Goal: Task Accomplishment & Management: Manage account settings

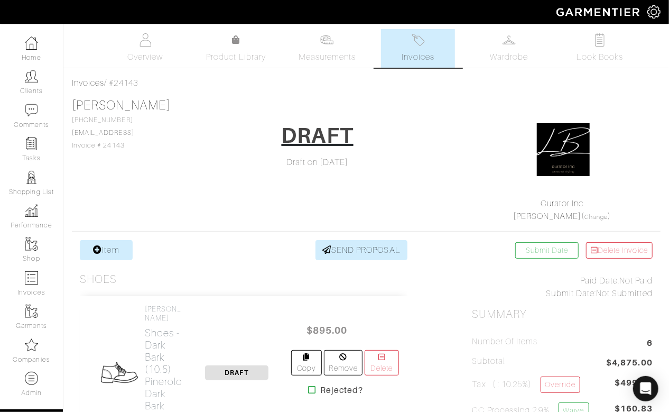
click at [410, 52] on span "Invoices" at bounding box center [418, 57] width 32 height 13
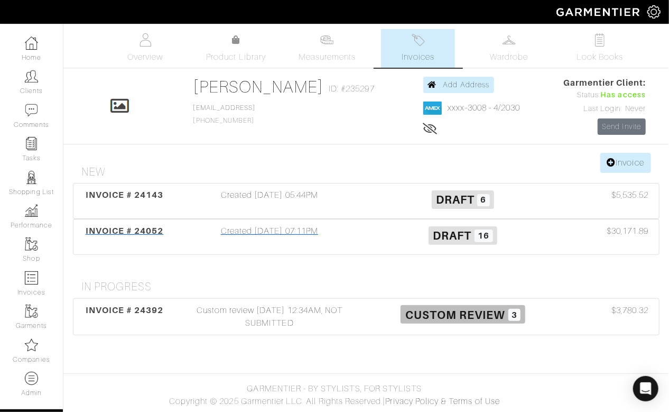
click at [358, 225] on div "Created 07/07/25 07:11PM" at bounding box center [269, 237] width 193 height 24
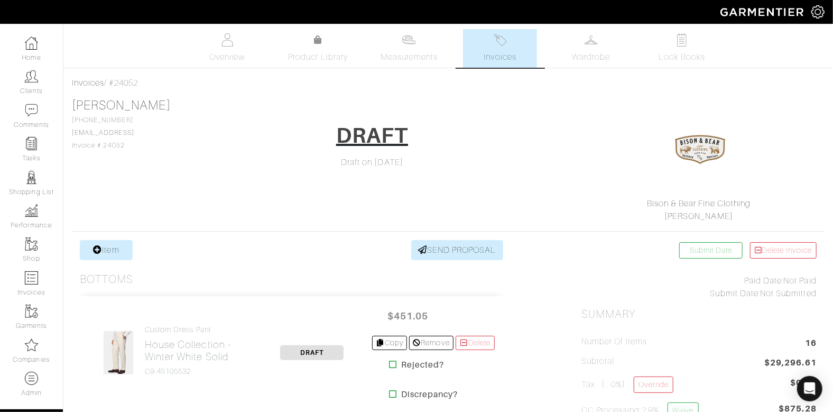
click at [501, 46] on img at bounding box center [499, 39] width 13 height 13
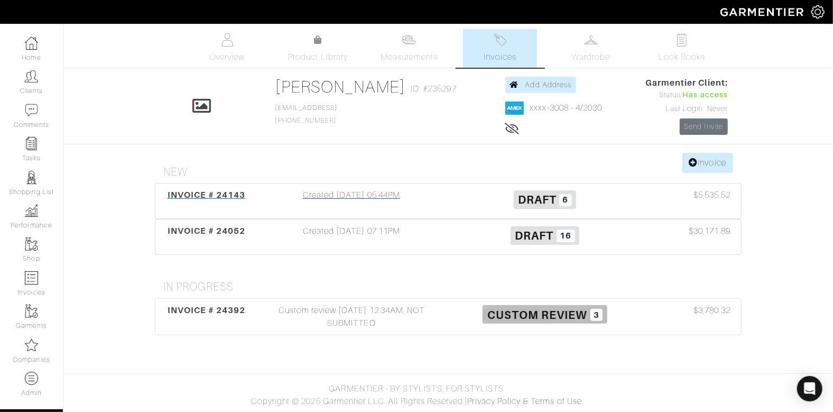
click at [451, 192] on div "Draft 6" at bounding box center [544, 201] width 193 height 24
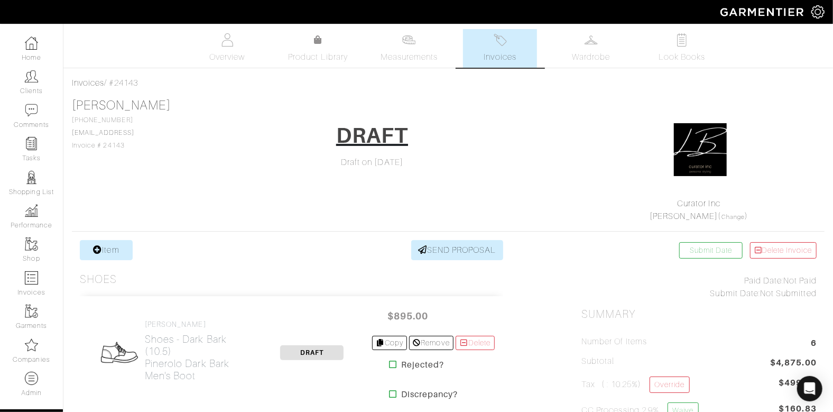
click at [498, 46] on img at bounding box center [499, 39] width 13 height 13
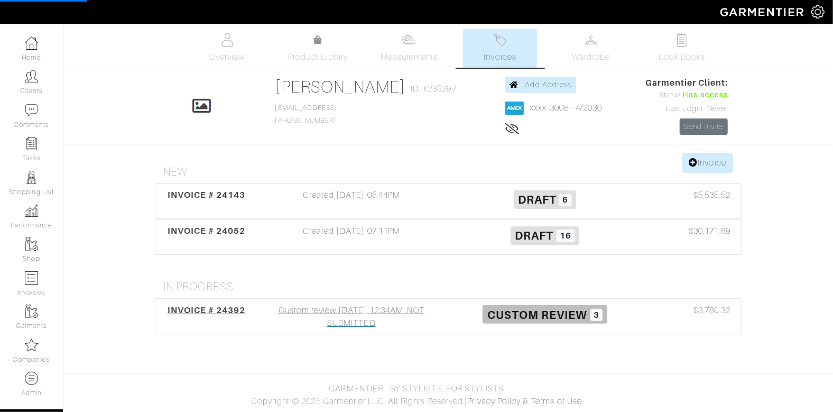
click at [434, 320] on div "Custom review 08/19/25 12:34AM, NOT SUBMITTED" at bounding box center [351, 316] width 193 height 25
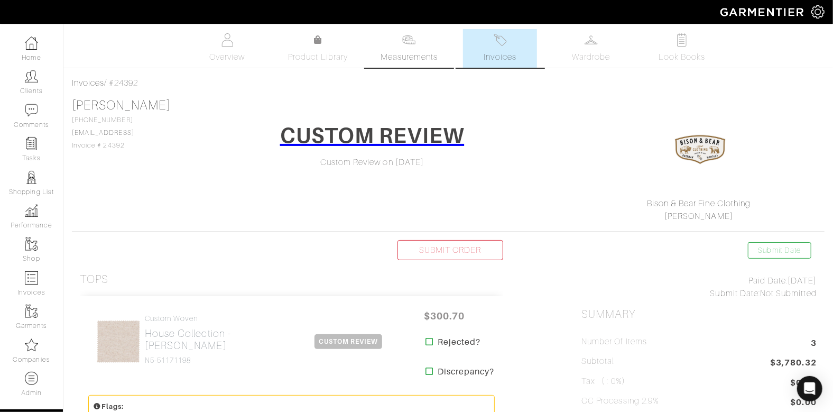
click at [405, 54] on span "Measurements" at bounding box center [409, 57] width 58 height 13
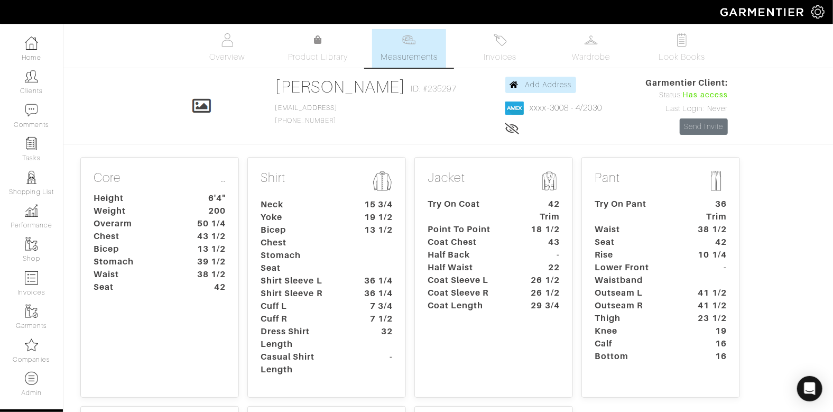
click at [468, 216] on dt "Try On Coat" at bounding box center [468, 210] width 99 height 25
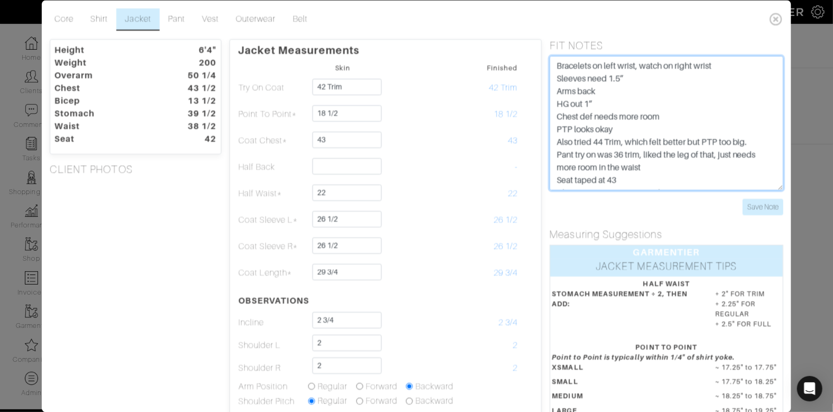
click at [553, 64] on textarea "Bracelets on left wrist, watch on right wrist Sleeves need 1.5” Arms back HG ou…" at bounding box center [666, 123] width 234 height 134
click at [555, 64] on textarea "Bracelets on left wrist, watch on right wrist Sleeves need 1.5” Arms back HG ou…" at bounding box center [666, 123] width 234 height 134
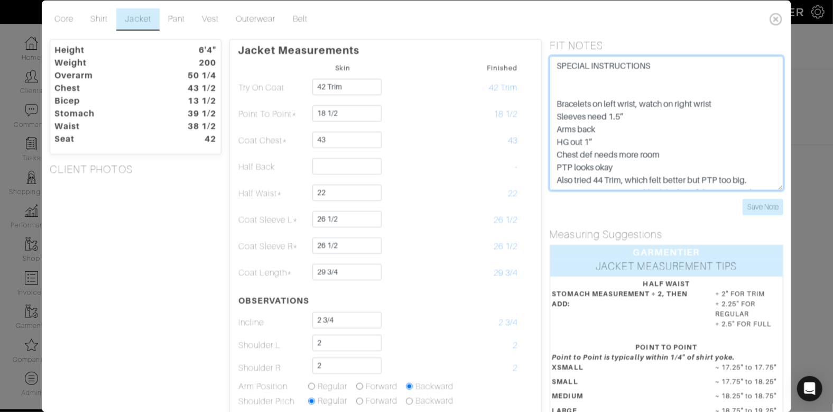
click at [559, 76] on textarea "Bracelets on left wrist, watch on right wrist Sleeves need 1.5” Arms back HG ou…" at bounding box center [666, 123] width 234 height 134
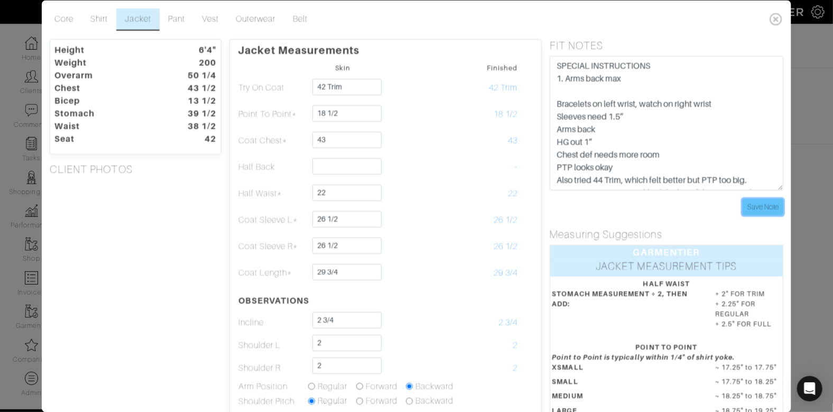
click at [765, 202] on input "Save Note" at bounding box center [762, 207] width 41 height 16
click at [99, 21] on link "Shirt" at bounding box center [99, 19] width 34 height 22
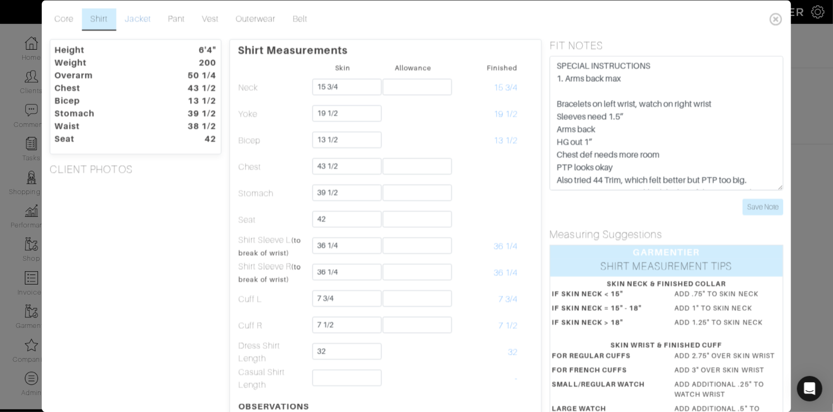
click at [130, 15] on link "Jacket" at bounding box center [137, 19] width 43 height 22
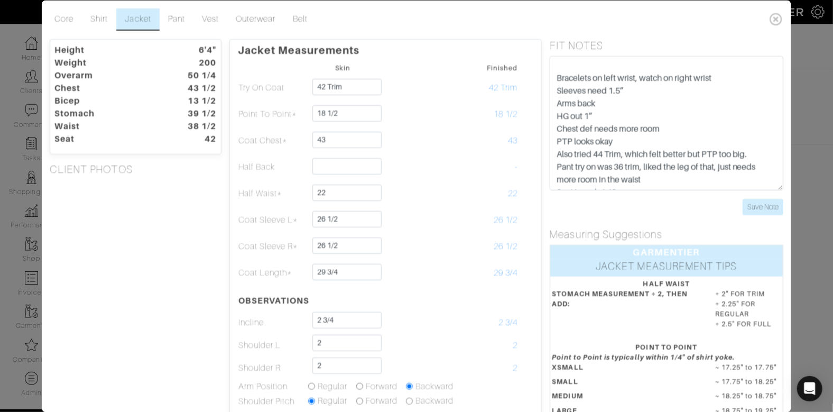
scroll to position [27, 0]
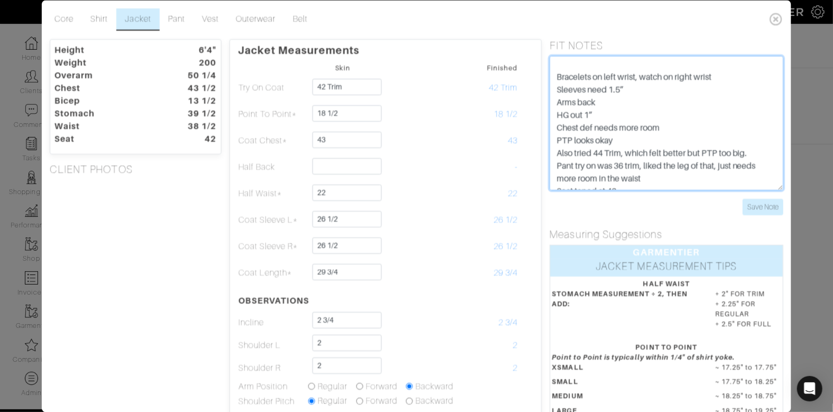
drag, startPoint x: 558, startPoint y: 89, endPoint x: 707, endPoint y: 134, distance: 155.2
click at [717, 136] on textarea "Bracelets on left wrist, watch on right wrist Sleeves need 1.5” Arms back HG ou…" at bounding box center [666, 123] width 234 height 134
click at [556, 88] on textarea "Bracelets on left wrist, watch on right wrist Sleeves need 1.5” Arms back HG ou…" at bounding box center [666, 123] width 234 height 134
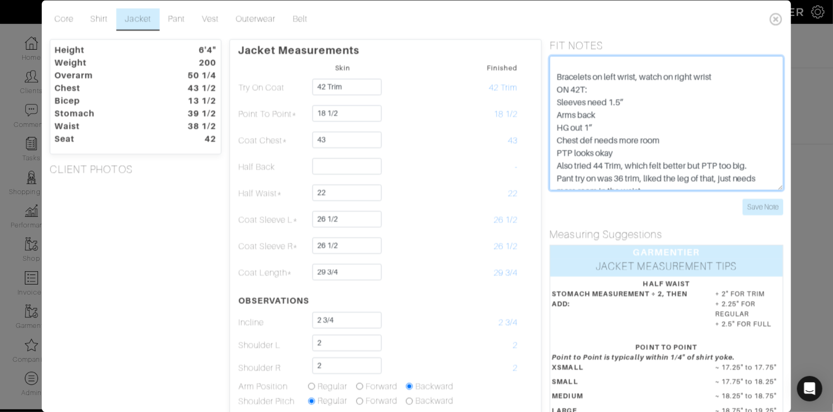
click at [631, 151] on textarea "Bracelets on left wrist, watch on right wrist Sleeves need 1.5” Arms back HG ou…" at bounding box center [666, 123] width 234 height 134
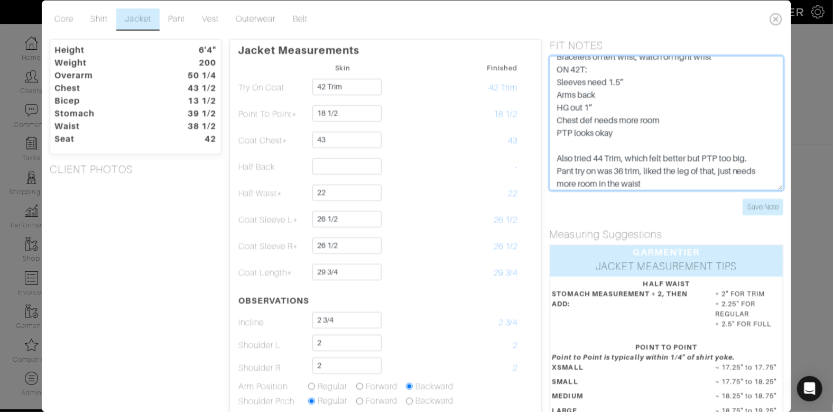
scroll to position [50, 0]
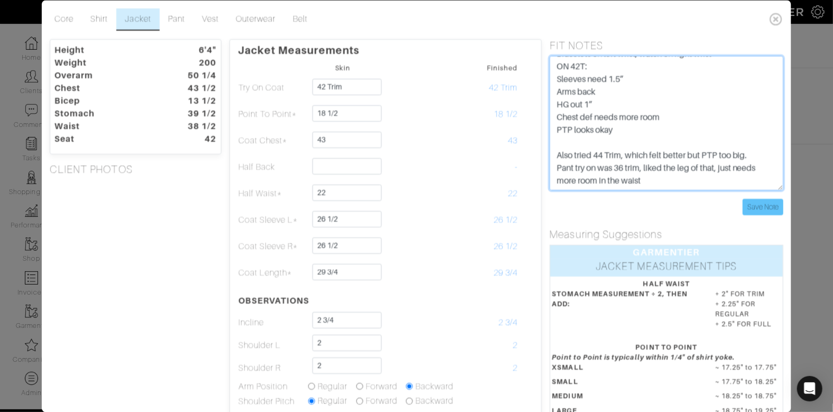
type textarea "SPECIAL INSTRUCTIONS 1. Arms back max Bracelets on left wrist, watch on right w…"
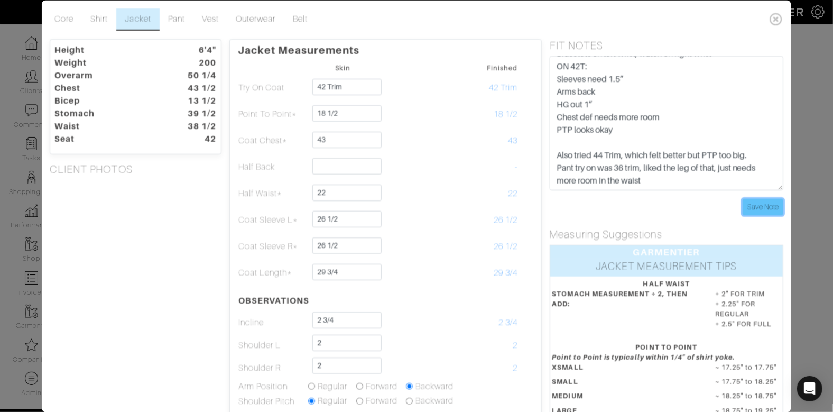
click at [757, 205] on input "Save Note" at bounding box center [762, 207] width 41 height 16
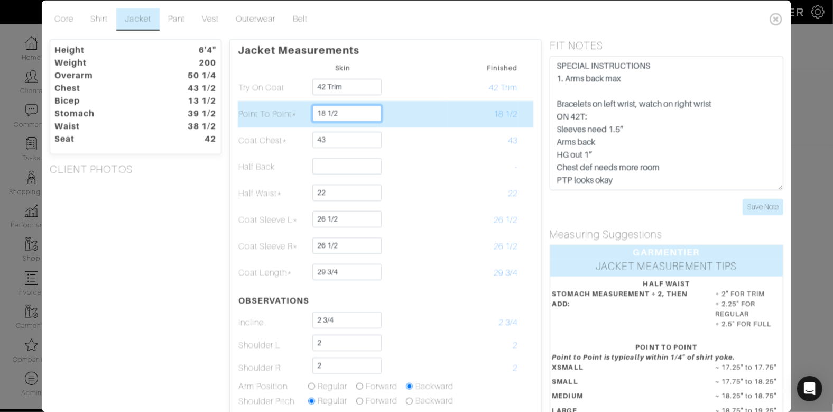
drag, startPoint x: 352, startPoint y: 117, endPoint x: 351, endPoint y: 100, distance: 16.4
click at [351, 101] on td "18 1/2" at bounding box center [342, 114] width 70 height 26
type input "18 3/4"
click at [430, 119] on td at bounding box center [413, 114] width 70 height 26
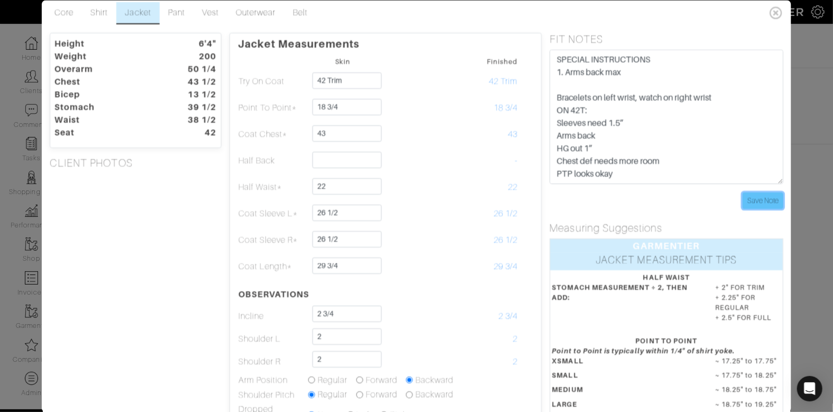
click at [769, 194] on input "Save Note" at bounding box center [762, 200] width 41 height 16
click at [202, 219] on div "Height 6'4" Weight 200 Overarm 50 1/4 Chest 43 1/2 Bicep 13 1/2 Stomach 39 1/2 …" at bounding box center [136, 304] width 188 height 544
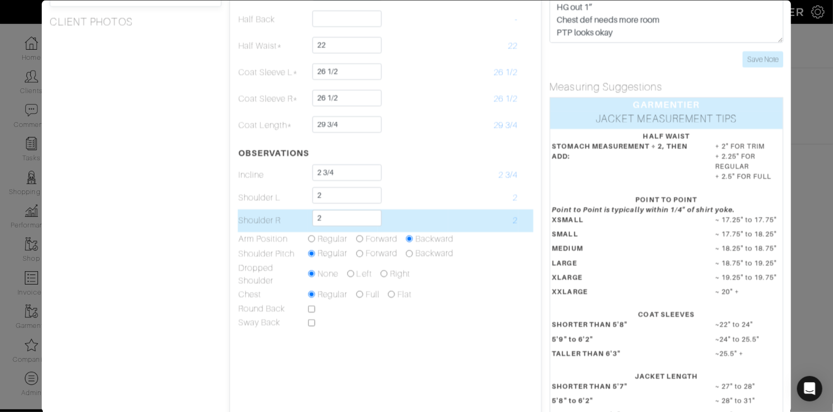
scroll to position [148, 0]
click at [349, 214] on input "2" at bounding box center [346, 217] width 69 height 16
click at [358, 219] on input "2 1/4" at bounding box center [346, 217] width 69 height 16
type input "2 1/2"
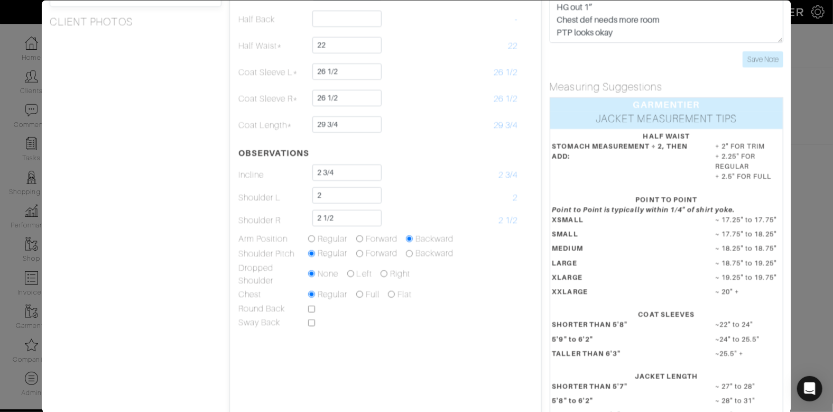
click at [170, 190] on div "Height 6'4" Weight 200 Overarm 50 1/4 Chest 43 1/2 Bicep 13 1/2 Stomach 39 1/2 …" at bounding box center [136, 163] width 188 height 544
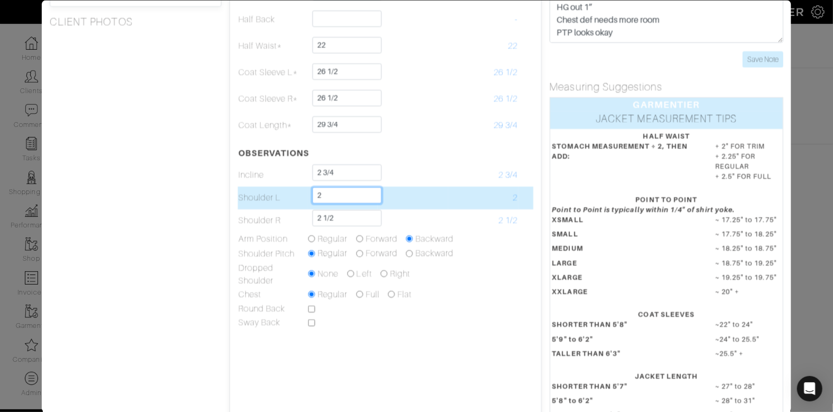
drag, startPoint x: 342, startPoint y: 192, endPoint x: 343, endPoint y: 187, distance: 5.5
click at [343, 187] on input "2" at bounding box center [346, 194] width 69 height 16
type input "1 3/4"
type input "2 1/4"
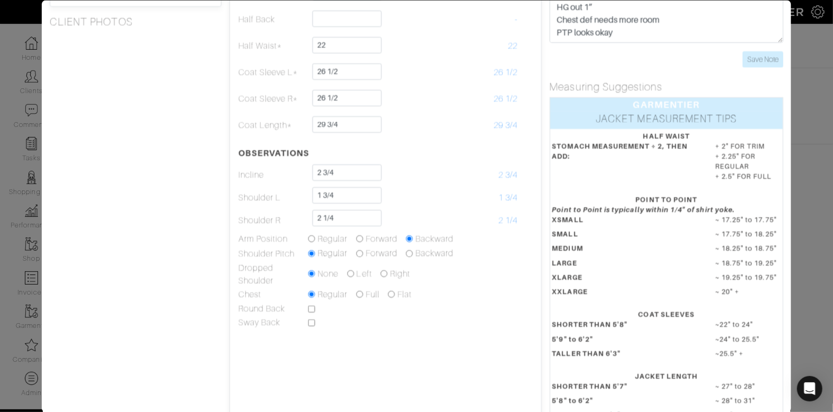
drag, startPoint x: 171, startPoint y: 190, endPoint x: 165, endPoint y: 189, distance: 5.9
click at [171, 190] on div "Height 6'4" Weight 200 Overarm 50 1/4 Chest 43 1/2 Bicep 13 1/2 Stomach 39 1/2 …" at bounding box center [136, 163] width 188 height 544
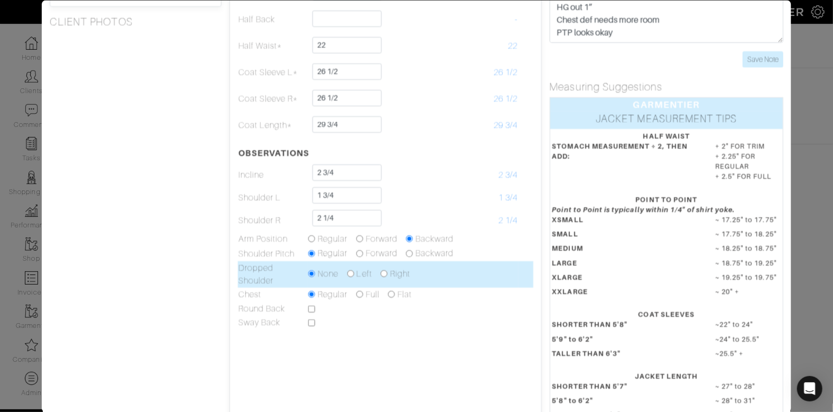
click at [384, 271] on input "radio" at bounding box center [383, 273] width 7 height 7
radio input "true"
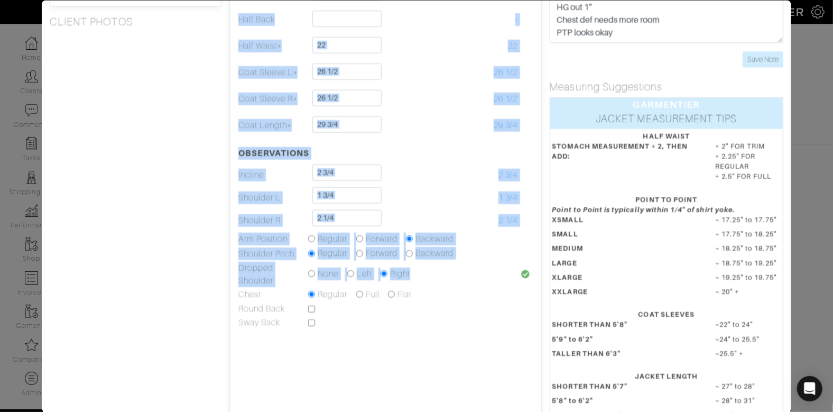
drag, startPoint x: 477, startPoint y: 272, endPoint x: 223, endPoint y: 265, distance: 254.2
click at [235, 269] on div "Jacket Measurements Skin Finished Try On Coat 42 Trim 42 Trim Point To Point* 1…" at bounding box center [385, 163] width 312 height 544
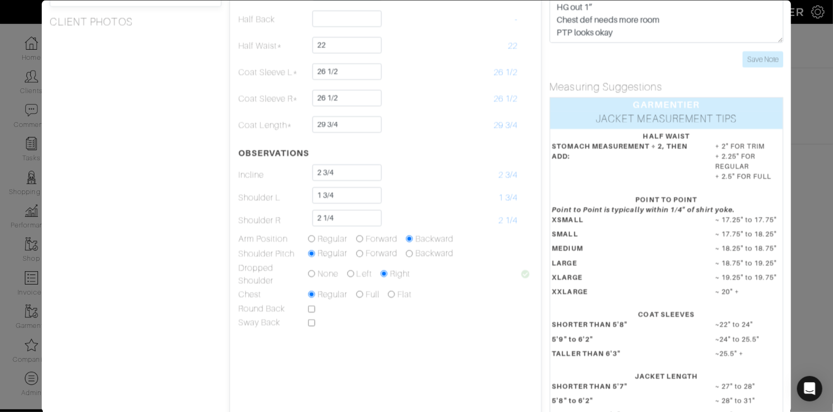
click at [205, 259] on div "Height 6'4" Weight 200 Overarm 50 1/4 Chest 43 1/2 Bicep 13 1/2 Stomach 39 1/2 …" at bounding box center [136, 163] width 188 height 544
click at [207, 249] on div "Height 6'4" Weight 200 Overarm 50 1/4 Chest 43 1/2 Bicep 13 1/2 Stomach 39 1/2 …" at bounding box center [136, 163] width 188 height 544
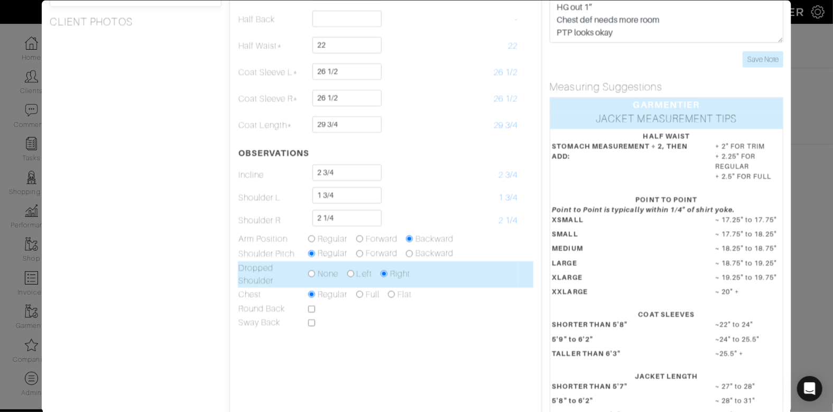
click at [312, 270] on input "radio" at bounding box center [311, 273] width 7 height 7
radio input "true"
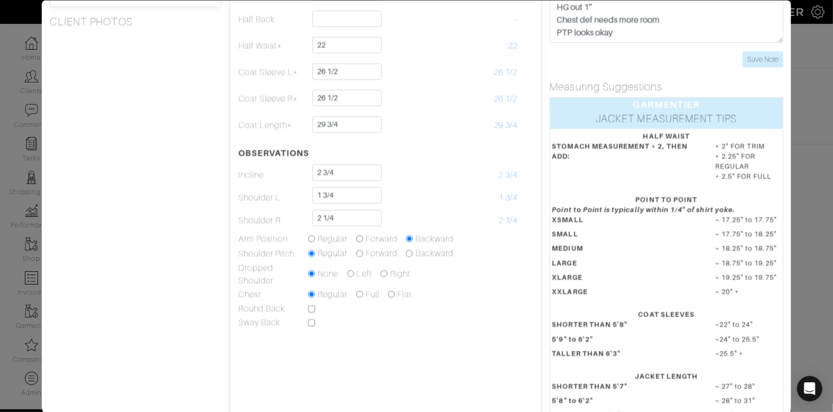
click at [224, 273] on div "Height 6'4" Weight 200 Overarm 50 1/4 Chest 43 1/2 Bicep 13 1/2 Stomach 39 1/2 …" at bounding box center [136, 163] width 188 height 544
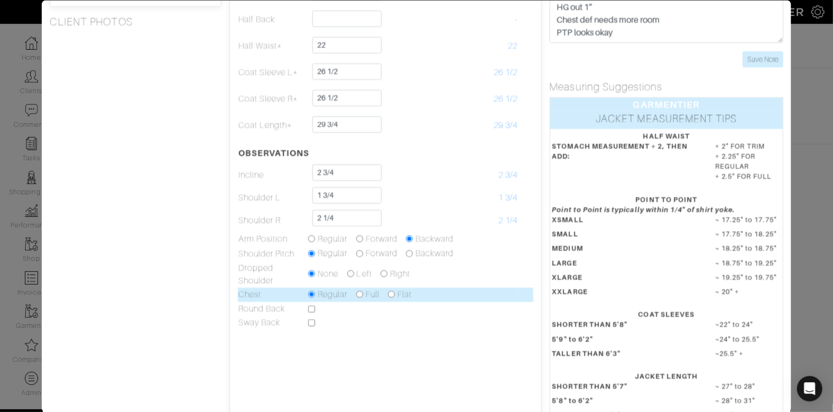
click at [359, 293] on input "radio" at bounding box center [359, 294] width 7 height 7
radio input "true"
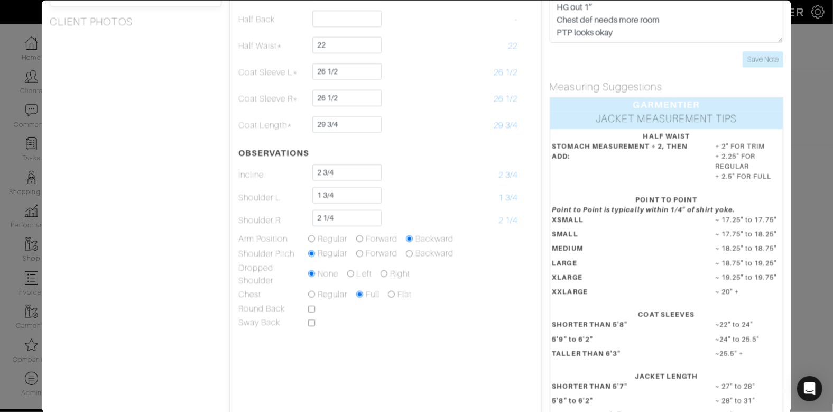
click at [158, 281] on div "Height 6'4" Weight 200 Overarm 50 1/4 Chest 43 1/2 Bicep 13 1/2 Stomach 39 1/2 …" at bounding box center [136, 163] width 188 height 544
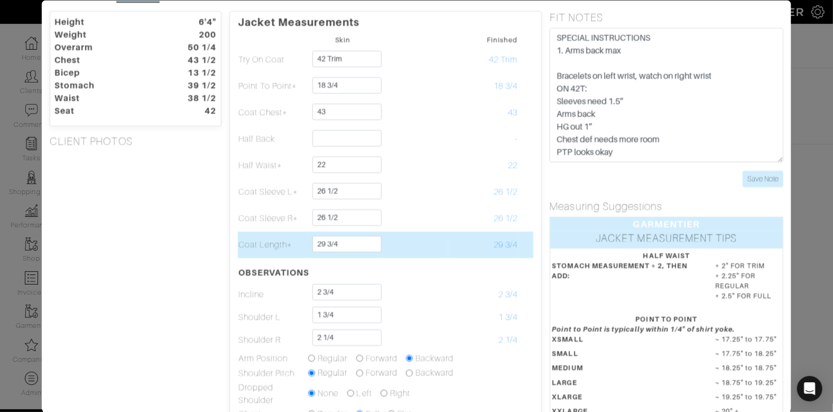
scroll to position [0, 0]
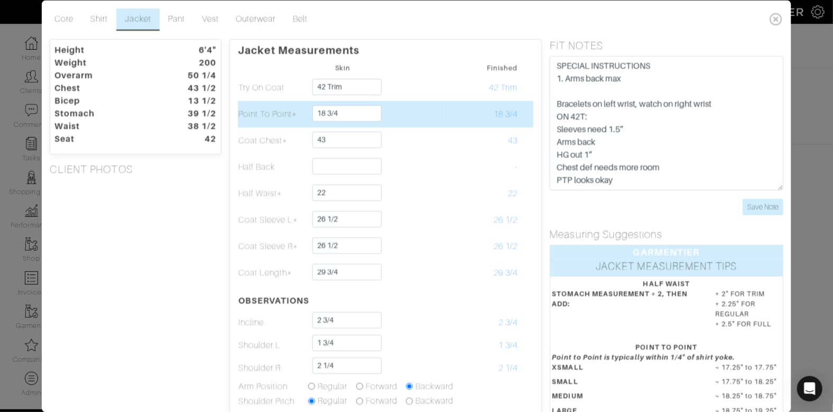
click at [402, 113] on td at bounding box center [413, 114] width 70 height 26
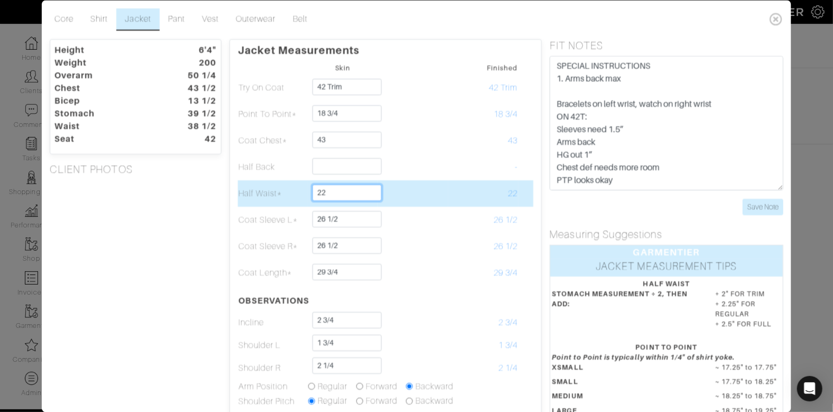
click at [358, 194] on input "22" at bounding box center [346, 192] width 69 height 16
type input "22 1/4"
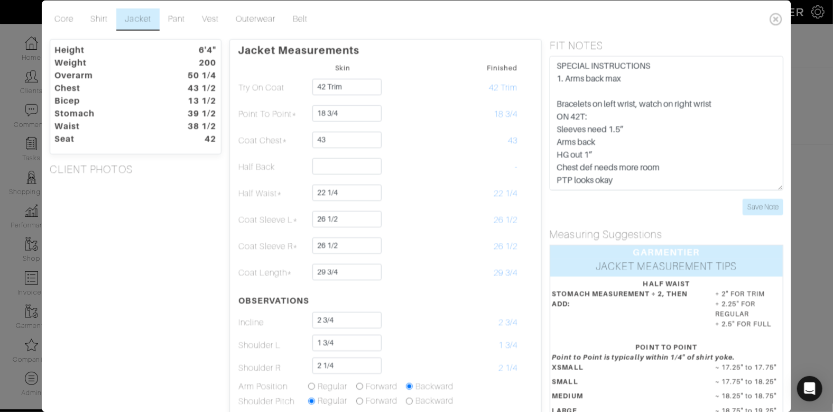
click at [214, 183] on div "Height 6'4" Weight 200 Overarm 50 1/4 Chest 43 1/2 Bicep 13 1/2 Stomach 39 1/2 …" at bounding box center [136, 311] width 188 height 544
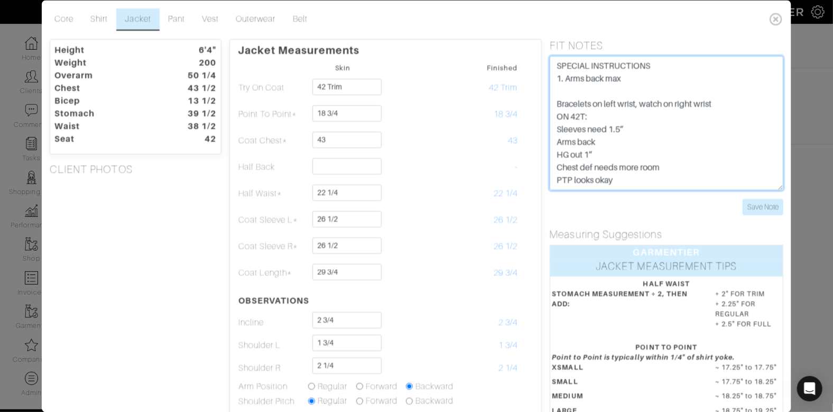
click at [658, 77] on textarea "Bracelets on left wrist, watch on right wrist Sleeves need 1.5” Arms back HG ou…" at bounding box center [666, 123] width 234 height 134
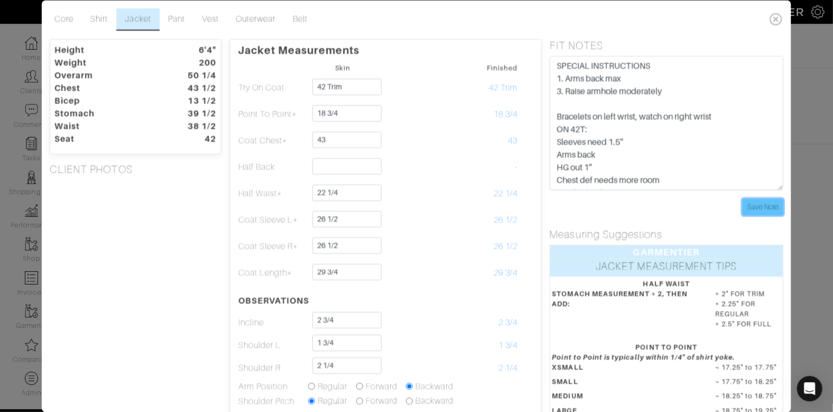
click at [774, 204] on input "Save Note" at bounding box center [762, 207] width 41 height 16
drag, startPoint x: 184, startPoint y: 99, endPoint x: 222, endPoint y: 98, distance: 38.0
click at [220, 98] on dt "13 1/2" at bounding box center [194, 101] width 59 height 13
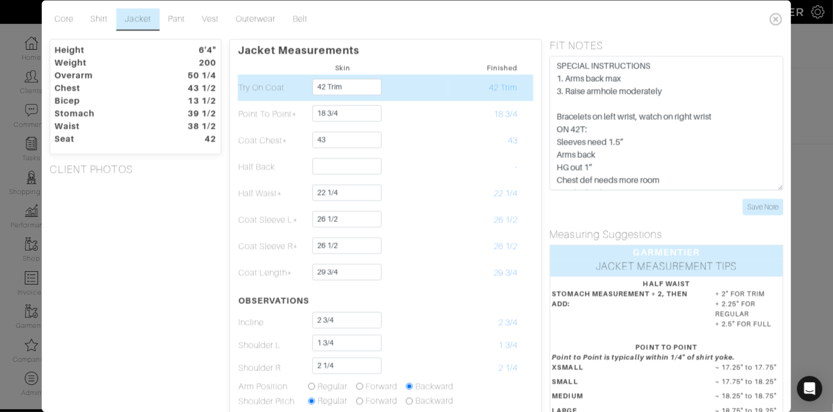
scroll to position [2, 0]
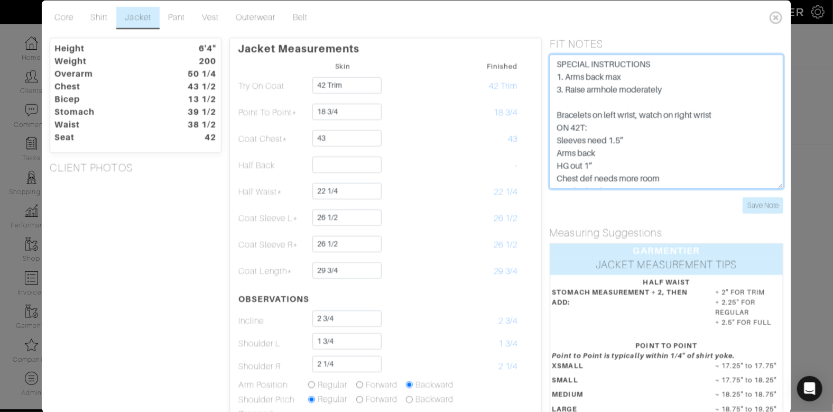
click at [693, 88] on textarea "Bracelets on left wrist, watch on right wrist Sleeves need 1.5” Arms back HG ou…" at bounding box center [666, 121] width 234 height 134
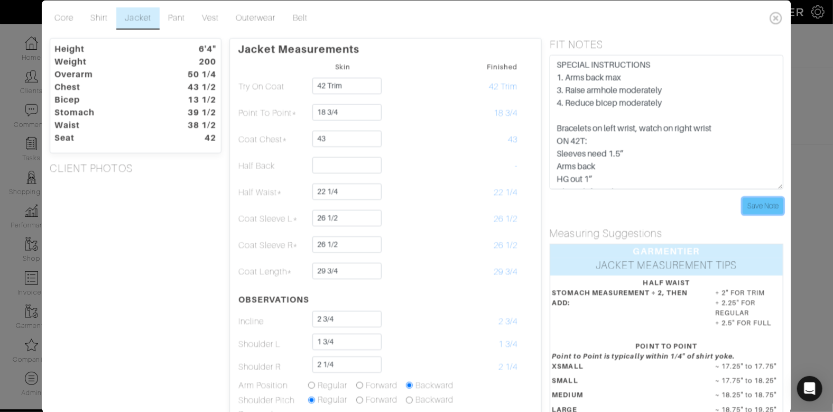
click at [751, 203] on input "Save Note" at bounding box center [762, 205] width 41 height 16
drag, startPoint x: 184, startPoint y: 100, endPoint x: 217, endPoint y: 99, distance: 33.3
click at [217, 99] on dt "13 1/2" at bounding box center [194, 99] width 59 height 13
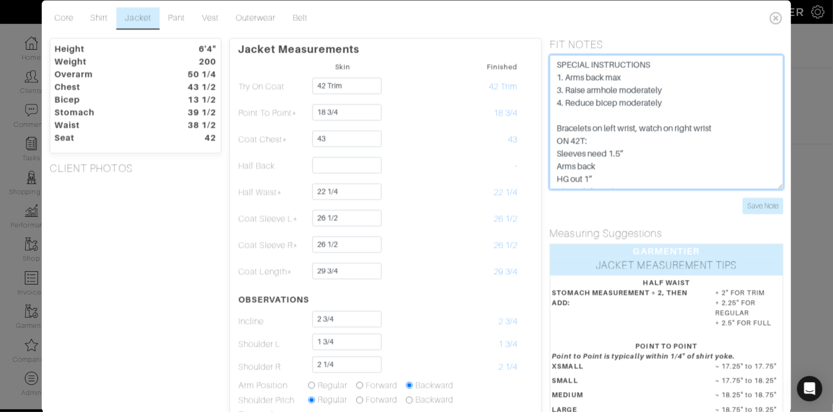
click at [686, 104] on textarea "Bracelets on left wrist, watch on right wrist Sleeves need 1.5” Arms back HG ou…" at bounding box center [666, 121] width 234 height 134
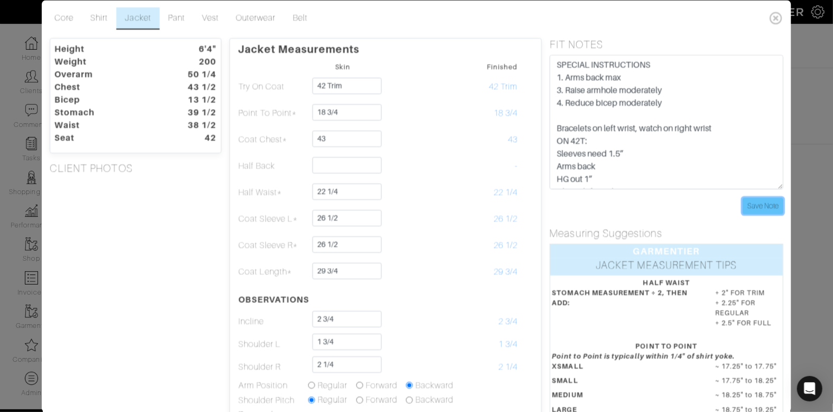
click at [761, 206] on input "Save Note" at bounding box center [762, 205] width 41 height 16
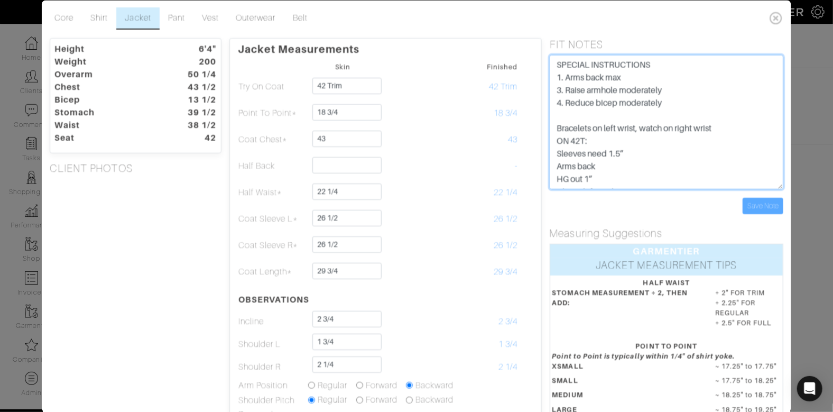
drag, startPoint x: 686, startPoint y: 95, endPoint x: 566, endPoint y: 83, distance: 121.0
click at [545, 82] on div "FIT NOTES Bracelets on left wrist, watch on right wrist Sleeves need 1.5” Arms …" at bounding box center [666, 126] width 250 height 176
click at [687, 96] on textarea "Bracelets on left wrist, watch on right wrist Sleeves need 1.5” Arms back HG ou…" at bounding box center [666, 121] width 234 height 134
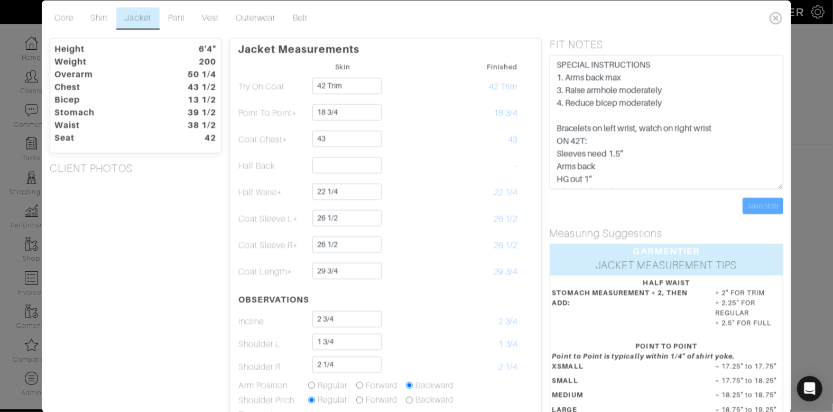
click at [151, 227] on div "Height 6'4" Weight 200 Overarm 50 1/4 Chest 43 1/2 Bicep 13 1/2 Stomach 39 1/2 …" at bounding box center [136, 310] width 188 height 544
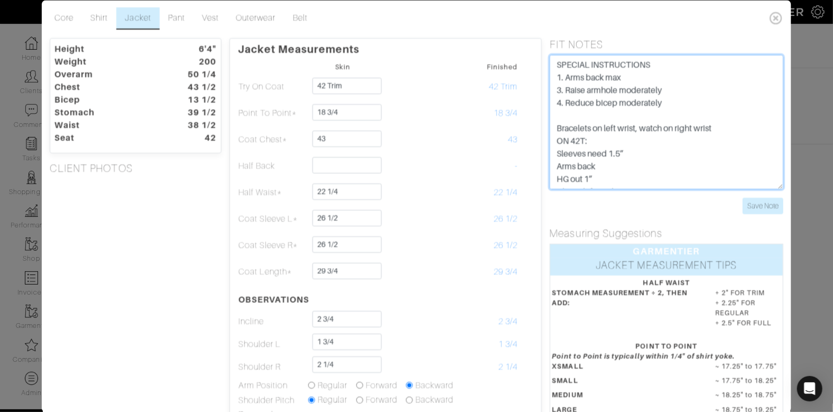
drag, startPoint x: 669, startPoint y: 107, endPoint x: 623, endPoint y: 105, distance: 46.0
click at [621, 104] on textarea "Bracelets on left wrist, watch on right wrist Sleeves need 1.5” Arms back HG ou…" at bounding box center [666, 121] width 234 height 134
type textarea "SPECIAL INSTRUCTIONS 1. Arms back max 3. Raise armhole moderately 4. Reduce bic…"
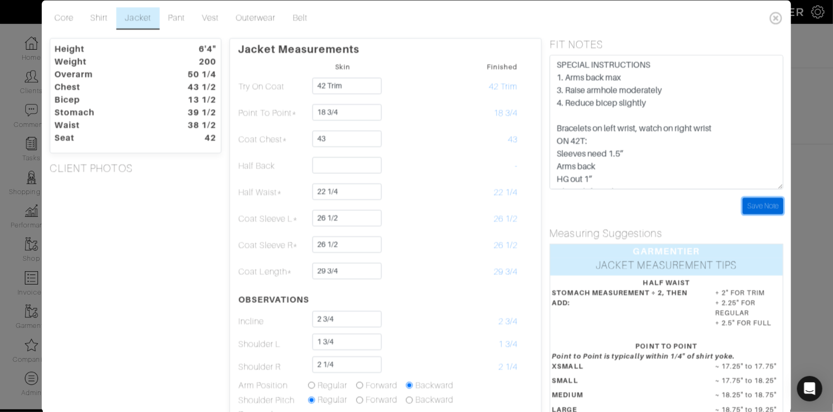
drag, startPoint x: 764, startPoint y: 201, endPoint x: 699, endPoint y: 200, distance: 64.5
click at [762, 201] on input "Save Note" at bounding box center [762, 205] width 41 height 16
click at [669, 199] on div "Save Note" at bounding box center [666, 205] width 234 height 16
click at [101, 18] on link "Shirt" at bounding box center [99, 18] width 34 height 22
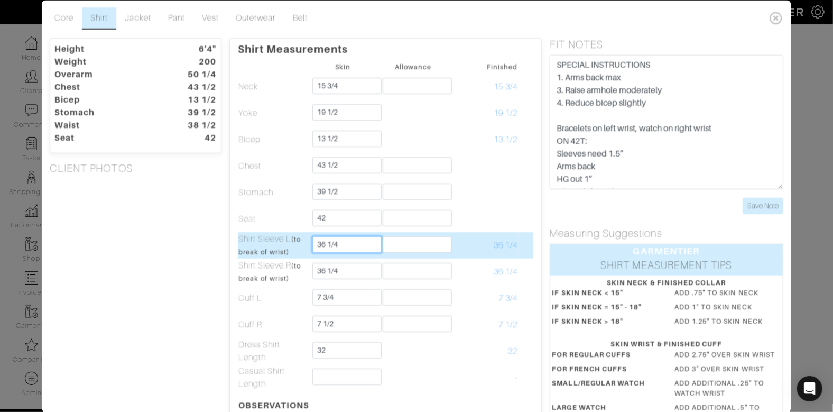
drag, startPoint x: 349, startPoint y: 239, endPoint x: 300, endPoint y: 236, distance: 49.2
click at [300, 236] on tr "Shirt Sleeve L (to break of wrist) 36 1/4 36 1/4" at bounding box center [384, 244] width 295 height 26
click at [298, 237] on small "(to break of wrist)" at bounding box center [269, 245] width 63 height 21
click at [364, 242] on input "36 1/4" at bounding box center [346, 244] width 69 height 16
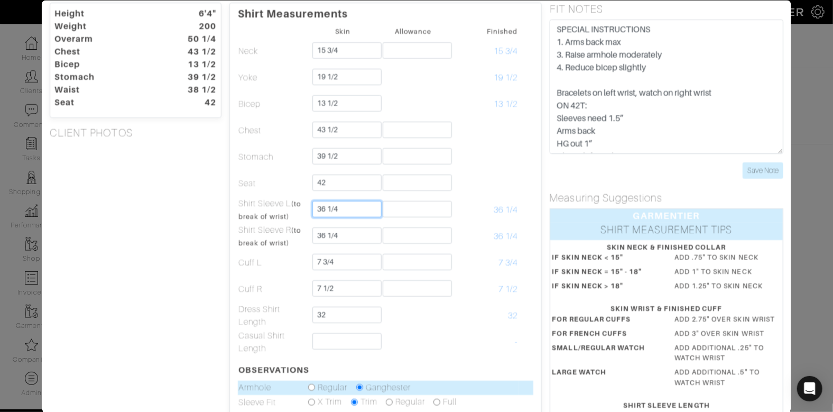
scroll to position [0, 0]
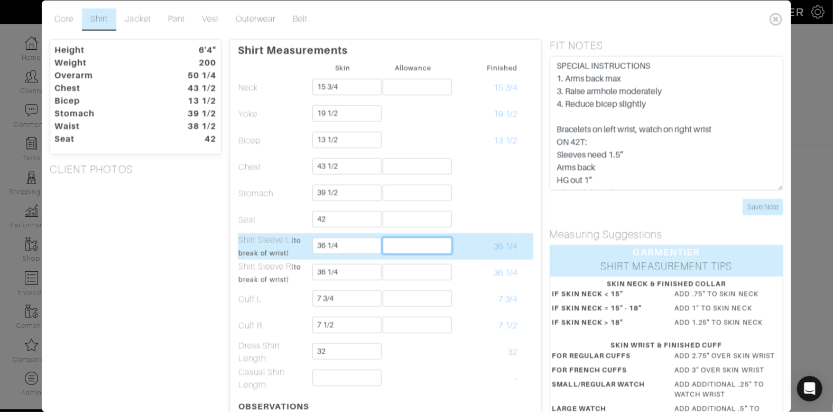
click at [419, 244] on input "text" at bounding box center [416, 245] width 69 height 16
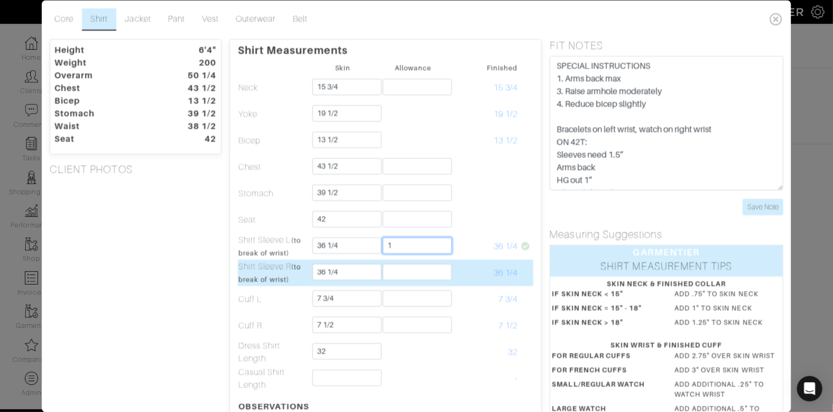
type input "1"
click at [391, 270] on input "text" at bounding box center [416, 272] width 69 height 16
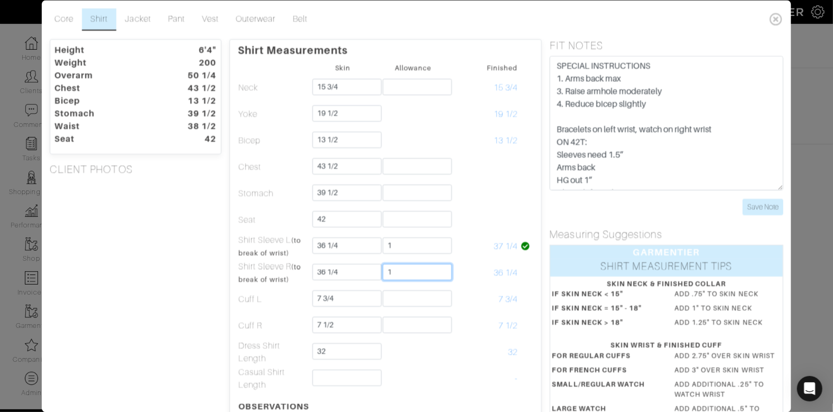
type input "1"
drag, startPoint x: 191, startPoint y: 239, endPoint x: 196, endPoint y: 237, distance: 5.5
click at [192, 238] on div "Height 6'4" Weight 200 Overarm 50 1/4 Chest 43 1/2 Bicep 13 1/2 Stomach 39 1/2 …" at bounding box center [136, 326] width 188 height 574
click at [142, 16] on link "Jacket" at bounding box center [137, 19] width 43 height 22
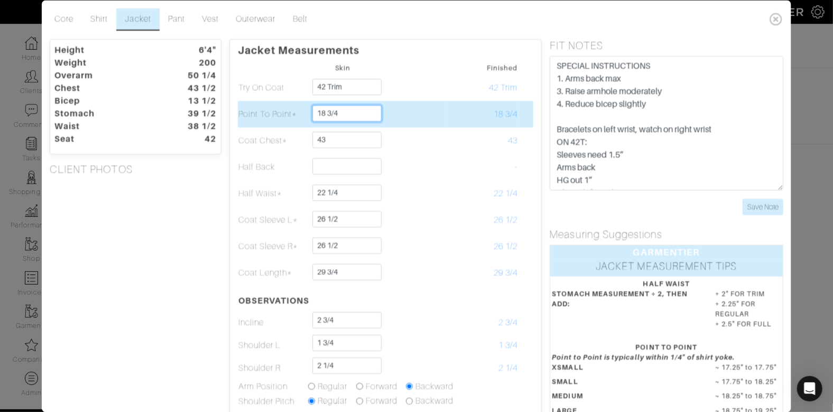
drag, startPoint x: 353, startPoint y: 114, endPoint x: 373, endPoint y: 114, distance: 20.1
click at [306, 113] on tr "Point To Point* 18 3/4 18 3/4" at bounding box center [384, 114] width 295 height 26
click at [443, 116] on td at bounding box center [413, 114] width 70 height 26
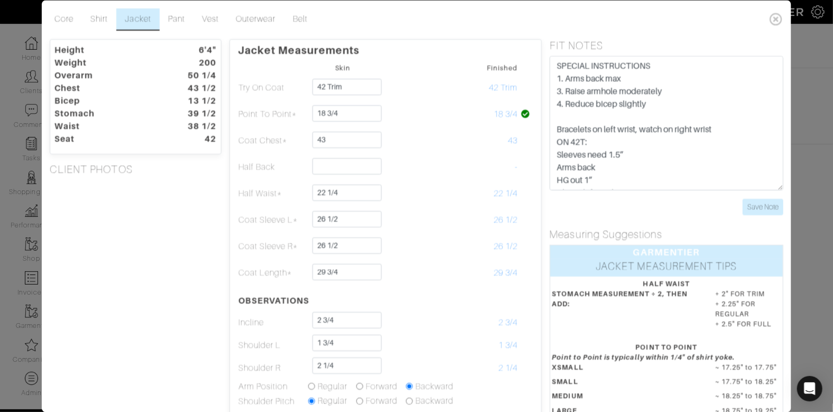
drag, startPoint x: 283, startPoint y: 111, endPoint x: 236, endPoint y: 112, distance: 46.5
click at [236, 112] on div "Jacket Measurements Skin Finished Try On Coat 42 Trim 42 Trim Point To Point* 1…" at bounding box center [385, 311] width 312 height 544
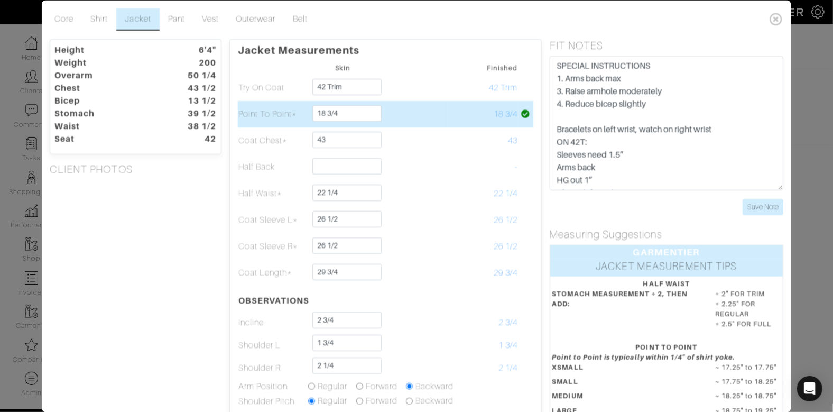
click at [431, 115] on td at bounding box center [413, 114] width 70 height 26
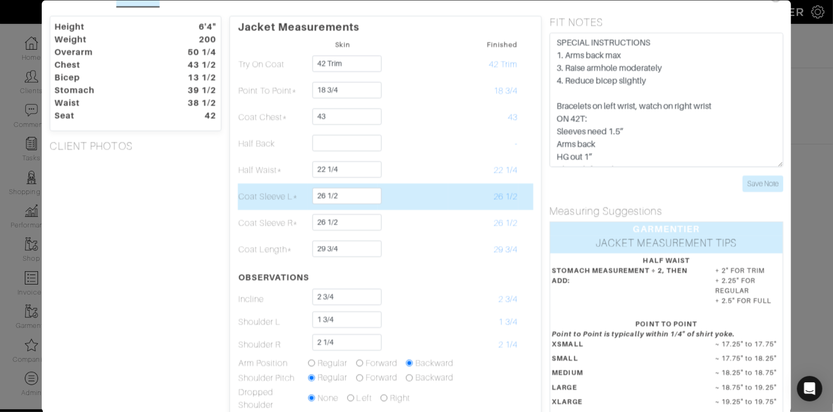
scroll to position [28, 0]
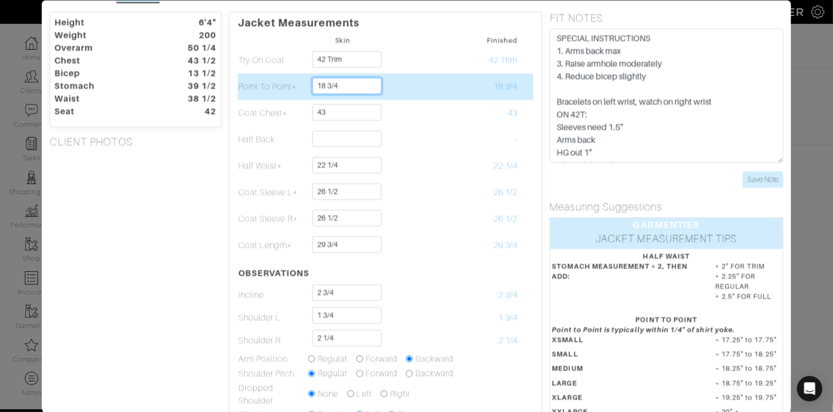
drag, startPoint x: 329, startPoint y: 82, endPoint x: 350, endPoint y: 85, distance: 21.8
click at [350, 84] on input "18 3/4" at bounding box center [346, 85] width 69 height 16
type input "18 7/8"
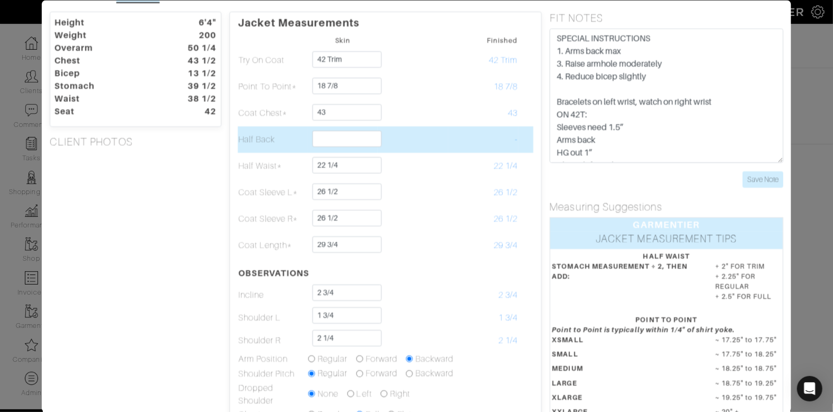
click at [474, 145] on td "-" at bounding box center [483, 139] width 70 height 26
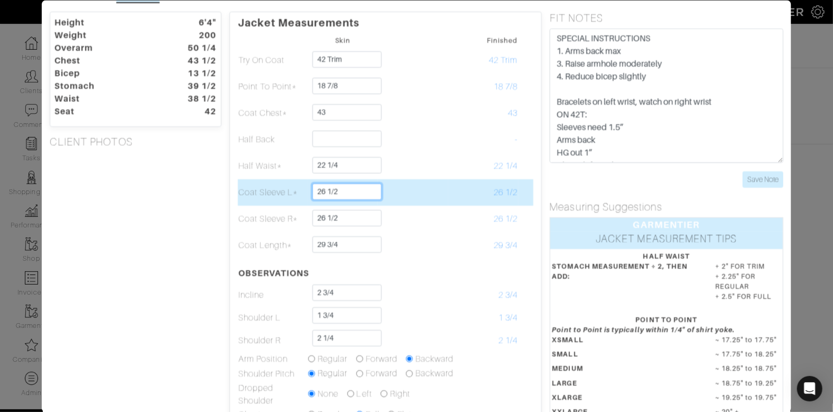
drag, startPoint x: 354, startPoint y: 191, endPoint x: 239, endPoint y: 191, distance: 114.6
click at [315, 192] on input "26 1/2" at bounding box center [346, 191] width 69 height 16
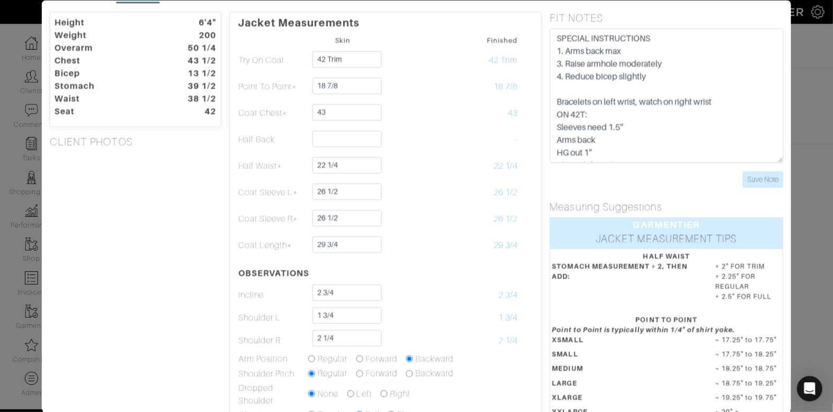
click at [183, 190] on div "Height 6'4" Weight 200 Overarm 50 1/4 Chest 43 1/2 Bicep 13 1/2 Stomach 39 1/2 …" at bounding box center [136, 283] width 188 height 544
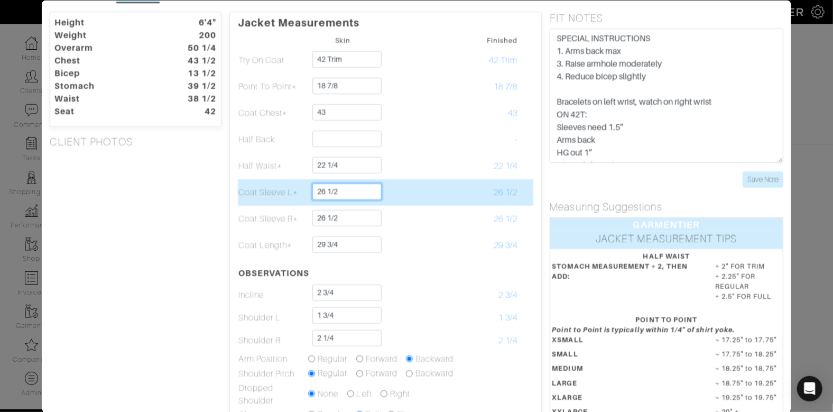
drag, startPoint x: 349, startPoint y: 190, endPoint x: 349, endPoint y: 182, distance: 7.9
click at [349, 183] on input "26 1/2" at bounding box center [346, 191] width 69 height 16
type input "27 1/4"
type input "27"
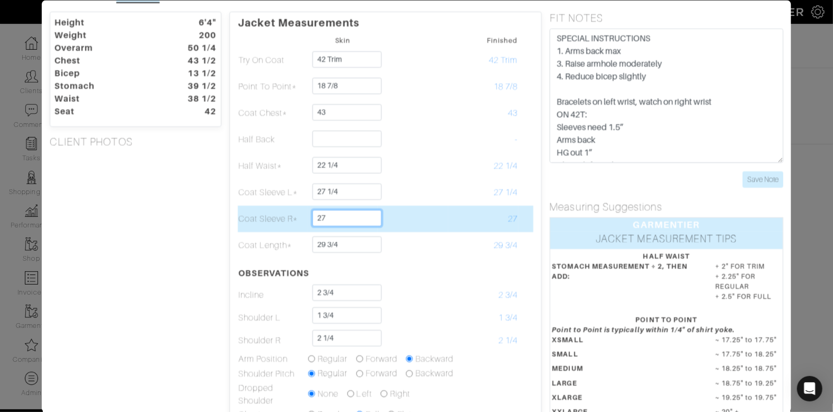
click at [348, 222] on input "27" at bounding box center [346, 217] width 69 height 16
click at [408, 216] on td at bounding box center [413, 218] width 70 height 26
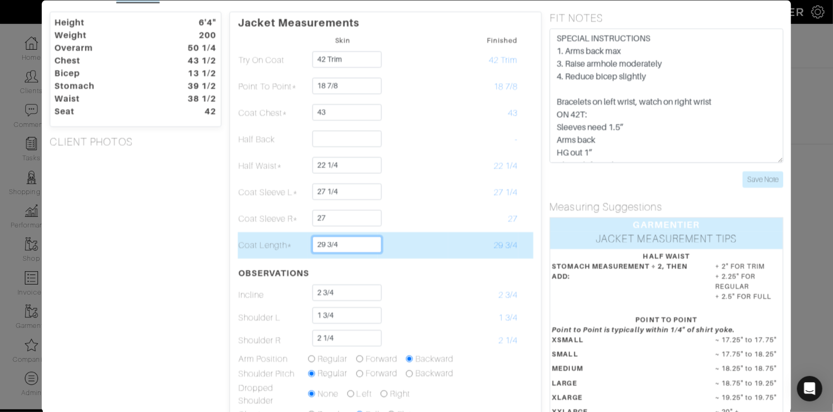
drag, startPoint x: 356, startPoint y: 242, endPoint x: 356, endPoint y: 232, distance: 9.5
click at [356, 232] on td "29 3/4" at bounding box center [342, 244] width 70 height 26
type input "30 1/8"
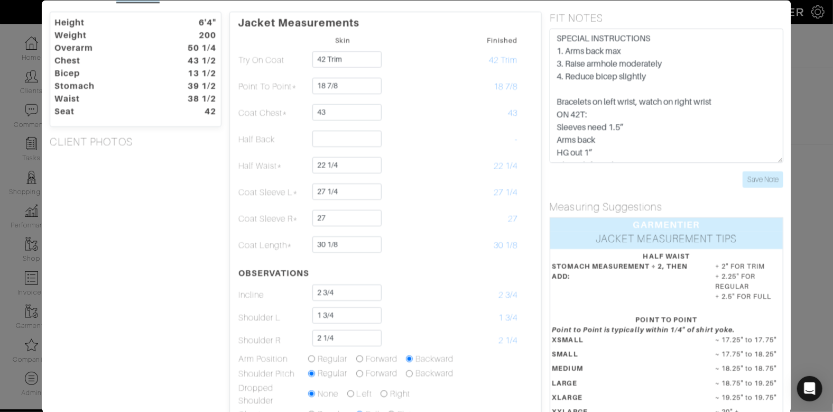
click at [171, 250] on div "Height 6'4" Weight 200 Overarm 50 1/4 Chest 43 1/2 Bicep 13 1/2 Stomach 39 1/2 …" at bounding box center [136, 283] width 188 height 544
click at [179, 258] on div "Height 6'4" Weight 200 Overarm 50 1/4 Chest 43 1/2 Bicep 13 1/2 Stomach 39 1/2 …" at bounding box center [136, 283] width 188 height 544
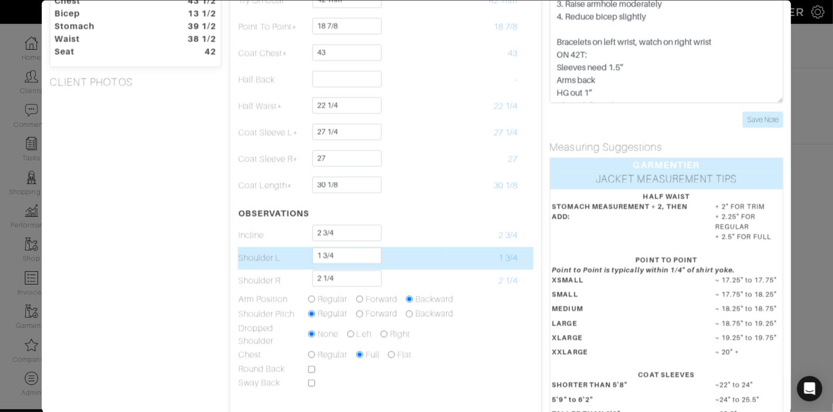
scroll to position [90, 0]
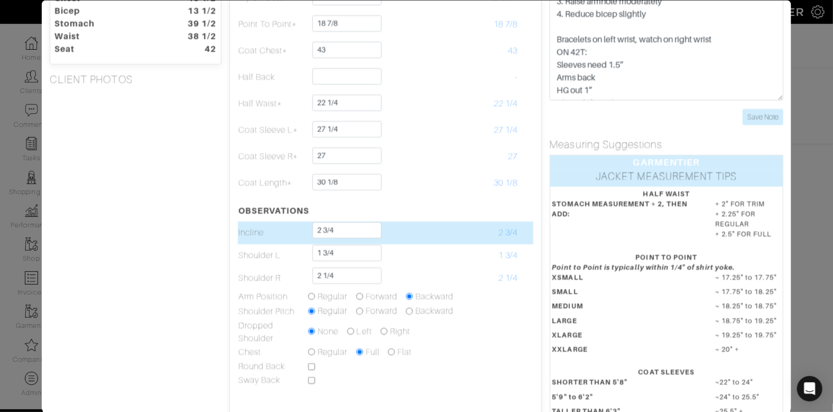
click at [436, 237] on td at bounding box center [413, 232] width 70 height 23
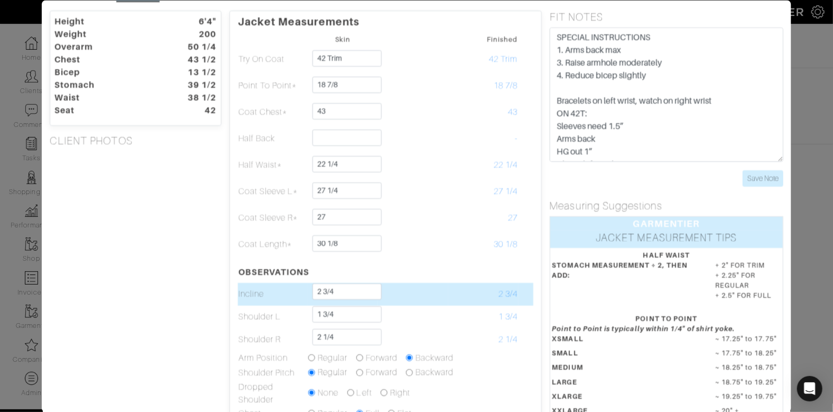
scroll to position [0, 0]
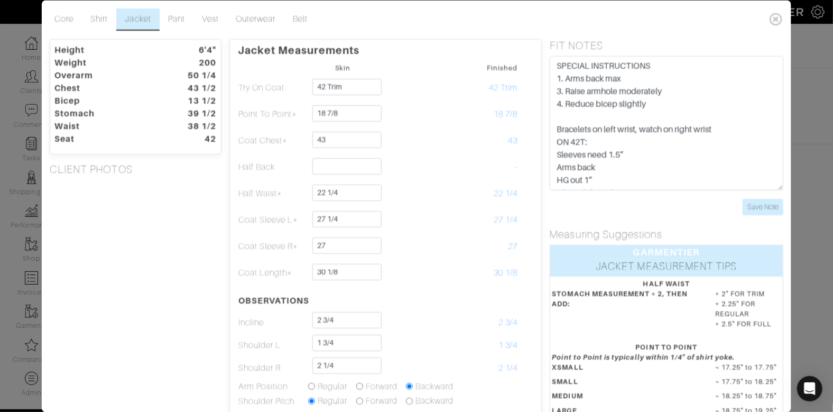
click at [203, 225] on div "Height 6'4" Weight 200 Overarm 50 1/4 Chest 43 1/2 Bicep 13 1/2 Stomach 39 1/2 …" at bounding box center [136, 311] width 188 height 544
drag, startPoint x: 761, startPoint y: 206, endPoint x: 735, endPoint y: 192, distance: 29.6
click at [760, 206] on input "Save Note" at bounding box center [762, 207] width 41 height 16
click at [88, 22] on link "Shirt" at bounding box center [99, 19] width 34 height 22
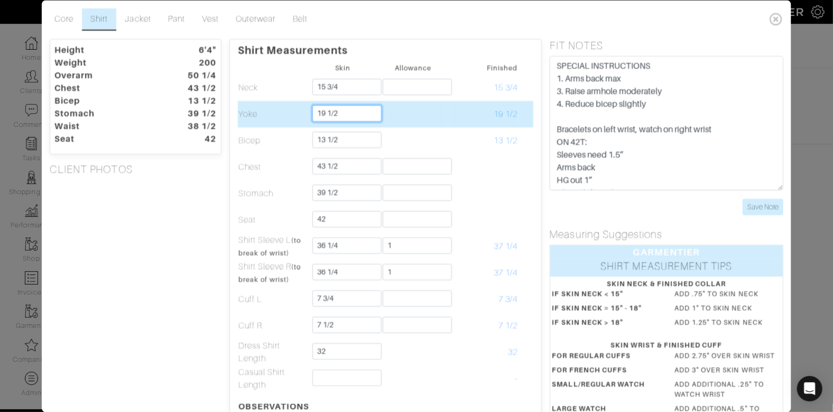
drag, startPoint x: 360, startPoint y: 114, endPoint x: 360, endPoint y: 104, distance: 10.6
click at [360, 104] on td "19 1/2" at bounding box center [342, 114] width 70 height 26
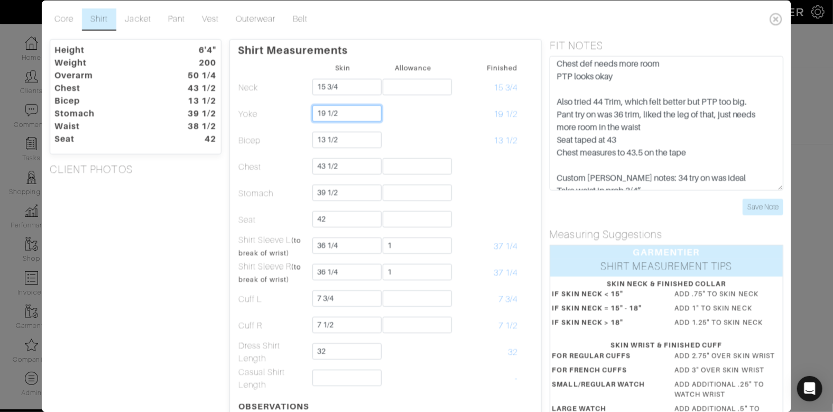
scroll to position [129, 0]
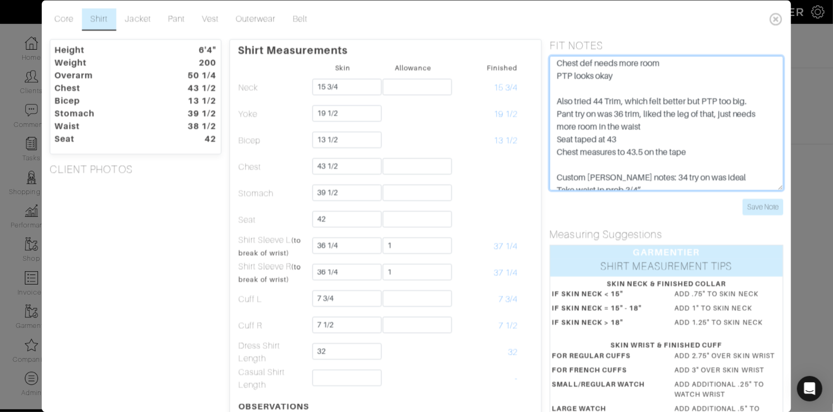
click at [649, 78] on textarea "Bracelets on left wrist, watch on right wrist Sleeves need 1.5” Arms back HG ou…" at bounding box center [666, 123] width 234 height 134
click at [715, 154] on textarea "Bracelets on left wrist, watch on right wrist Sleeves need 1.5” Arms back HG ou…" at bounding box center [666, 123] width 234 height 134
type textarea "SPECIAL INSTRUCTIONS 1. Arms back max 3. Raise armhole moderately 4. Reduce bic…"
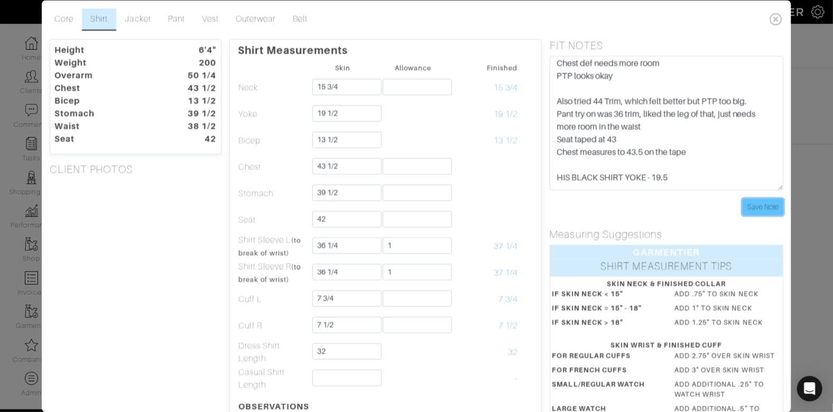
click at [755, 204] on input "Save Note" at bounding box center [762, 207] width 41 height 16
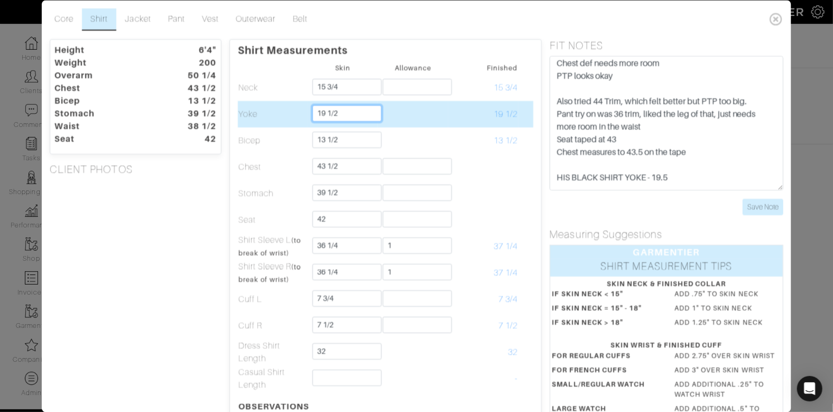
drag, startPoint x: 360, startPoint y: 114, endPoint x: 360, endPoint y: 105, distance: 8.5
click at [360, 105] on input "19 1/2" at bounding box center [346, 113] width 69 height 16
type input "18 3/4"
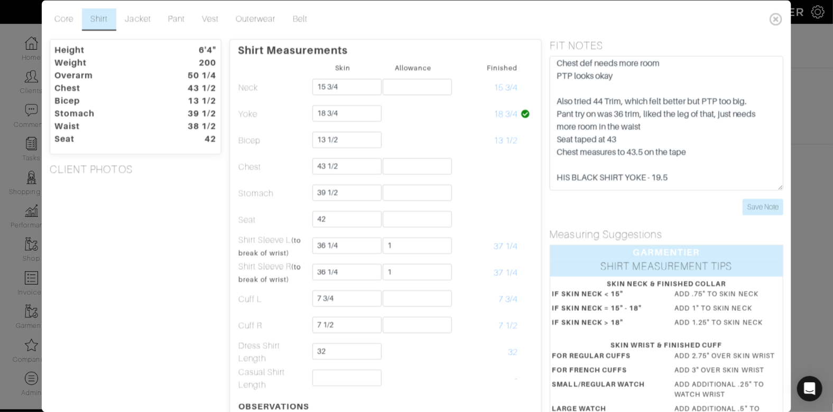
click at [210, 197] on div "Height 6'4" Weight 200 Overarm 50 1/4 Chest 43 1/2 Bicep 13 1/2 Stomach 39 1/2 …" at bounding box center [136, 326] width 188 height 574
click at [773, 207] on input "Save Note" at bounding box center [762, 207] width 41 height 16
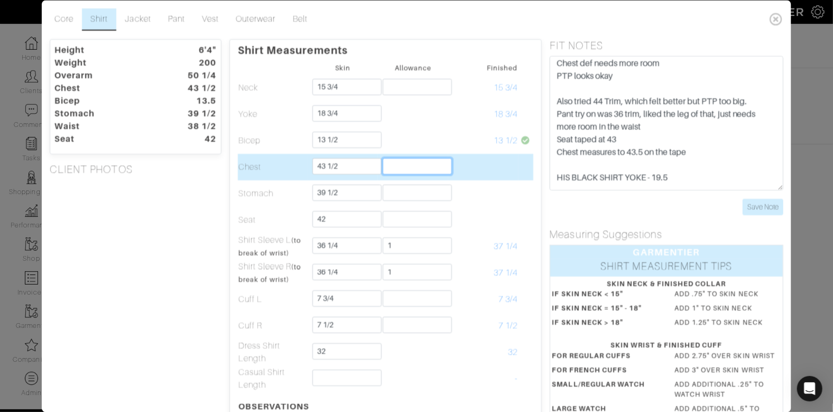
click at [397, 169] on input "text" at bounding box center [416, 166] width 69 height 16
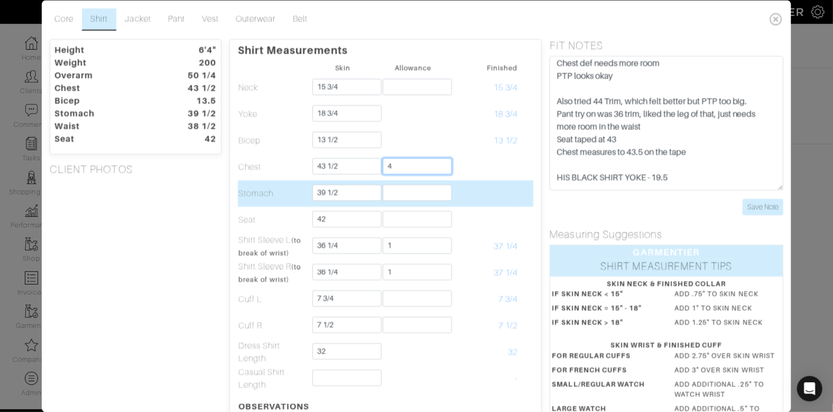
type input "4"
click at [393, 189] on input "text" at bounding box center [416, 192] width 69 height 16
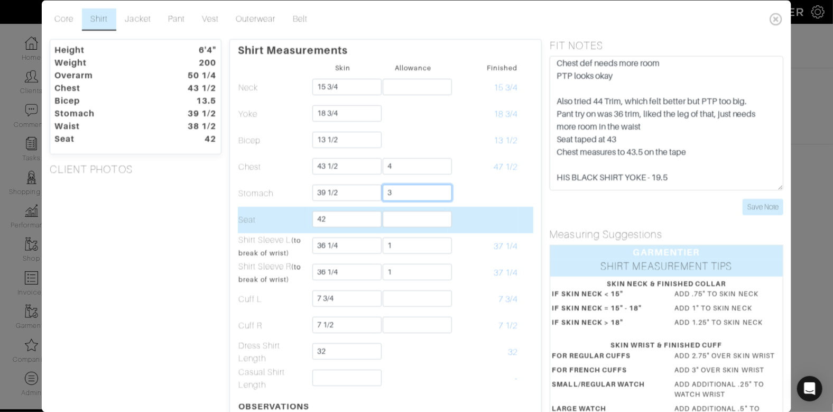
type input "3"
drag, startPoint x: 388, startPoint y: 215, endPoint x: 360, endPoint y: 208, distance: 29.3
click at [388, 215] on input "2" at bounding box center [416, 219] width 69 height 16
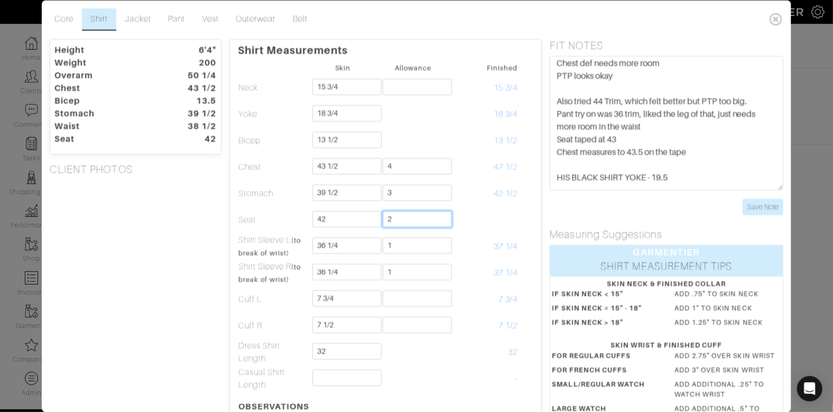
type input "2"
click at [216, 212] on div "Height 6'4" Weight 200 Overarm 50 1/4 Chest 43 1/2 Bicep 13.5 Stomach 39 1/2 Wa…" at bounding box center [136, 326] width 188 height 574
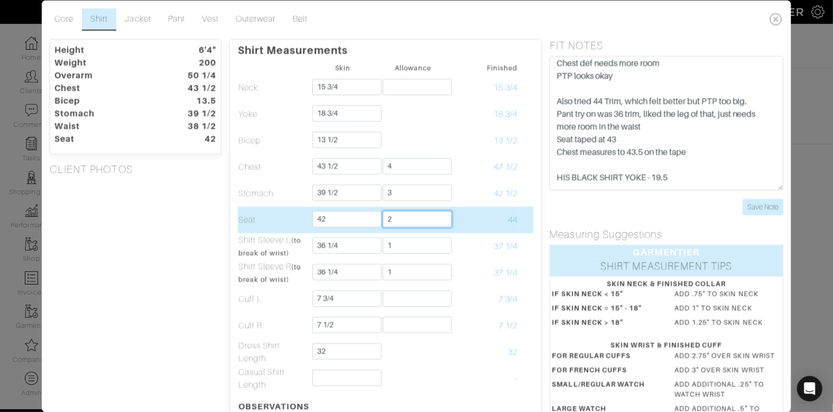
click at [444, 221] on input "2" at bounding box center [416, 219] width 69 height 16
type input "3"
click at [418, 218] on input "3" at bounding box center [416, 219] width 69 height 16
type input "2 1/2"
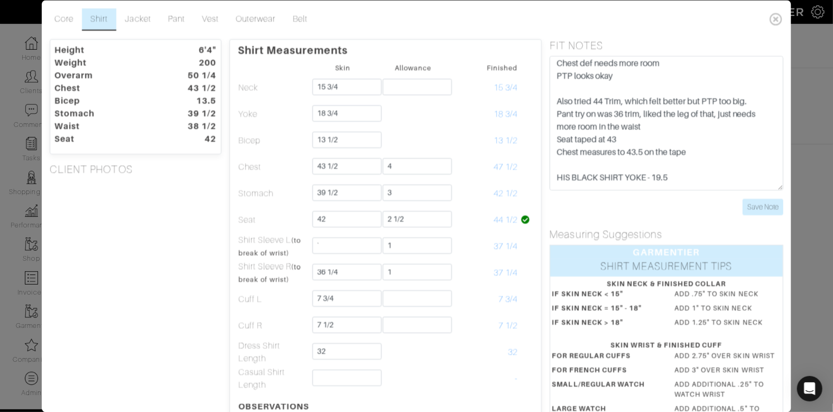
click at [208, 228] on div "Height 6'4" Weight 200 Overarm 50 1/4 Chest 43 1/2 Bicep 13.5 Stomach 39 1/2 Wa…" at bounding box center [136, 326] width 188 height 574
type input "36 1/4"
click at [176, 223] on div "Height 6'4" Weight 200 Overarm 50 1/4 Chest 43 1/2 Bicep 13.5 Stomach 39 1/2 Wa…" at bounding box center [136, 326] width 188 height 574
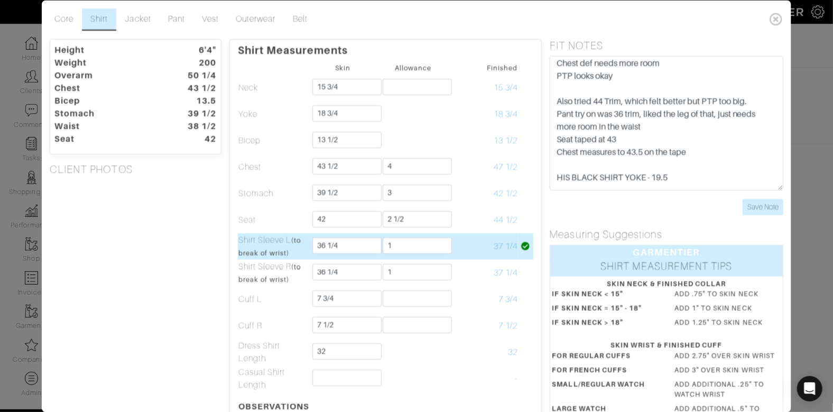
click at [482, 239] on td "37 1/4" at bounding box center [483, 246] width 70 height 26
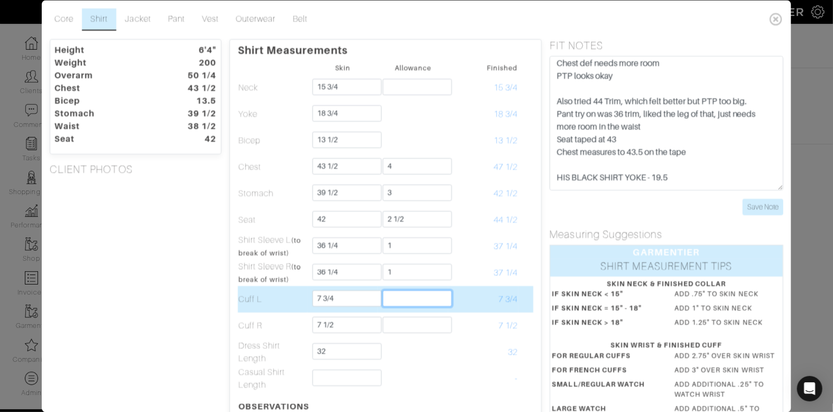
click at [422, 300] on input "text" at bounding box center [416, 298] width 69 height 16
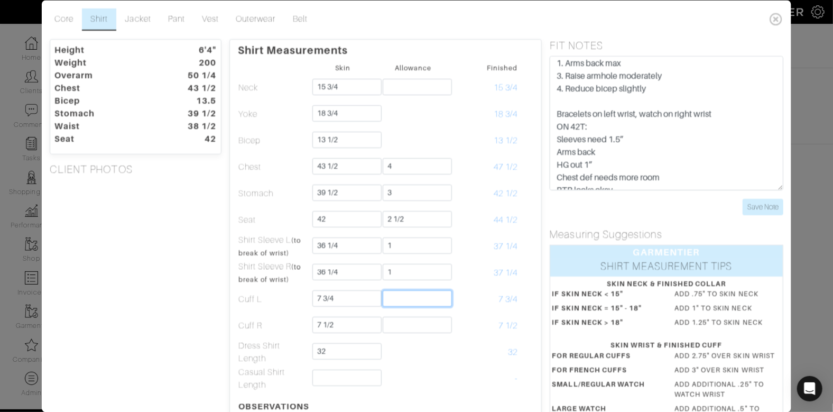
scroll to position [14, 0]
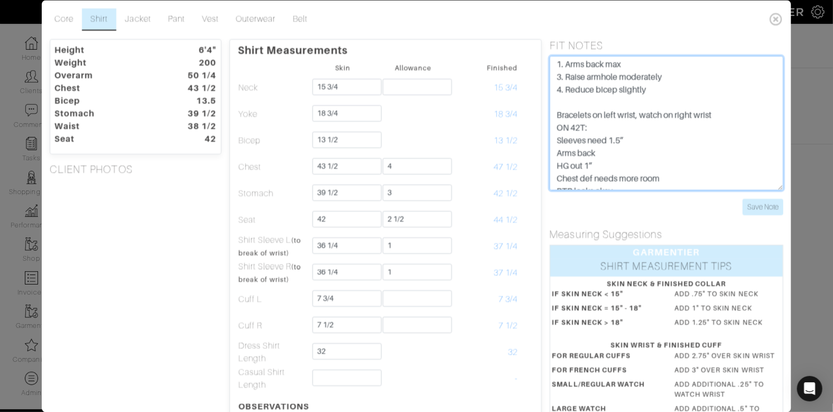
click at [735, 113] on textarea "Bracelets on left wrist, watch on right wrist Sleeves need 1.5” Arms back HG ou…" at bounding box center [666, 123] width 234 height 134
type textarea "SPECIAL INSTRUCTIONS 1. Arms back max 3. Raise armhole moderately 4. Reduce bic…"
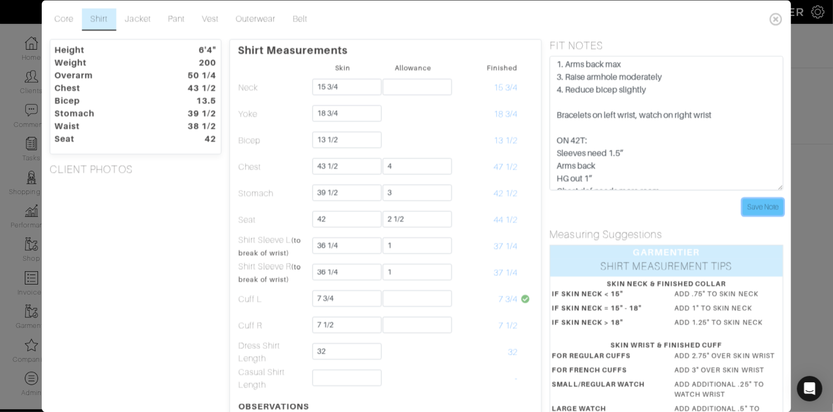
click at [758, 208] on input "Save Note" at bounding box center [762, 207] width 41 height 16
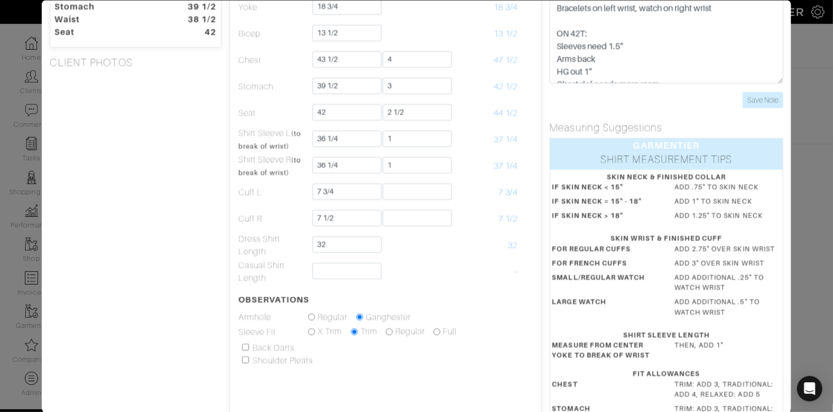
scroll to position [111, 0]
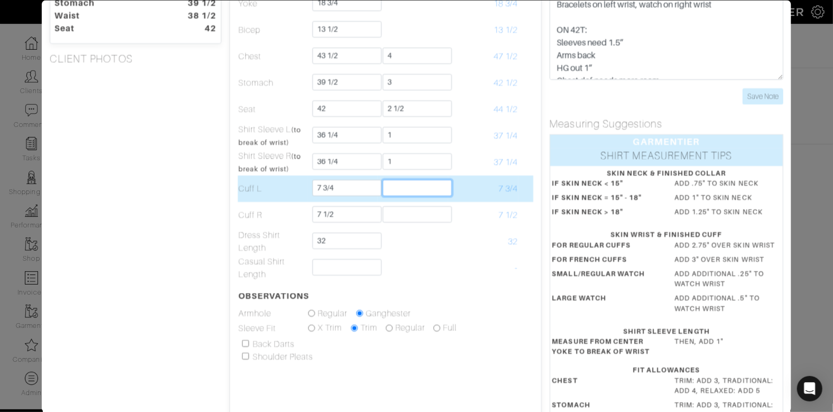
click at [426, 185] on input "text" at bounding box center [416, 187] width 69 height 16
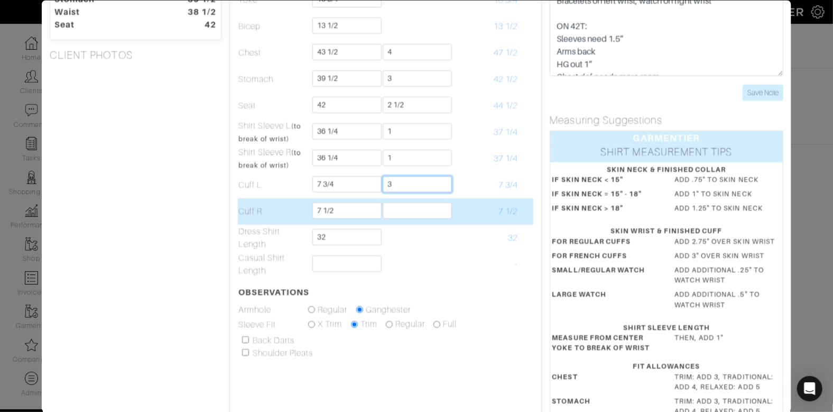
scroll to position [114, 0]
type input "3"
click at [392, 209] on input "text" at bounding box center [416, 211] width 69 height 16
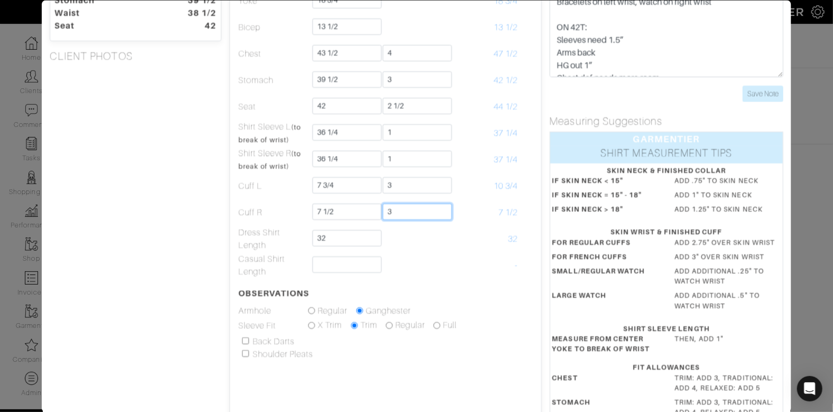
type input "3"
click at [224, 209] on div "Height 6'4" Weight 200 Overarm 50 1/4 Chest 43 1/2 Bicep 13.5 Stomach 39 1/2 Wa…" at bounding box center [136, 213] width 188 height 574
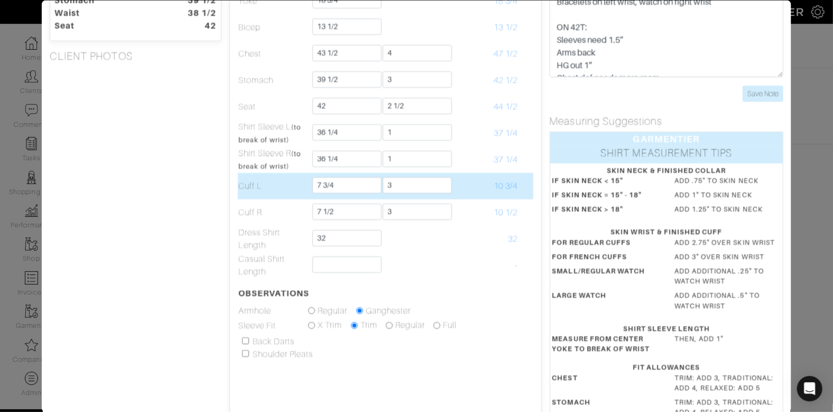
click at [481, 186] on td "10 3/4" at bounding box center [483, 185] width 70 height 26
drag, startPoint x: 474, startPoint y: 185, endPoint x: 518, endPoint y: 183, distance: 43.9
click at [521, 183] on tr "Cuff L 7 3/4 3 10 3/4" at bounding box center [384, 185] width 295 height 26
click at [467, 182] on td "10 3/4" at bounding box center [483, 185] width 70 height 26
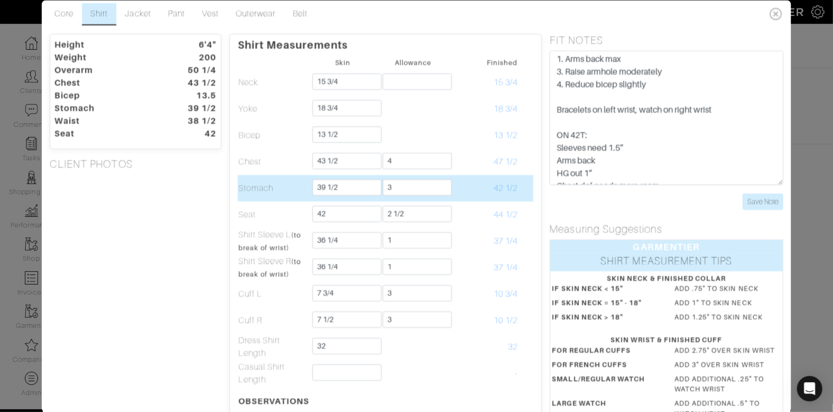
scroll to position [7, 0]
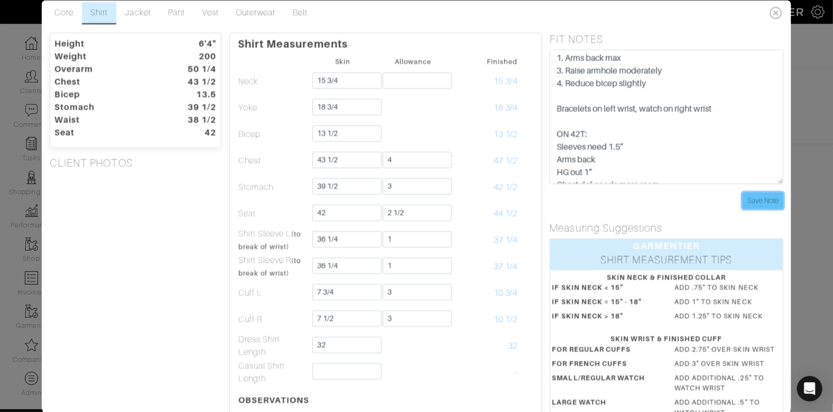
click at [756, 199] on input "Save Note" at bounding box center [762, 200] width 41 height 16
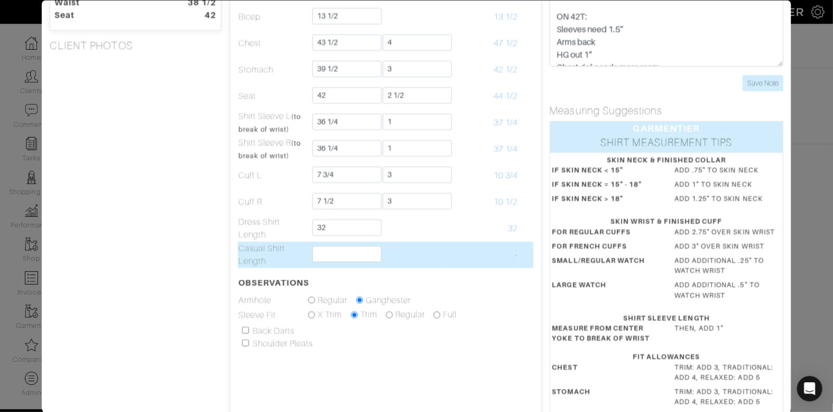
scroll to position [124, 0]
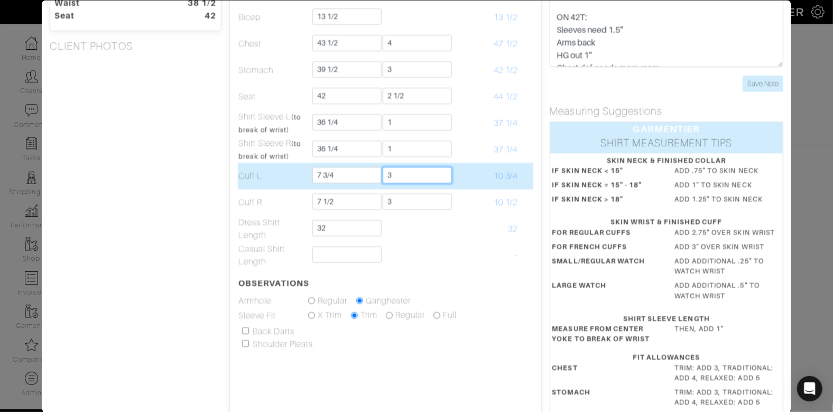
drag, startPoint x: 395, startPoint y: 172, endPoint x: 377, endPoint y: 172, distance: 18.5
click at [377, 172] on tr "Cuff L 7 3/4 3 10 3/4" at bounding box center [384, 175] width 295 height 26
click at [467, 166] on td "10 3/4" at bounding box center [483, 175] width 70 height 26
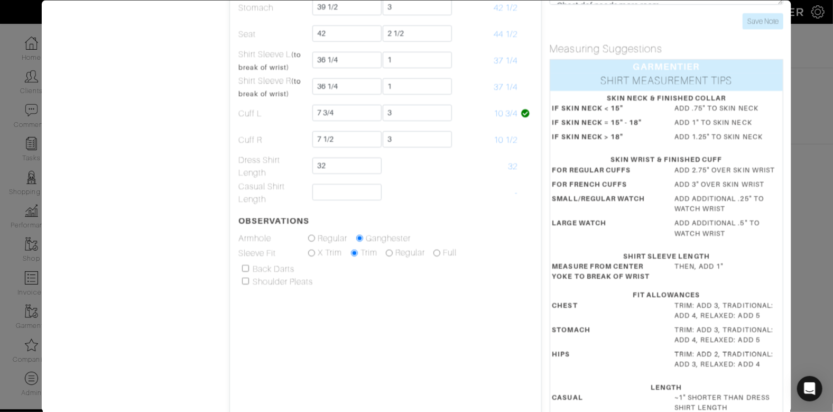
scroll to position [190, 0]
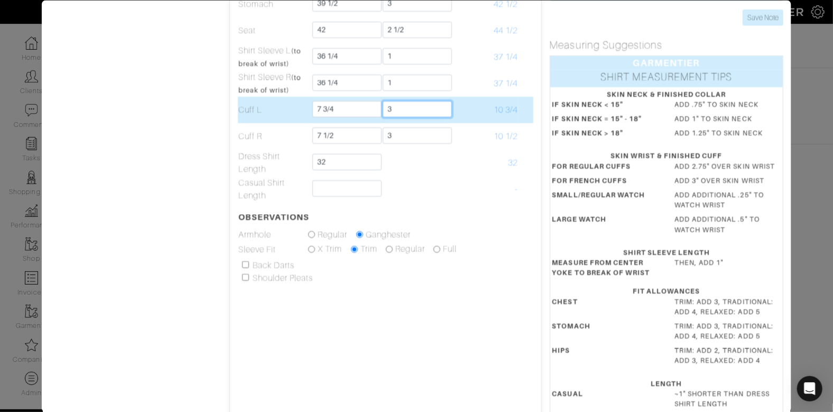
click at [396, 111] on input "3" at bounding box center [416, 108] width 69 height 16
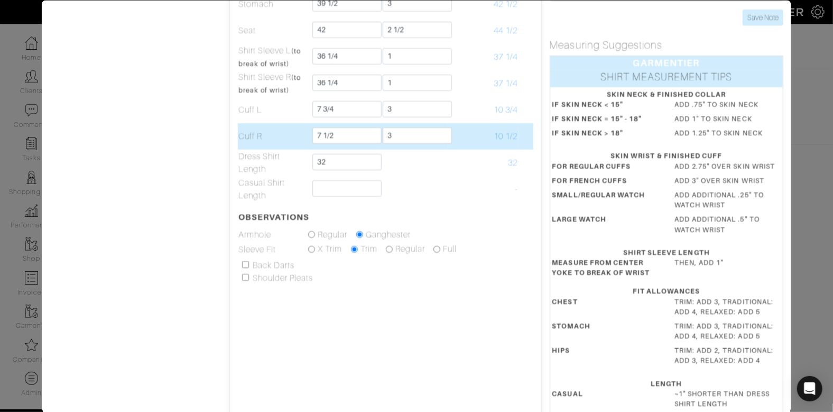
click at [490, 123] on td "10 1/2" at bounding box center [483, 136] width 70 height 26
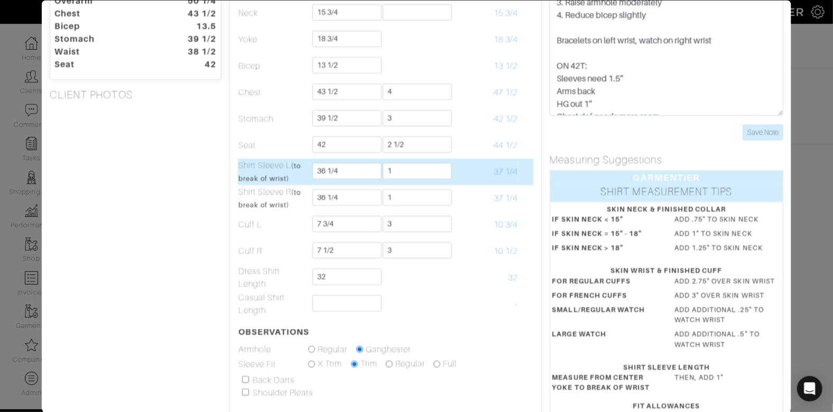
scroll to position [57, 0]
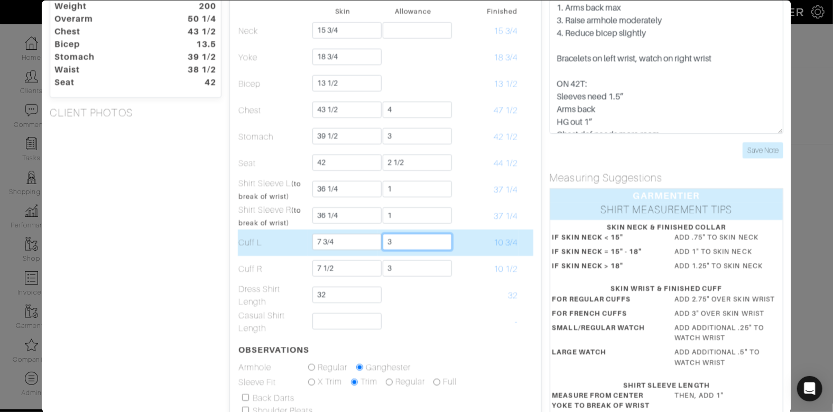
click at [421, 239] on input "3" at bounding box center [416, 241] width 69 height 16
drag, startPoint x: 323, startPoint y: 240, endPoint x: 355, endPoint y: 244, distance: 31.9
click at [356, 244] on input "7 3/4" at bounding box center [346, 241] width 69 height 16
type input "7 1/4"
type input "2"
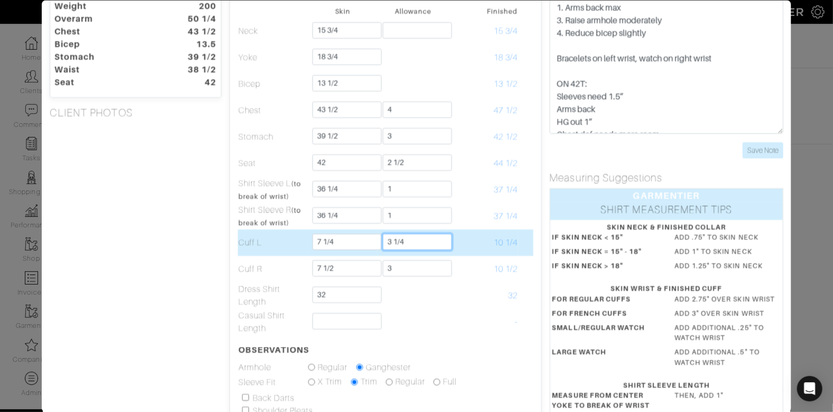
type input "3 1/4"
type input "7 1/4"
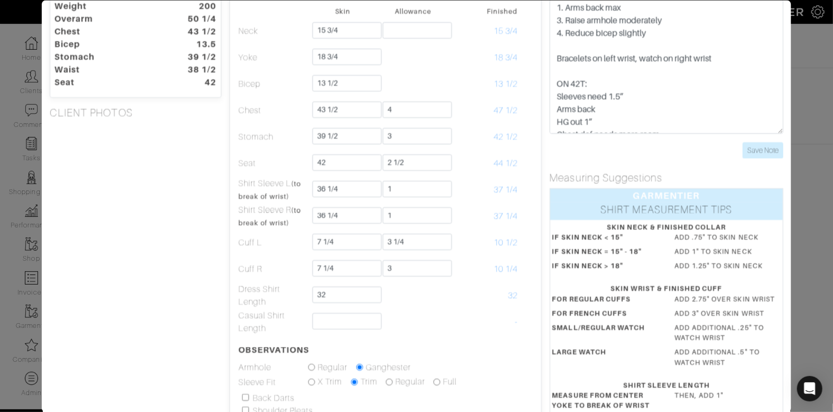
click at [222, 251] on div "Height 6'4" Weight 200 Overarm 50 1/4 Chest 43 1/2 Bicep 13.5 Stomach 39 1/2 Wa…" at bounding box center [136, 269] width 188 height 574
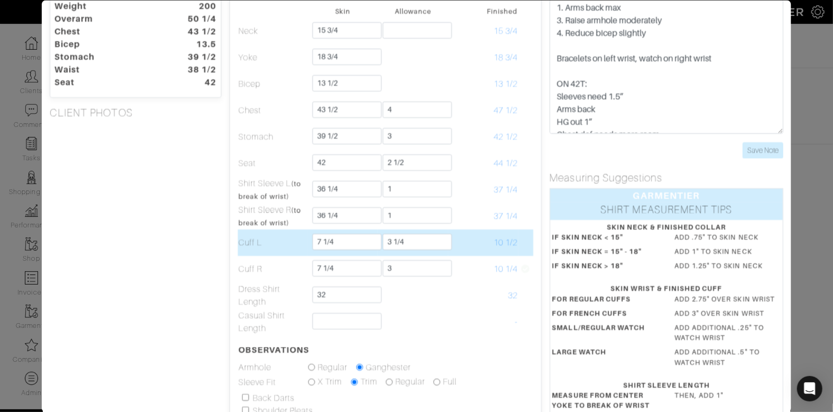
click at [494, 236] on td "10 1/2" at bounding box center [483, 242] width 70 height 26
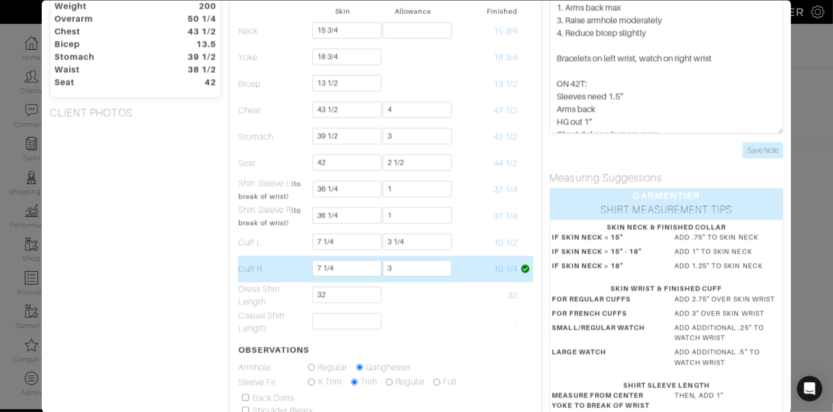
click at [499, 264] on span "10 1/4" at bounding box center [505, 269] width 24 height 10
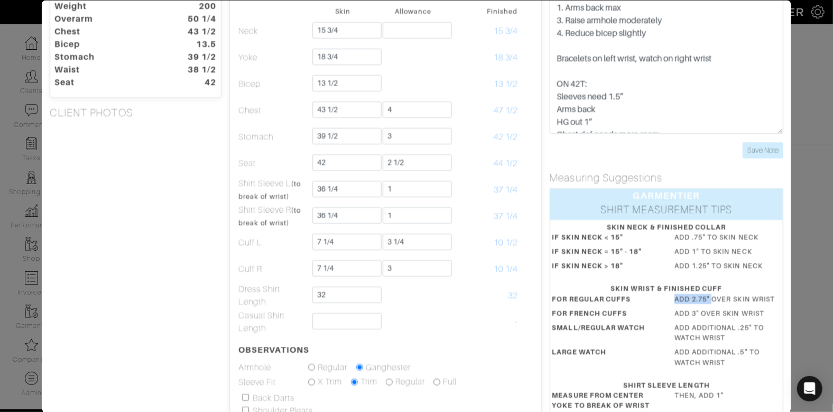
drag, startPoint x: 676, startPoint y: 297, endPoint x: 715, endPoint y: 296, distance: 39.6
click at [714, 296] on dd "ADD 2.75" OVER SKIN WRIST" at bounding box center [727, 298] width 122 height 10
click at [719, 294] on dd "ADD 2.75" OVER SKIN WRIST" at bounding box center [727, 298] width 122 height 10
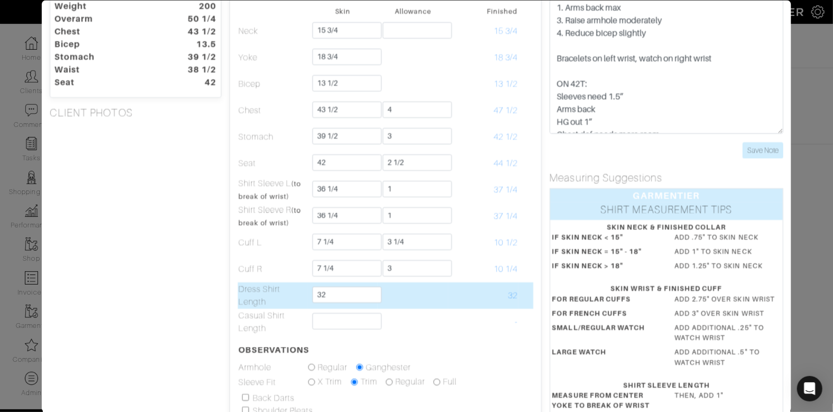
click at [429, 296] on td at bounding box center [413, 295] width 70 height 26
click at [366, 293] on input "32" at bounding box center [346, 294] width 69 height 16
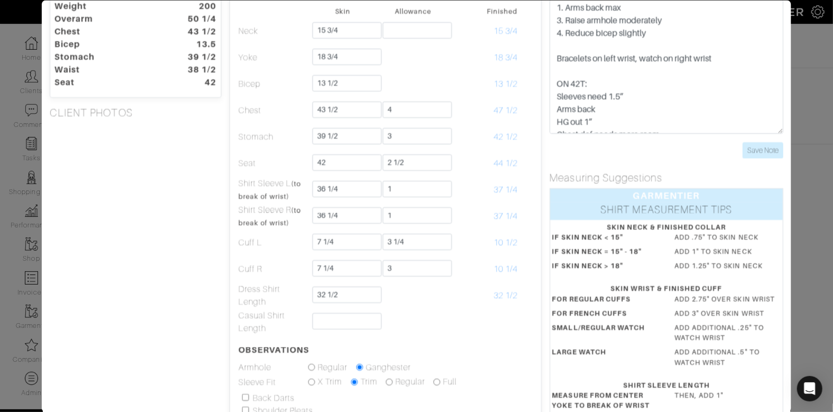
click at [80, 261] on div "Height 6'4" Weight 200 Overarm 50 1/4 Chest 43 1/2 Bicep 13.5 Stomach 39 1/2 Wa…" at bounding box center [136, 269] width 188 height 574
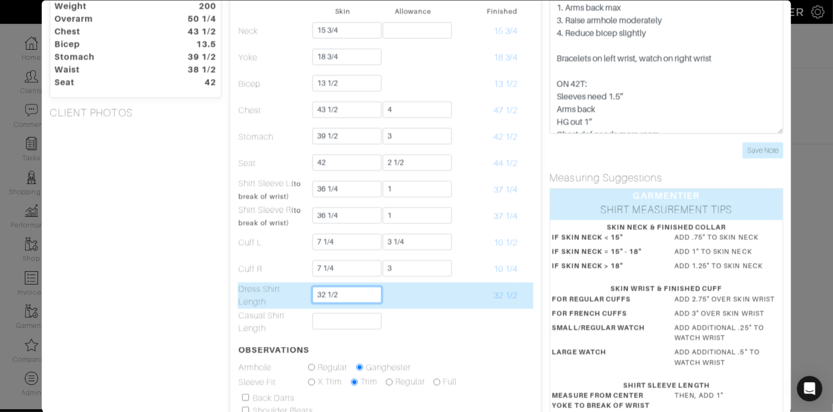
click at [354, 289] on input "32 1/2" at bounding box center [346, 294] width 69 height 16
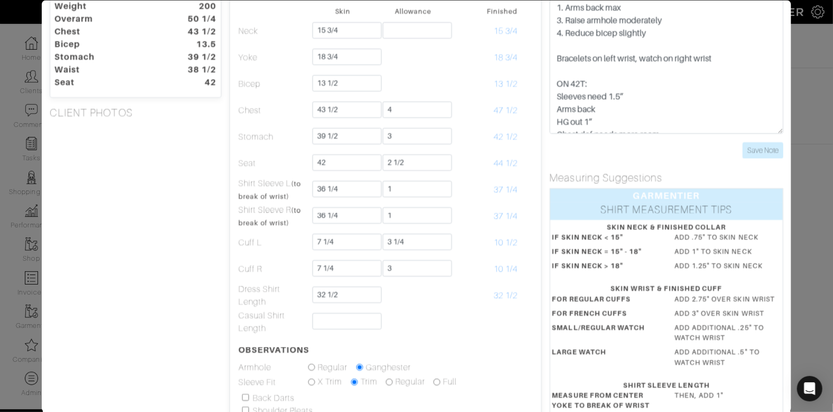
click at [180, 269] on div "Height 6'4" Weight 200 Overarm 50 1/4 Chest 43 1/2 Bicep 13.5 Stomach 39 1/2 Wa…" at bounding box center [136, 269] width 188 height 574
click at [213, 251] on div "Height 6'4" Weight 200 Overarm 50 1/4 Chest 43 1/2 Bicep 13.5 Stomach 39 1/2 Wa…" at bounding box center [136, 269] width 188 height 574
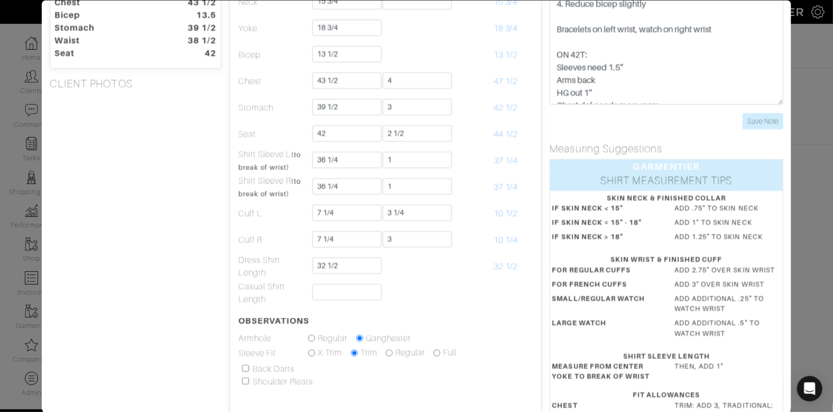
scroll to position [84, 0]
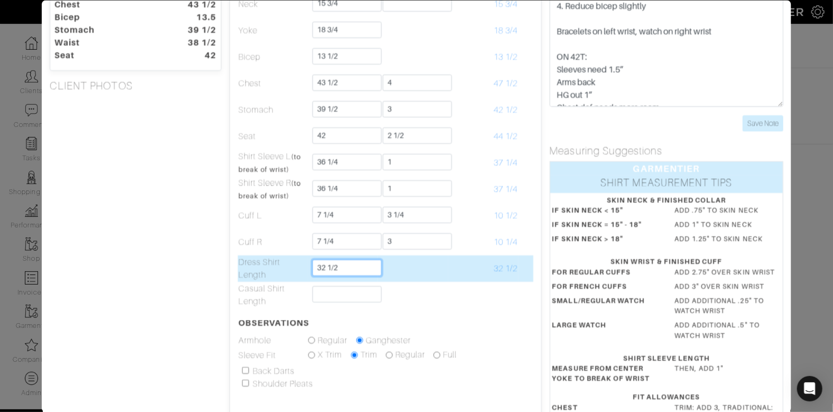
click at [345, 265] on input "32 1/2" at bounding box center [346, 267] width 69 height 16
type input "32 1/4"
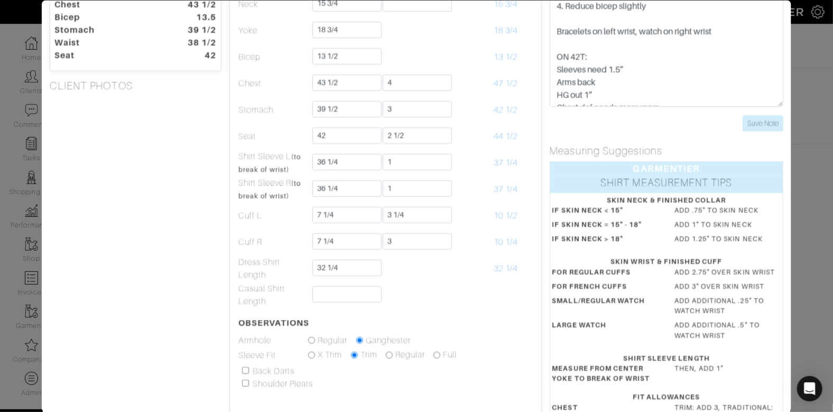
click at [182, 255] on div "Height 6'4" Weight 200 Overarm 50 1/4 Chest 43 1/2 Bicep 13.5 Stomach 39 1/2 Wa…" at bounding box center [136, 242] width 188 height 574
click at [244, 368] on input "checkbox" at bounding box center [244, 370] width 7 height 7
checkbox input "true"
click at [104, 339] on div "Height 6'4" Weight 200 Overarm 50 1/4 Chest 43 1/2 Bicep 13.5 Stomach 39 1/2 Wa…" at bounding box center [136, 242] width 188 height 574
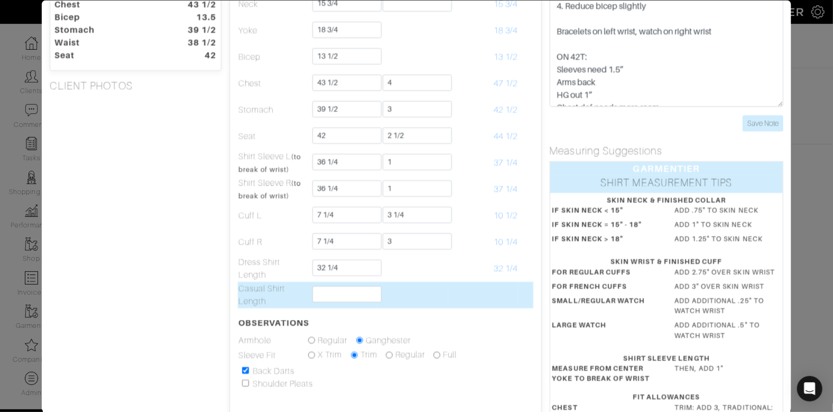
scroll to position [0, 0]
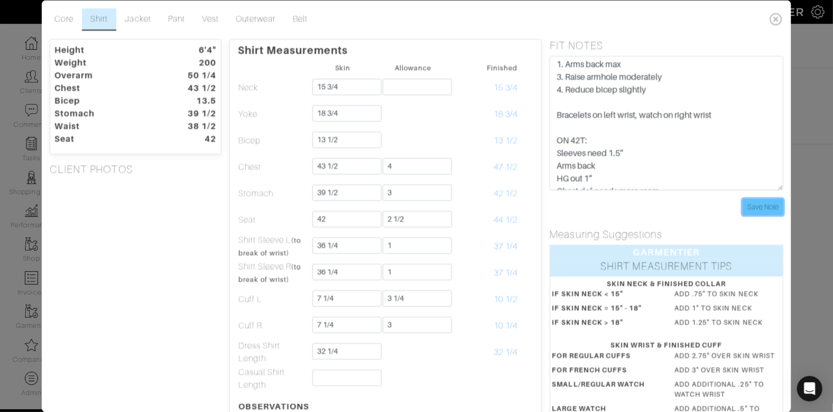
click at [745, 203] on input "Save Note" at bounding box center [762, 207] width 41 height 16
click at [182, 17] on link "Pant" at bounding box center [177, 19] width 34 height 22
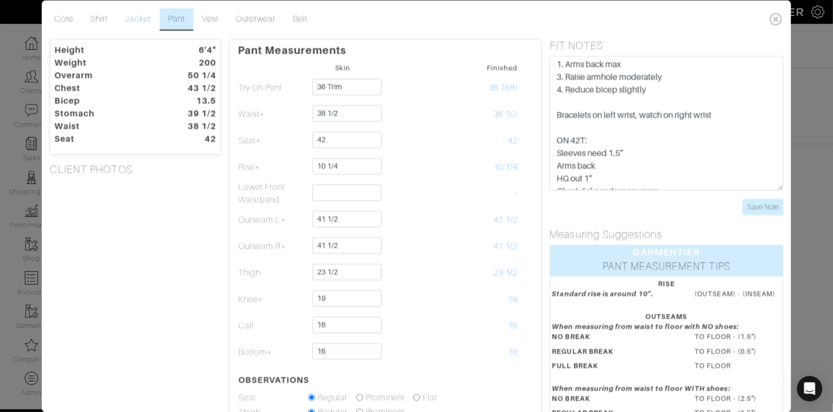
click at [135, 14] on link "Jacket" at bounding box center [137, 19] width 43 height 22
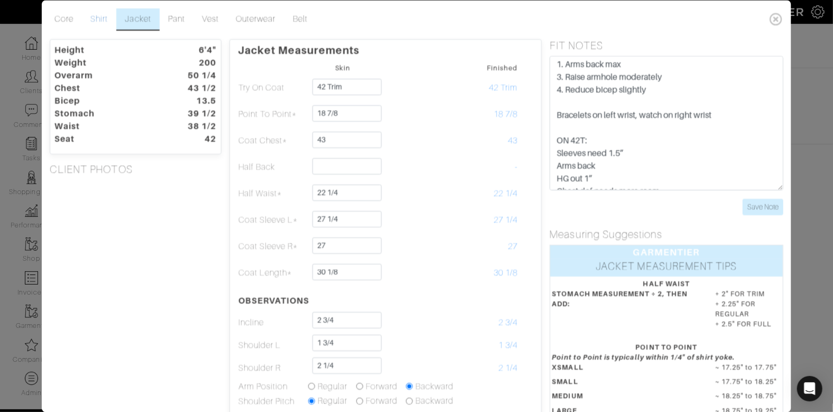
click at [96, 17] on link "Shirt" at bounding box center [99, 19] width 34 height 22
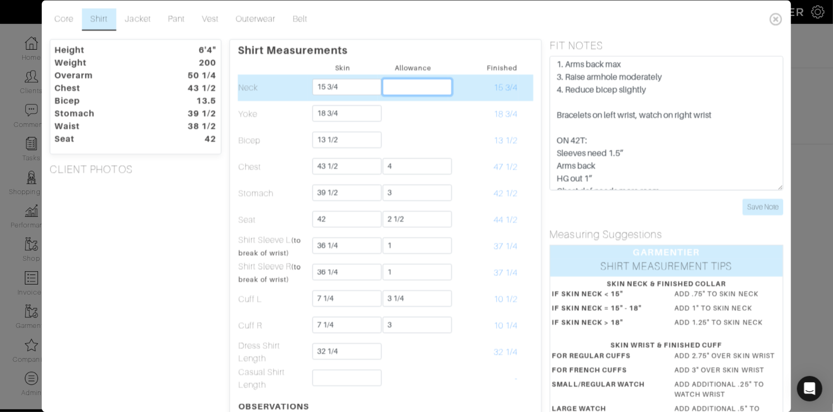
click at [396, 88] on input "text" at bounding box center [416, 87] width 69 height 16
type input "1"
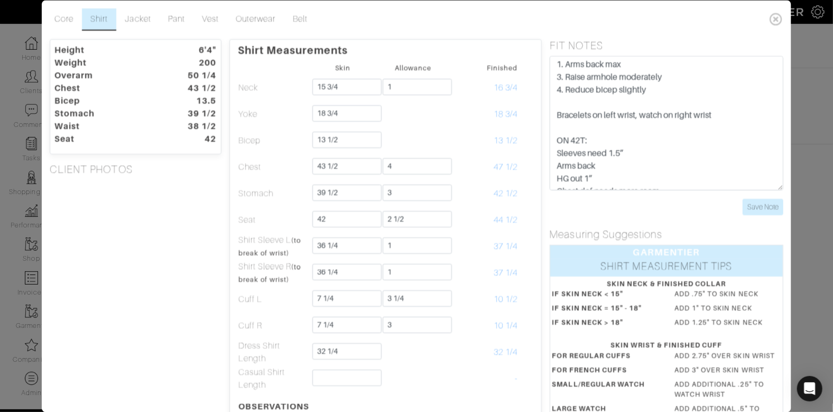
click at [465, 29] on ul "Core Shirt Jacket Pant Vest Outerwear Belt" at bounding box center [405, 19] width 719 height 22
click at [179, 21] on link "Pant" at bounding box center [177, 19] width 34 height 22
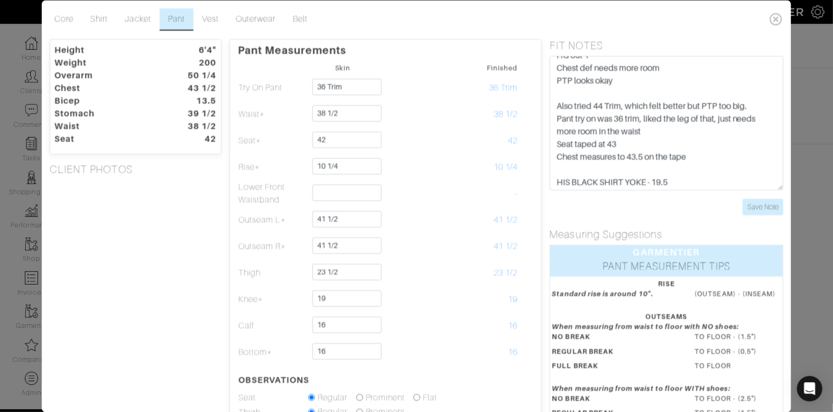
scroll to position [145, 0]
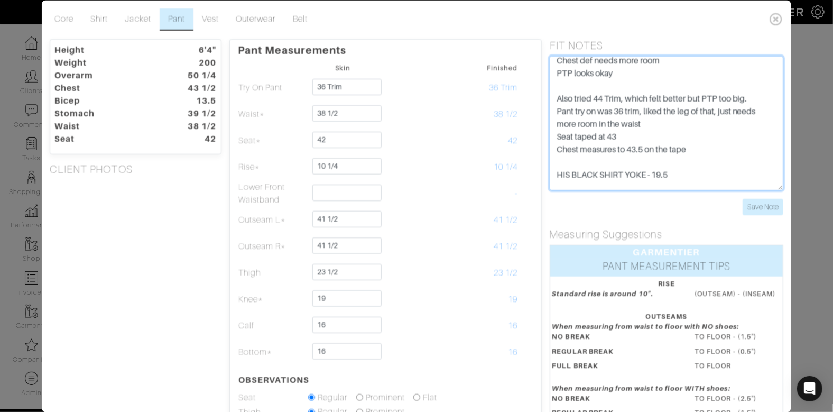
click at [557, 139] on textarea "Bracelets on left wrist, watch on right wrist Sleeves need 1.5” Arms back HG ou…" at bounding box center [666, 123] width 234 height 134
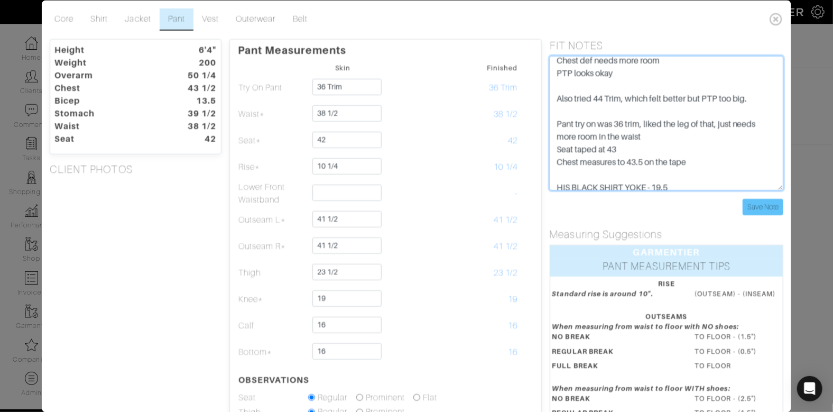
type textarea "SPECIAL INSTRUCTIONS 1. Arms back max 3. Raise armhole moderately 4. Reduce bic…"
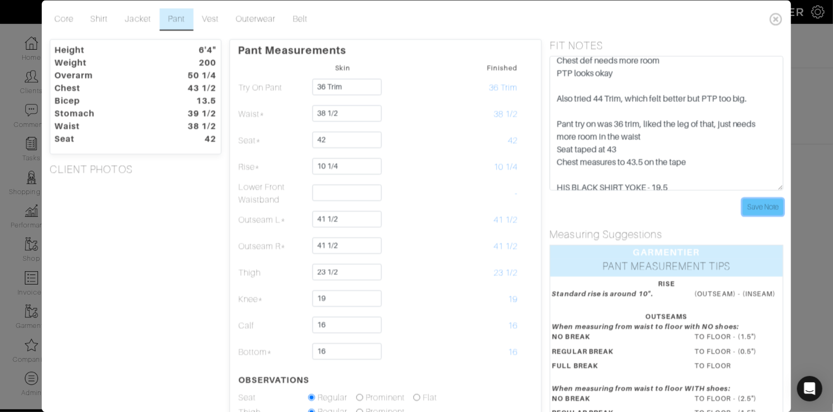
click at [776, 207] on input "Save Note" at bounding box center [762, 207] width 41 height 16
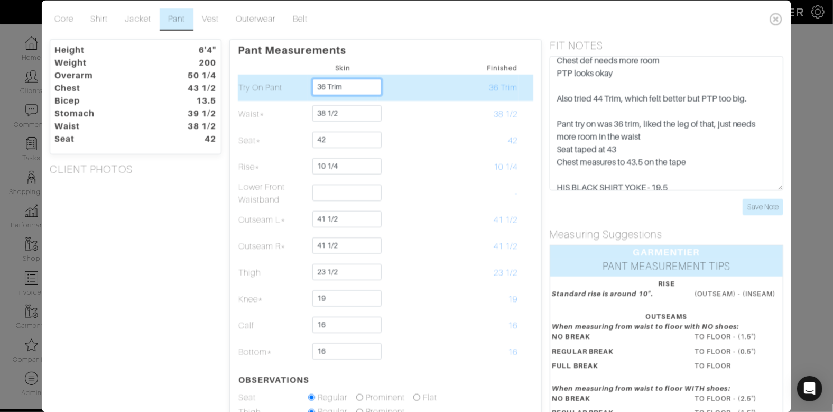
drag, startPoint x: 358, startPoint y: 86, endPoint x: 313, endPoint y: 83, distance: 45.0
click at [313, 83] on input "36 Trim" at bounding box center [346, 87] width 69 height 16
click at [362, 83] on input "36 Trim" at bounding box center [346, 87] width 69 height 16
click at [398, 79] on td at bounding box center [413, 87] width 70 height 26
drag, startPoint x: 328, startPoint y: 86, endPoint x: 353, endPoint y: 88, distance: 26.0
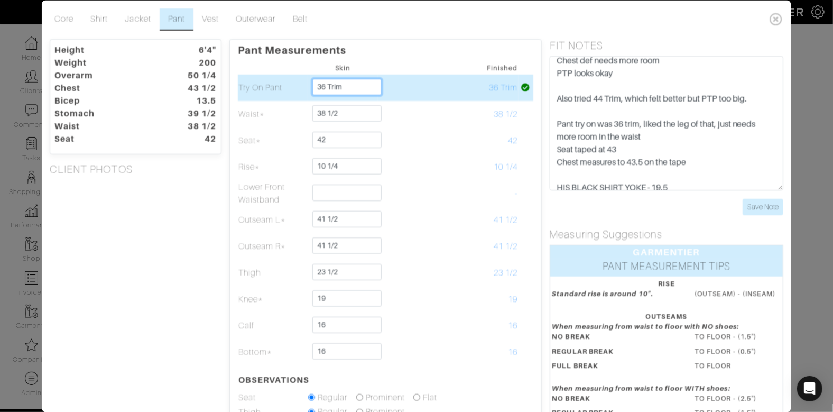
click at [352, 87] on input "36 Trim" at bounding box center [346, 87] width 69 height 16
type input "36 Regular, but use TRIM fit"
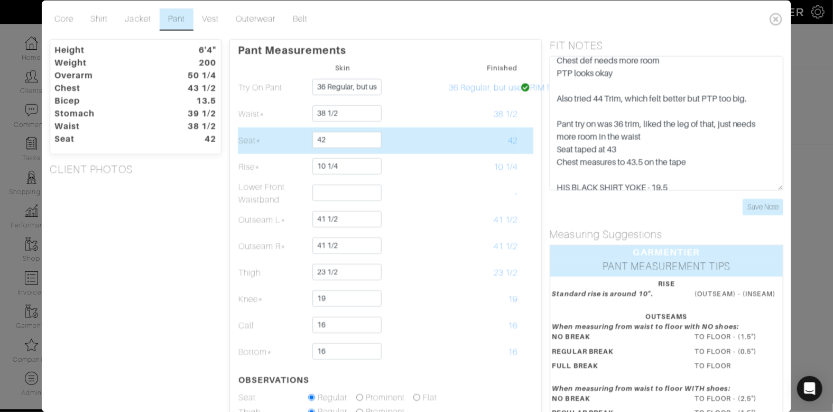
click at [417, 135] on td at bounding box center [413, 140] width 70 height 26
drag, startPoint x: 367, startPoint y: 139, endPoint x: 366, endPoint y: 130, distance: 9.0
click at [366, 130] on td "42" at bounding box center [342, 140] width 70 height 26
type input "43"
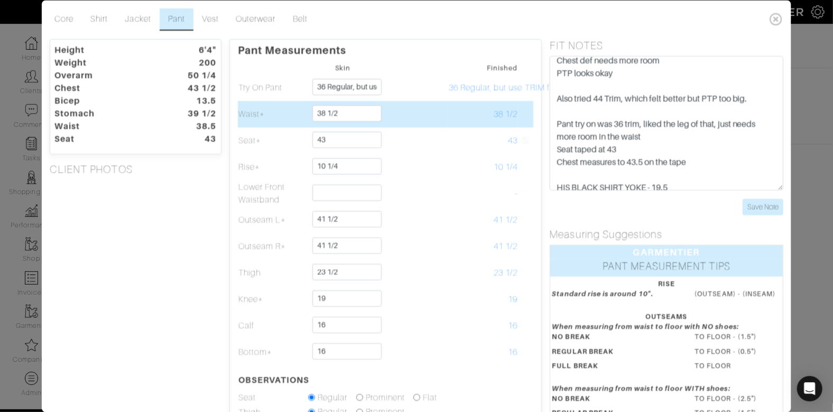
click at [411, 125] on td at bounding box center [413, 114] width 70 height 26
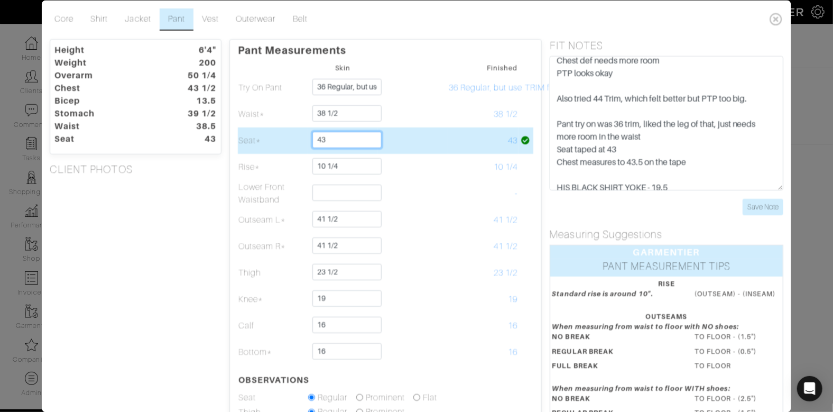
click at [353, 138] on input "43" at bounding box center [346, 140] width 69 height 16
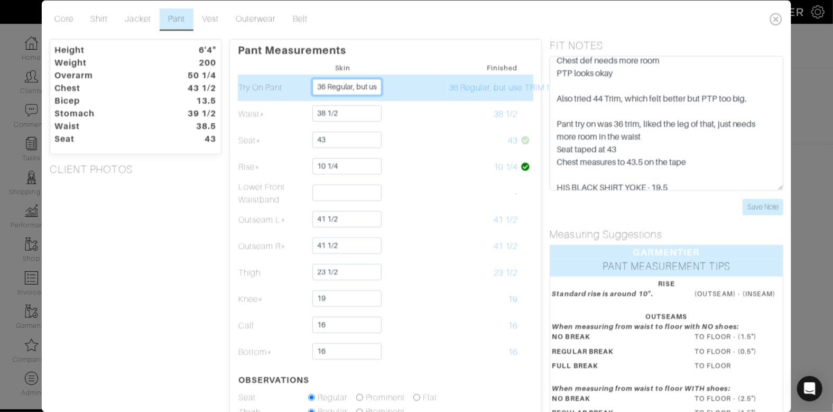
drag, startPoint x: 363, startPoint y: 87, endPoint x: 400, endPoint y: 74, distance: 39.1
click at [363, 87] on input "36 Regular, but use TRIM fit" at bounding box center [346, 87] width 69 height 16
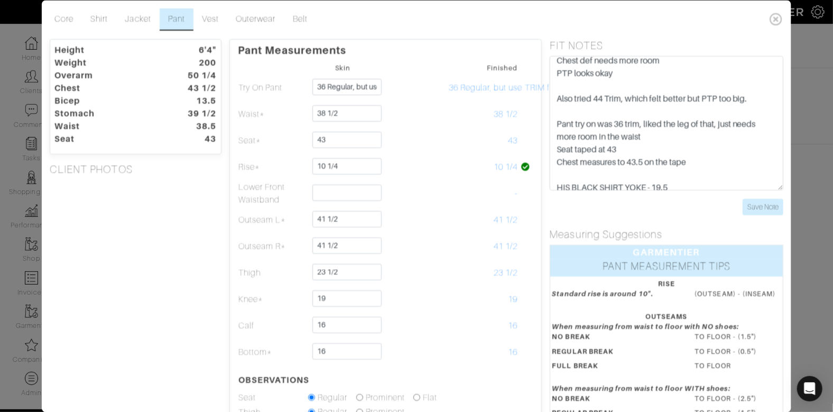
click at [415, 72] on td at bounding box center [413, 68] width 70 height 14
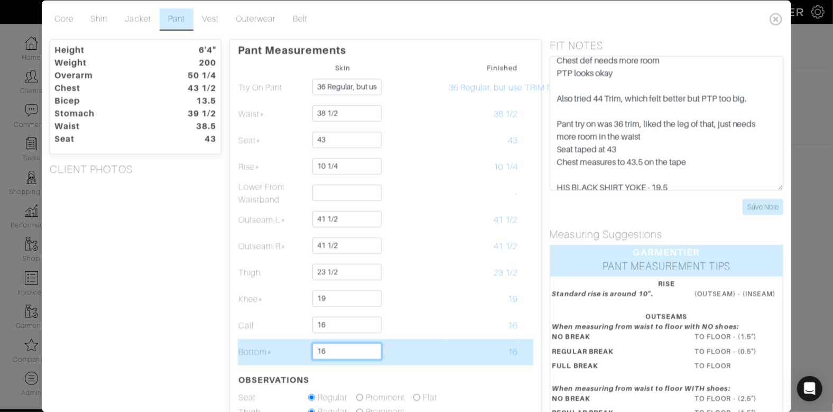
click at [344, 352] on input "16" at bounding box center [346, 351] width 69 height 16
type input "16 1/4"
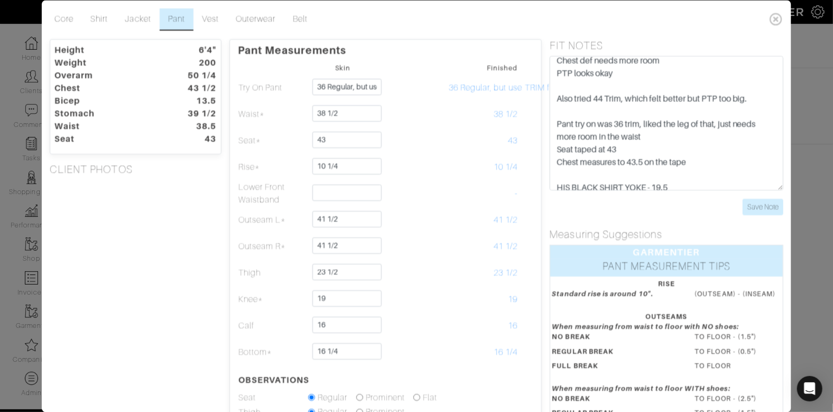
click at [171, 296] on div "Height 6'4" Weight 200 Overarm 50 1/4 Chest 43 1/2 Bicep 13.5 Stomach 39 1/2 Wa…" at bounding box center [136, 308] width 188 height 539
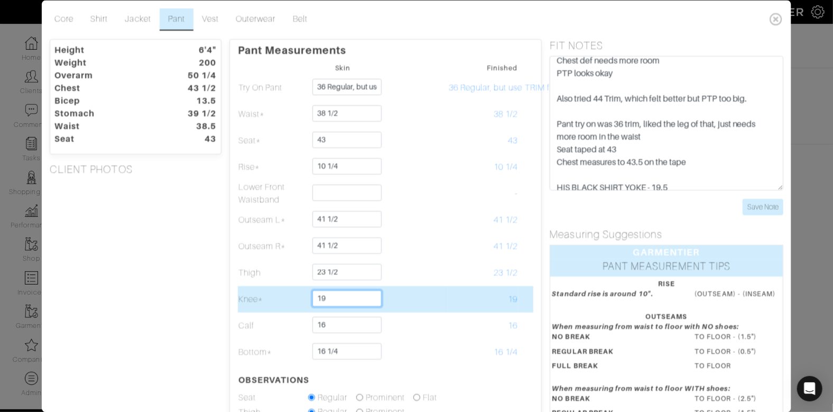
drag, startPoint x: 360, startPoint y: 299, endPoint x: 360, endPoint y: 289, distance: 9.5
click at [360, 290] on input "19" at bounding box center [346, 298] width 69 height 16
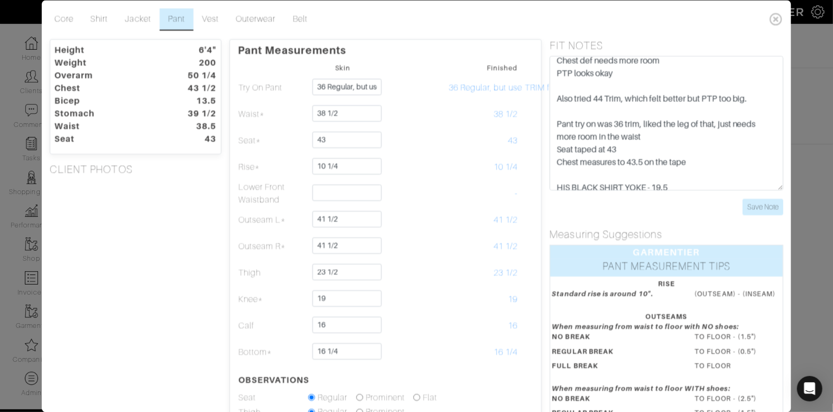
click at [139, 275] on div "Height 6'4" Weight 200 Overarm 50 1/4 Chest 43 1/2 Bicep 13.5 Stomach 39 1/2 Wa…" at bounding box center [136, 308] width 188 height 539
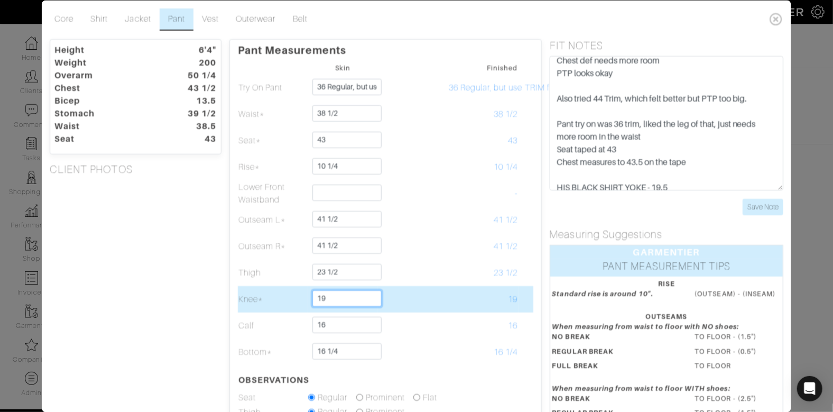
drag, startPoint x: 357, startPoint y: 296, endPoint x: 357, endPoint y: 289, distance: 6.3
click at [357, 290] on input "19" at bounding box center [346, 298] width 69 height 16
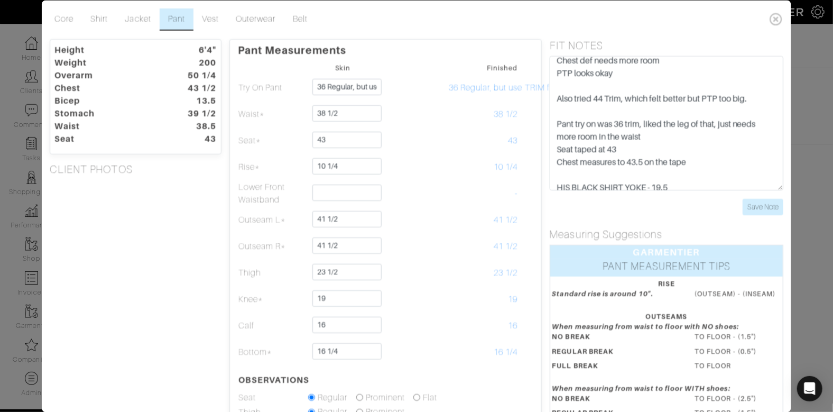
click at [182, 255] on div "Height 6'4" Weight 200 Overarm 50 1/4 Chest 43 1/2 Bicep 13.5 Stomach 39 1/2 Wa…" at bounding box center [136, 308] width 188 height 539
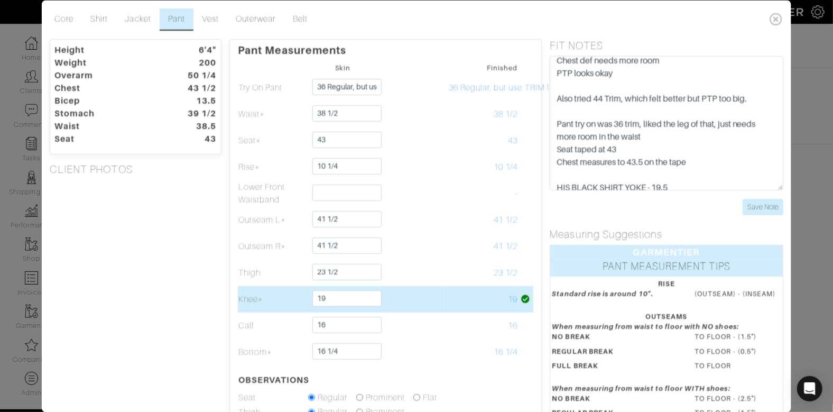
click at [403, 302] on td at bounding box center [413, 299] width 70 height 26
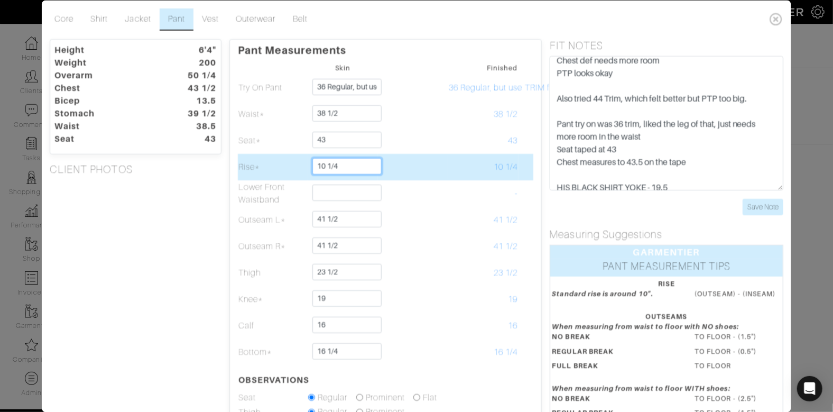
drag, startPoint x: 329, startPoint y: 163, endPoint x: 353, endPoint y: 163, distance: 24.3
click at [353, 162] on input "10 1/4" at bounding box center [346, 166] width 69 height 16
drag, startPoint x: 367, startPoint y: 166, endPoint x: 365, endPoint y: 156, distance: 10.2
click at [365, 156] on td "10 3/8" at bounding box center [342, 167] width 70 height 26
type input "10 1/2"
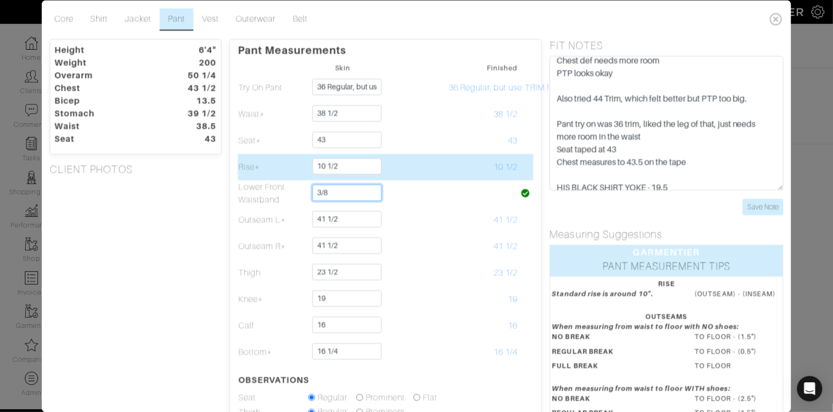
type input "3/8"
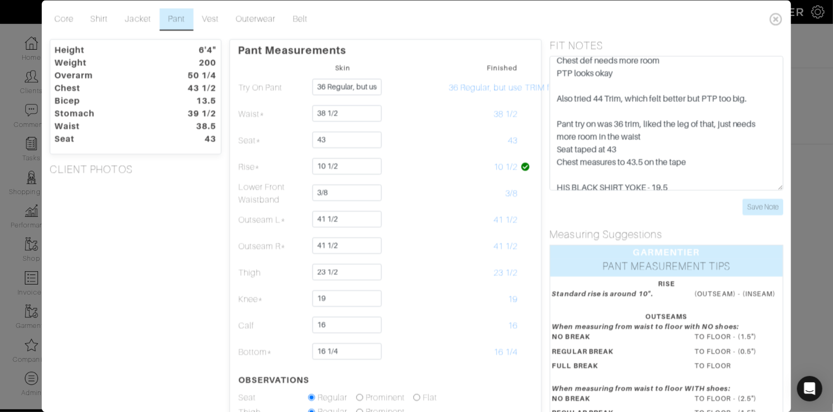
click at [235, 172] on div "Pant Measurements Skin Finished Try On Pant 36 Regular, but use TRIM fit 36 Reg…" at bounding box center [385, 308] width 312 height 539
click at [141, 195] on div "Height 6'4" Weight 200 Overarm 50 1/4 Chest 43 1/2 Bicep 13.5 Stomach 39 1/2 Wa…" at bounding box center [136, 308] width 188 height 539
click at [123, 258] on div "Height 6'4" Weight 200 Overarm 50 1/4 Chest 43 1/2 Bicep 13.5 Stomach 39 1/2 Wa…" at bounding box center [136, 308] width 188 height 539
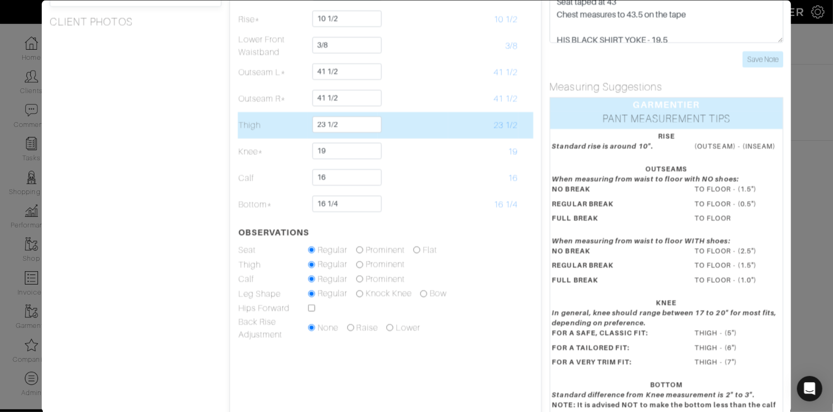
scroll to position [148, 0]
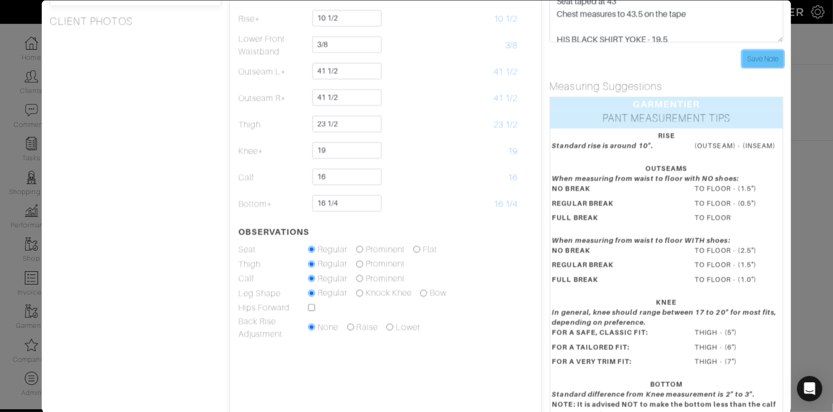
click at [759, 59] on input "Save Note" at bounding box center [762, 58] width 41 height 16
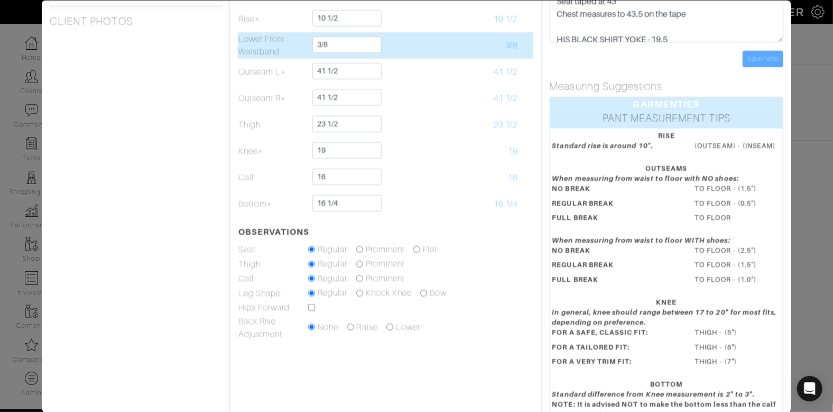
scroll to position [0, 0]
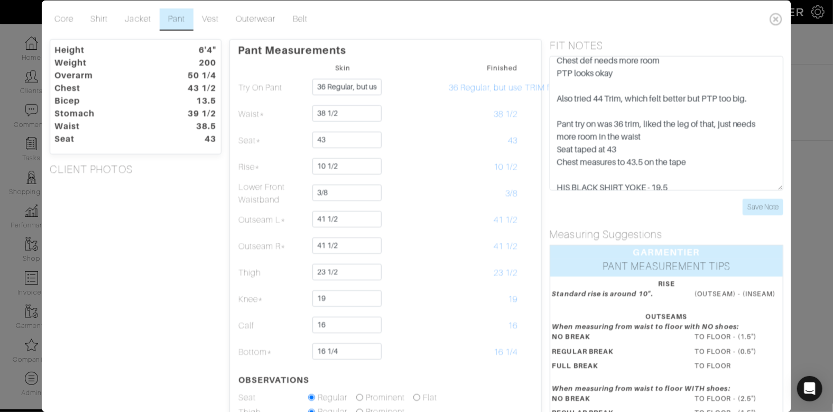
click at [194, 231] on div "Height 6'4" Weight 200 Overarm 50 1/4 Chest 43 1/2 Bicep 13.5 Stomach 39 1/2 Wa…" at bounding box center [136, 308] width 188 height 539
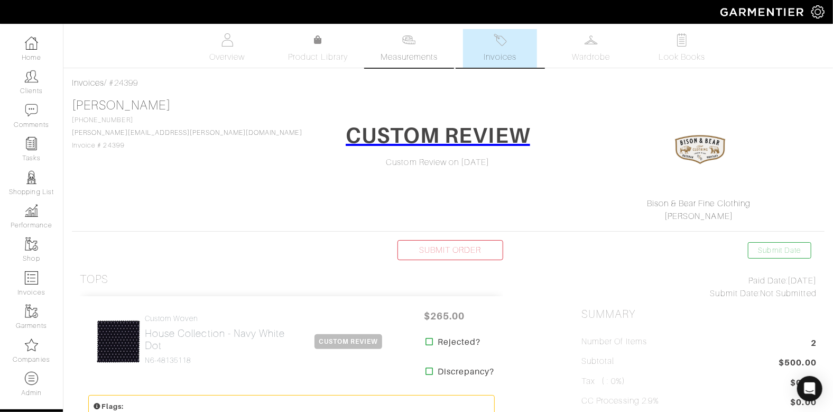
click at [392, 60] on span "Measurements" at bounding box center [409, 57] width 58 height 13
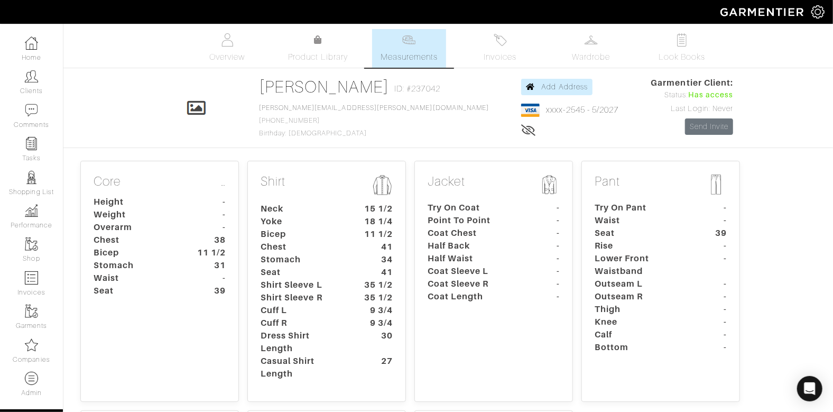
click at [275, 249] on dt "Chest" at bounding box center [302, 246] width 99 height 13
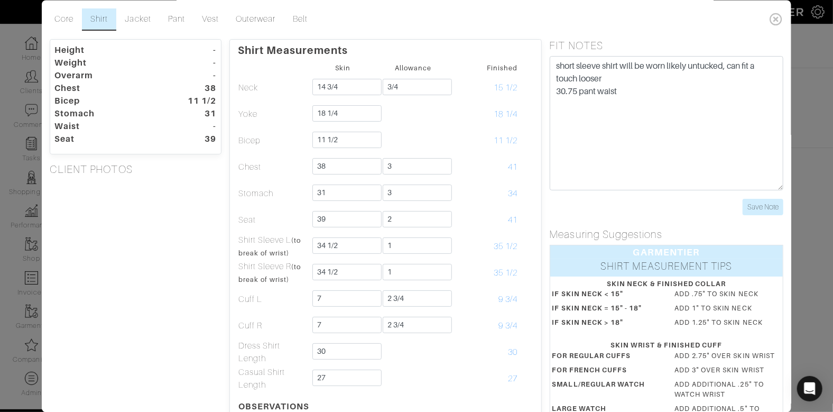
click at [181, 229] on div "Height - Weight - Overarm - Chest 38 Bicep 11 1/2 Stomach 31 Waist - Seat 39 CL…" at bounding box center [136, 326] width 188 height 574
click at [68, 14] on link "Core" at bounding box center [64, 19] width 36 height 22
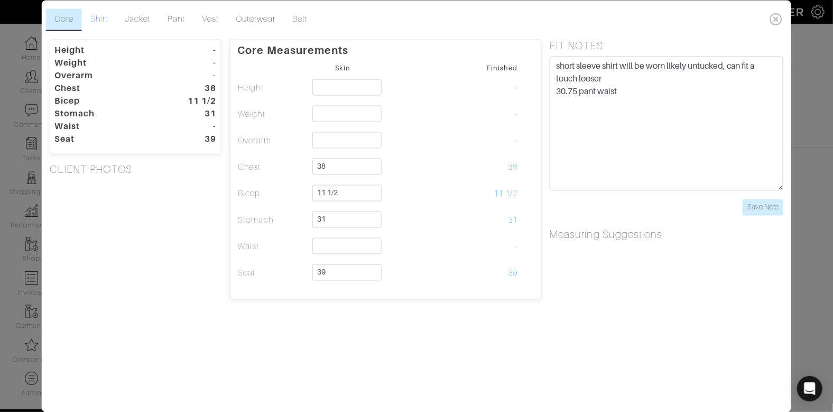
click at [106, 22] on link "Shirt" at bounding box center [99, 19] width 34 height 22
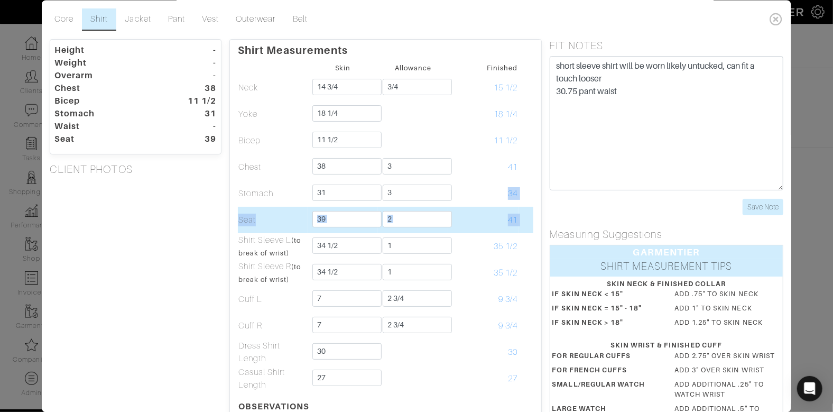
drag, startPoint x: 482, startPoint y: 189, endPoint x: 519, endPoint y: 213, distance: 44.2
click at [519, 213] on tbody "Skin Allowance Finished Neck 14 3/4 3/4 15 1/2 Yoke 18 1/4 18 1/4 Bicep 11 1/2 …" at bounding box center [384, 253] width 295 height 385
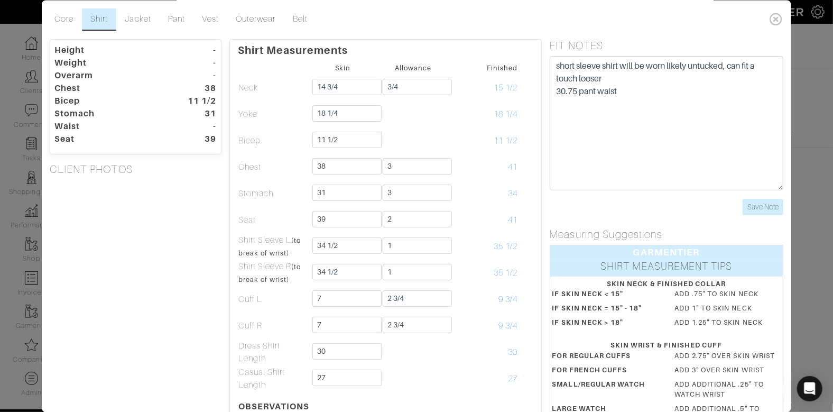
drag, startPoint x: 566, startPoint y: 195, endPoint x: 539, endPoint y: 195, distance: 26.4
click at [565, 195] on form "short sleeve shirt will be worn likely untucked, can fit a touch looser 30.75 p…" at bounding box center [666, 135] width 234 height 159
click at [171, 203] on div "Height - Weight - Overarm - Chest 38 Bicep 11 1/2 Stomach 31 Waist - Seat 39 CL…" at bounding box center [136, 326] width 188 height 574
click at [67, 20] on link "Core" at bounding box center [64, 19] width 36 height 22
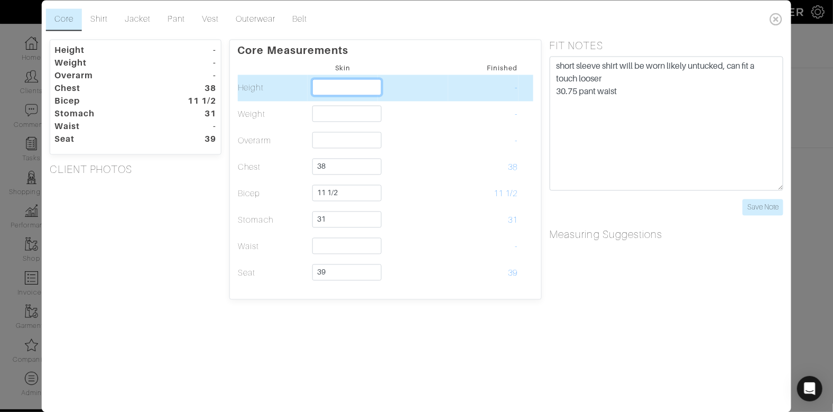
click at [335, 86] on input "text" at bounding box center [346, 87] width 69 height 16
type input "6'0""
type input "6'"
type input "6'2""
type input "6'2"
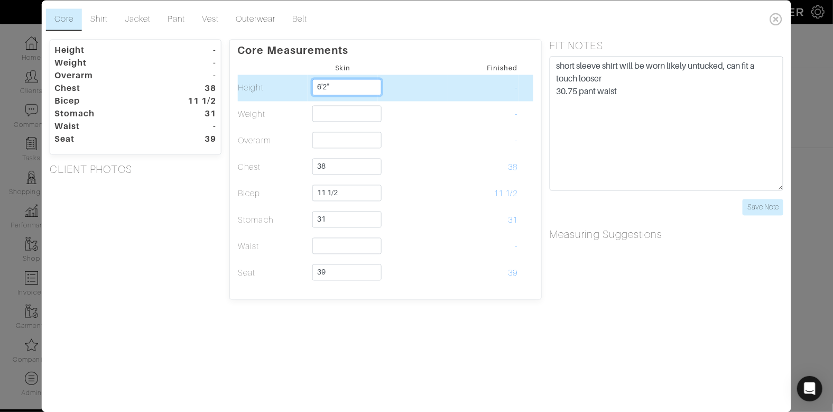
type input "6'2""
drag, startPoint x: 340, startPoint y: 88, endPoint x: 338, endPoint y: 76, distance: 12.8
click at [338, 76] on td "6'2" 6'2" 6'2"" at bounding box center [342, 87] width 70 height 26
type input "6'0""
type input "6'"
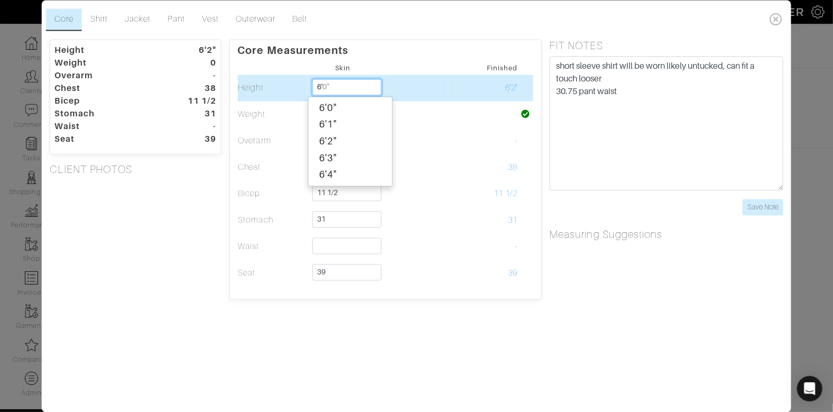
type input "6'1""
type input "6'1"
type input "6'1""
type input "148"
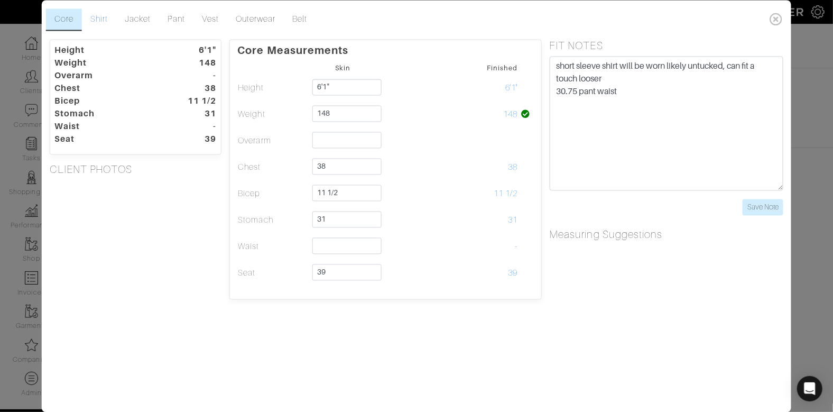
click at [104, 15] on link "Shirt" at bounding box center [99, 19] width 34 height 22
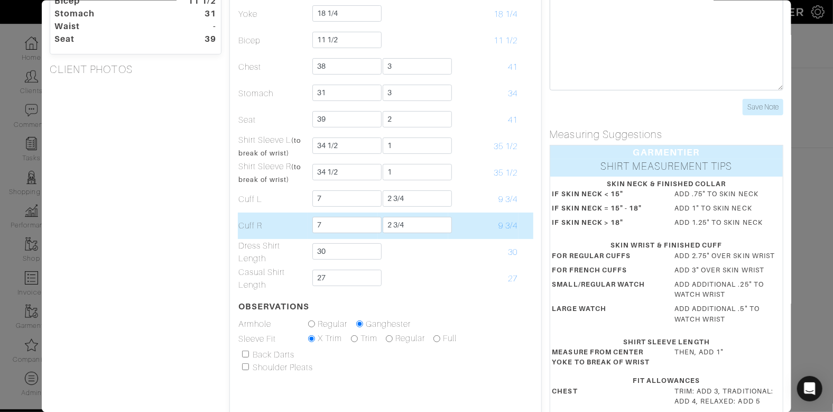
scroll to position [171, 0]
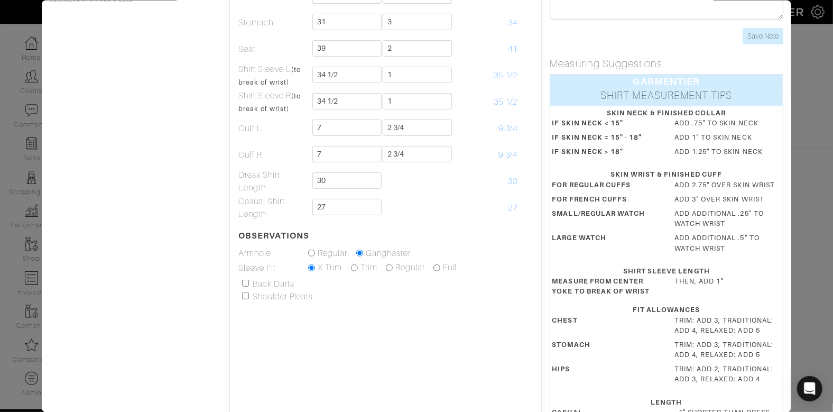
drag, startPoint x: 244, startPoint y: 280, endPoint x: 222, endPoint y: 270, distance: 23.7
click at [244, 280] on input "checkbox" at bounding box center [244, 282] width 7 height 7
checkbox input "true"
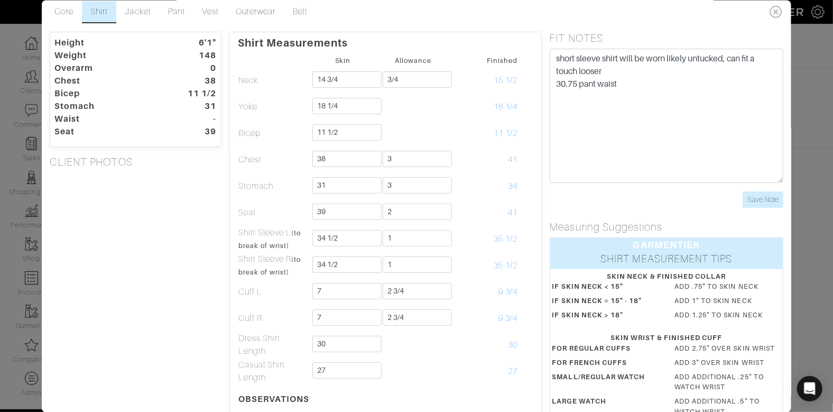
scroll to position [0, 0]
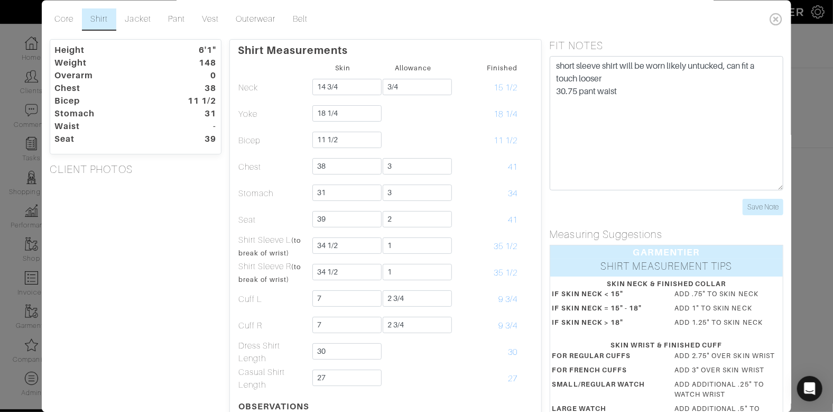
click at [121, 228] on div "Height 6'1" Weight 148 Overarm 0 Chest 38 Bicep 11 1/2 Stomach 31 Waist - Seat …" at bounding box center [136, 326] width 188 height 574
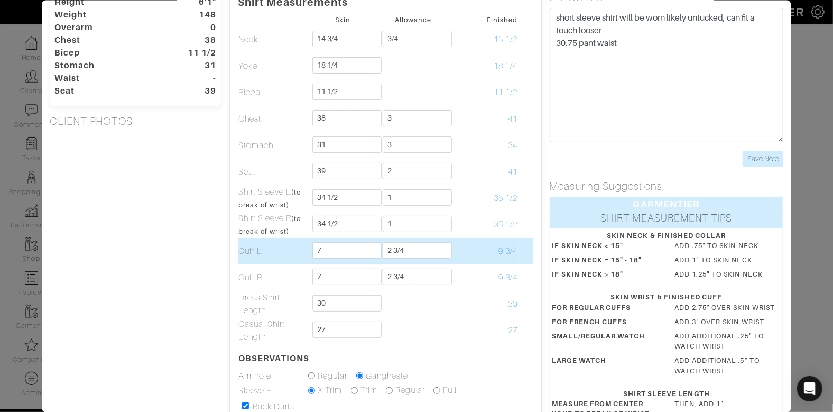
scroll to position [47, 0]
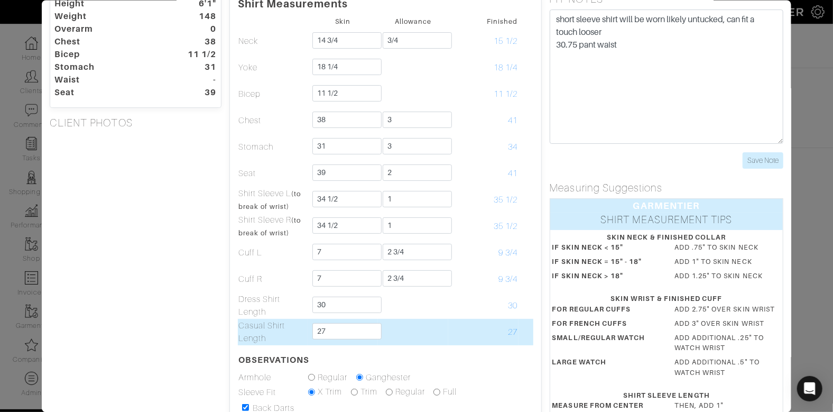
drag, startPoint x: 239, startPoint y: 326, endPoint x: 280, endPoint y: 342, distance: 44.6
click at [280, 342] on td "Casual Shirt Length" at bounding box center [272, 331] width 70 height 26
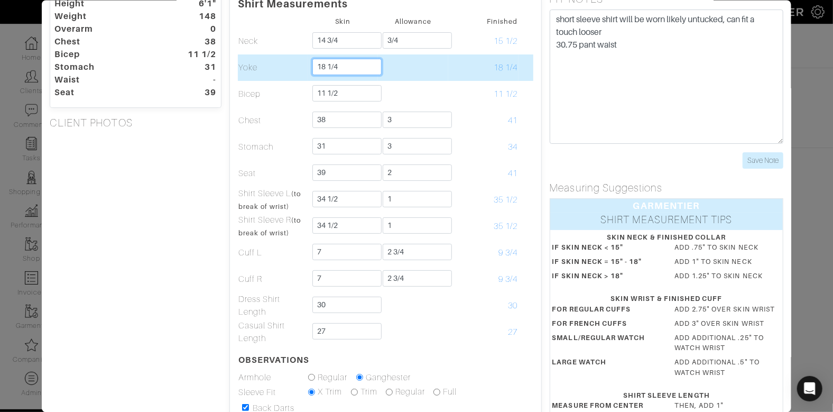
drag, startPoint x: 360, startPoint y: 67, endPoint x: 316, endPoint y: 68, distance: 43.3
click at [316, 68] on input "18 1/4" at bounding box center [346, 66] width 69 height 16
click at [284, 67] on td "Yoke" at bounding box center [272, 67] width 70 height 26
click at [389, 67] on td at bounding box center [413, 67] width 70 height 26
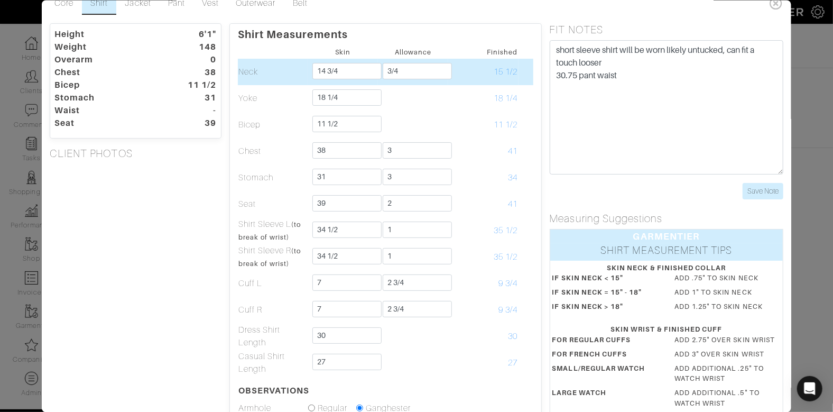
scroll to position [0, 0]
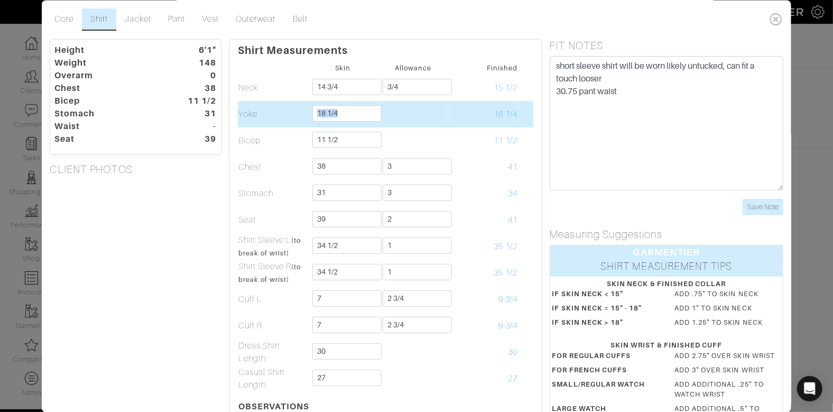
drag, startPoint x: 430, startPoint y: 112, endPoint x: 285, endPoint y: 110, distance: 144.7
click at [285, 110] on tr "Yoke 18 1/4 18 1/4" at bounding box center [384, 114] width 295 height 26
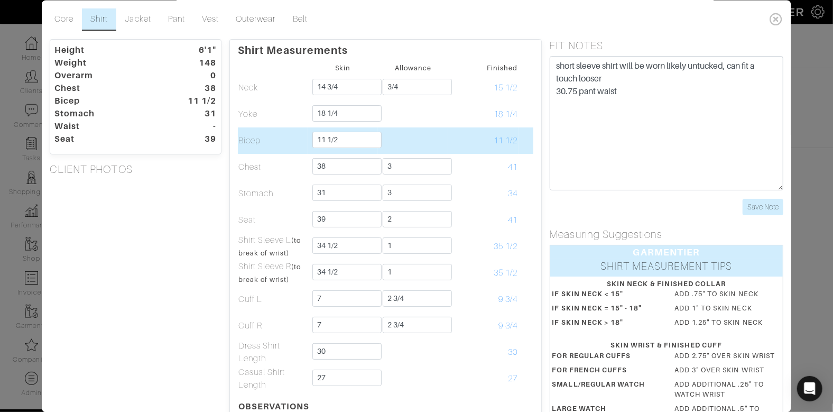
drag, startPoint x: 464, startPoint y: 118, endPoint x: 456, endPoint y: 131, distance: 15.4
click at [464, 118] on td "18 1/4" at bounding box center [483, 114] width 70 height 26
click at [473, 129] on td "11 1/2" at bounding box center [483, 140] width 70 height 26
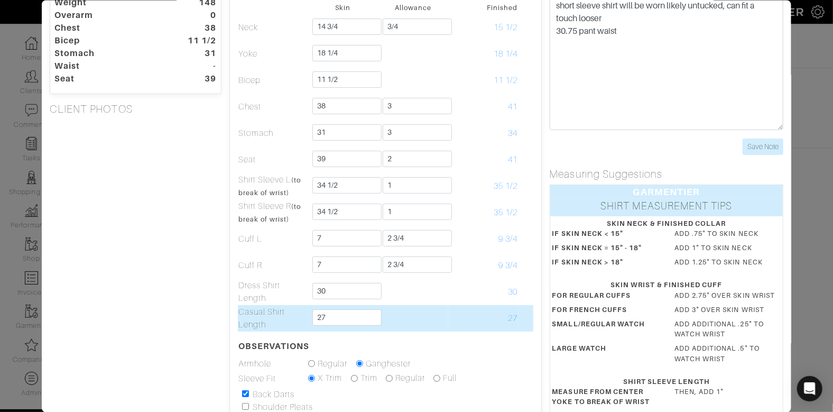
scroll to position [62, 0]
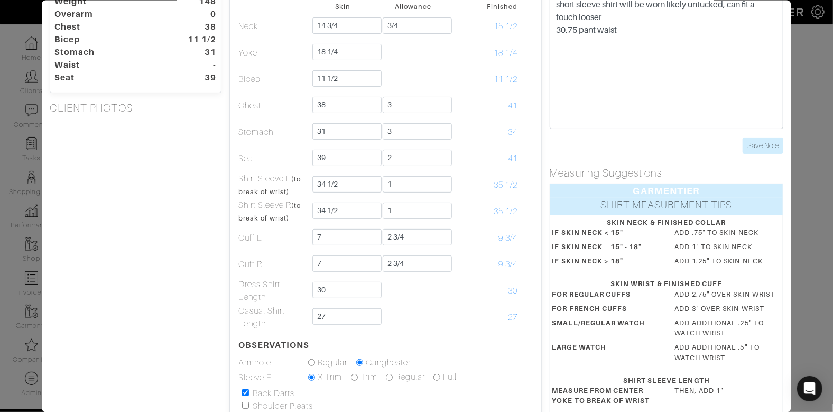
click at [181, 290] on div "Height 6'1" Weight 148 Overarm 0 Chest 38 Bicep 11 1/2 Stomach 31 Waist - Seat …" at bounding box center [136, 264] width 188 height 574
click at [145, 229] on div "Height 6'1" Weight 148 Overarm 0 Chest 38 Bicep 11 1/2 Stomach 31 Waist - Seat …" at bounding box center [136, 264] width 188 height 574
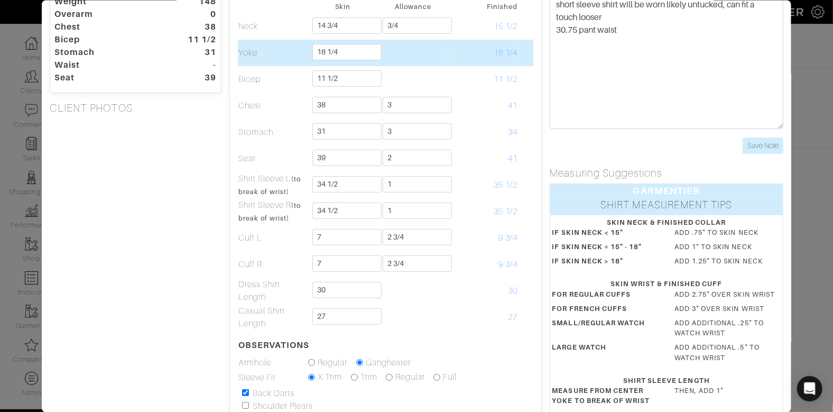
drag, startPoint x: 408, startPoint y: 48, endPoint x: 251, endPoint y: 48, distance: 156.9
click at [251, 48] on tr "Yoke 18 1/4 18 1/4" at bounding box center [384, 52] width 295 height 26
click at [260, 48] on td "Yoke" at bounding box center [272, 52] width 70 height 26
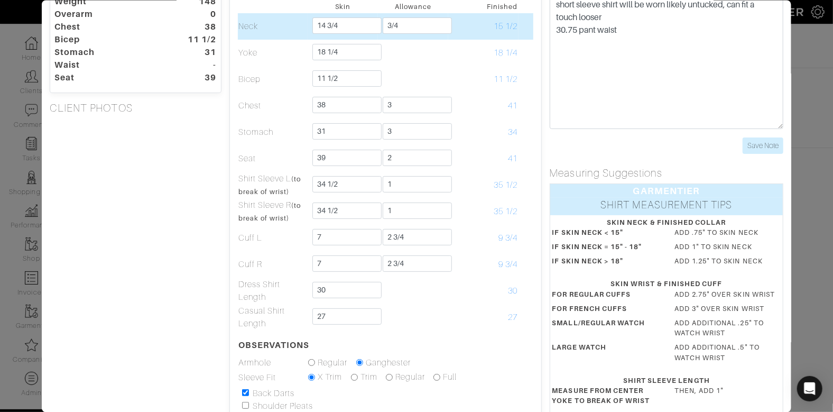
scroll to position [26, 0]
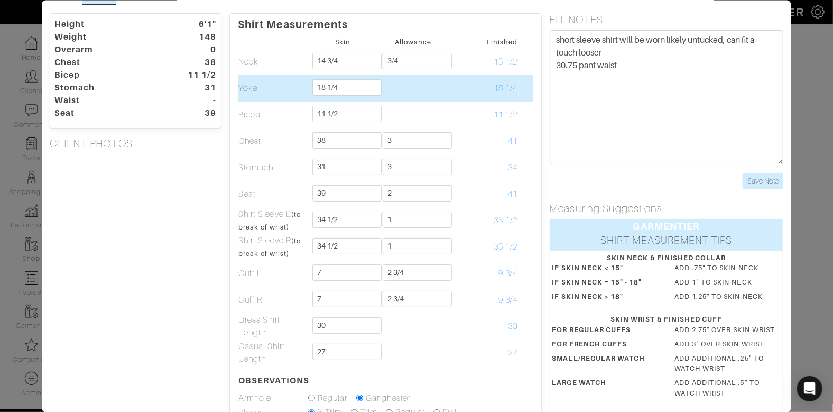
click at [414, 85] on td at bounding box center [413, 87] width 70 height 26
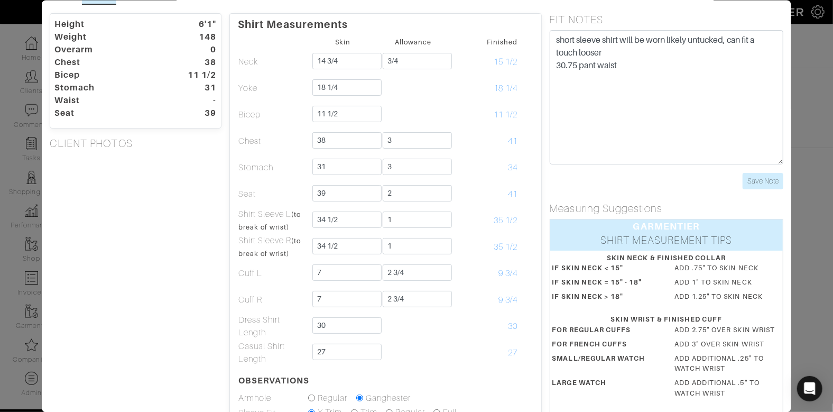
click at [109, 312] on div "Height 6'1" Weight 148 Overarm 0 Chest 38 Bicep 11 1/2 Stomach 31 Waist - Seat …" at bounding box center [136, 300] width 188 height 574
click at [91, 188] on div "Height 6'1" Weight 148 Overarm 0 Chest 38 Bicep 11 1/2 Stomach 31 Waist - Seat …" at bounding box center [136, 300] width 188 height 574
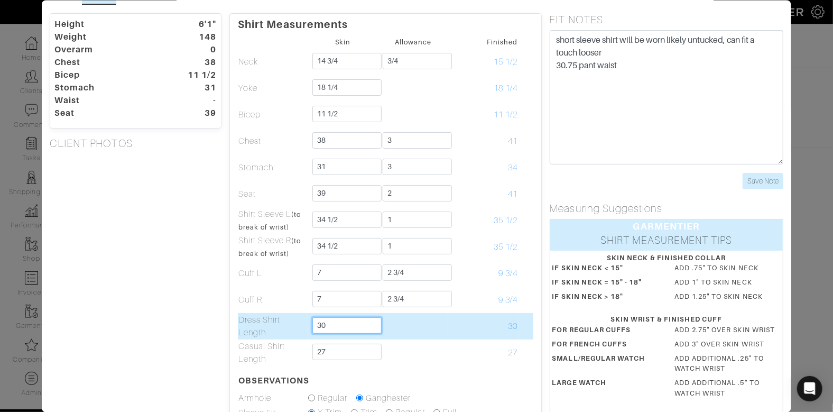
drag, startPoint x: 354, startPoint y: 325, endPoint x: 354, endPoint y: 314, distance: 11.1
click at [354, 314] on td "30" at bounding box center [342, 325] width 70 height 26
type input "32"
type input "30"
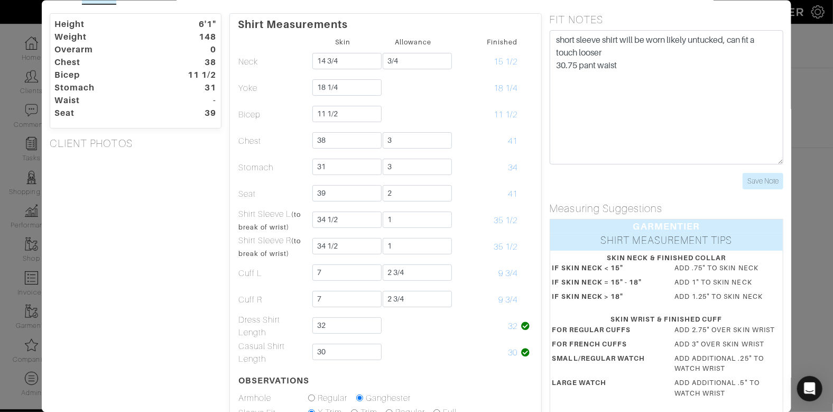
drag, startPoint x: 186, startPoint y: 256, endPoint x: 185, endPoint y: 269, distance: 13.2
click at [186, 256] on div "Height 6'1" Weight 148 Overarm 0 Chest 38 Bicep 11 1/2 Stomach 31 Waist - Seat …" at bounding box center [136, 300] width 188 height 574
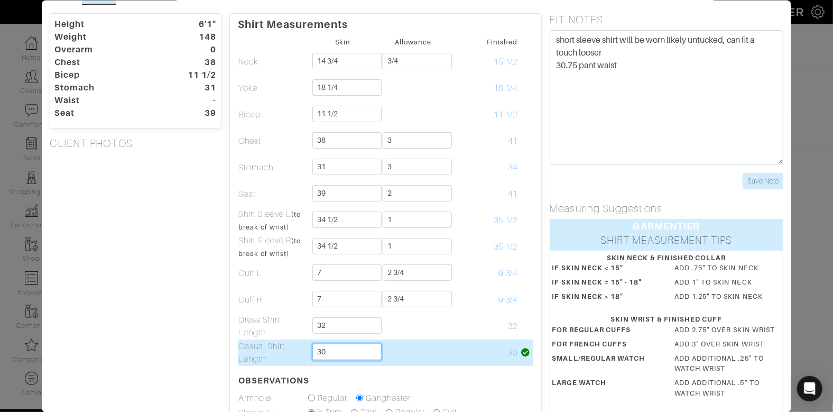
click at [350, 354] on input "30" at bounding box center [346, 351] width 69 height 16
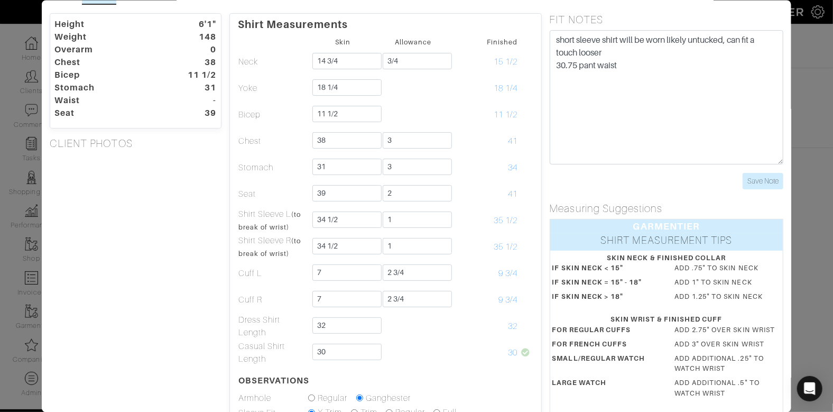
click at [140, 343] on div "Height 6'1" Weight 148 Overarm 0 Chest 38 Bicep 11 1/2 Stomach 31 Waist - Seat …" at bounding box center [136, 300] width 188 height 574
drag, startPoint x: 261, startPoint y: 350, endPoint x: 176, endPoint y: 335, distance: 86.2
click at [213, 341] on div "Height 6'1" Weight 148 Overarm 0 Chest 38 Bicep 11 1/2 Stomach 31 Waist - Seat …" at bounding box center [416, 300] width 749 height 574
click at [162, 332] on div "Height 6'1" Weight 148 Overarm 0 Chest 38 Bicep 11 1/2 Stomach 31 Waist - Seat …" at bounding box center [136, 300] width 188 height 574
click at [145, 303] on div "Height 6'1" Weight 148 Overarm 0 Chest 38 Bicep 11 1/2 Stomach 31 Waist - Seat …" at bounding box center [136, 300] width 188 height 574
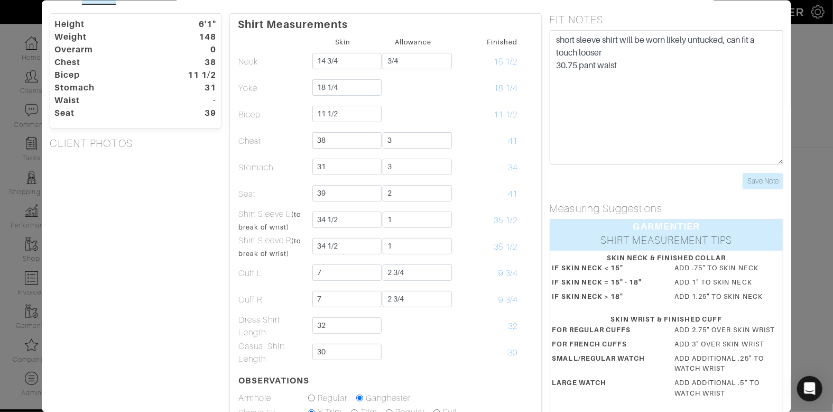
click at [145, 303] on div "Height 6'1" Weight 148 Overarm 0 Chest 38 Bicep 11 1/2 Stomach 31 Waist - Seat …" at bounding box center [136, 300] width 188 height 574
drag, startPoint x: 465, startPoint y: 83, endPoint x: 582, endPoint y: 87, distance: 116.8
click at [541, 85] on div "Height 6'1" Weight 148 Overarm 0 Chest 38 Bicep 11 1/2 Stomach 31 Waist - Seat …" at bounding box center [416, 300] width 749 height 574
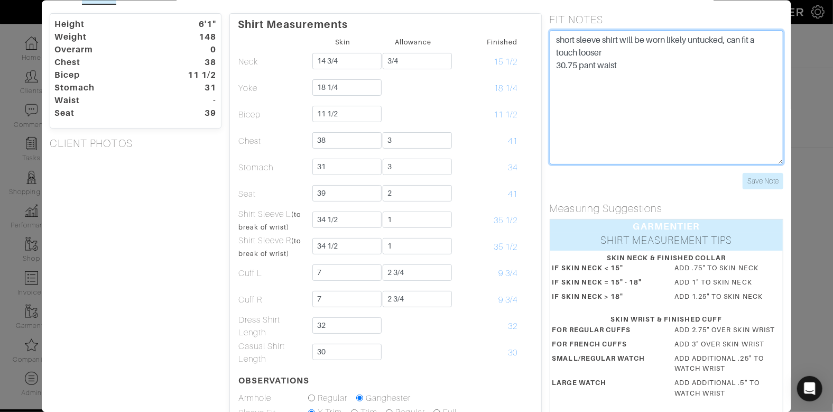
click at [625, 88] on textarea "short sleeve shirt will be worn likely untucked, can fit a touch looser 30.75 p…" at bounding box center [666, 97] width 234 height 134
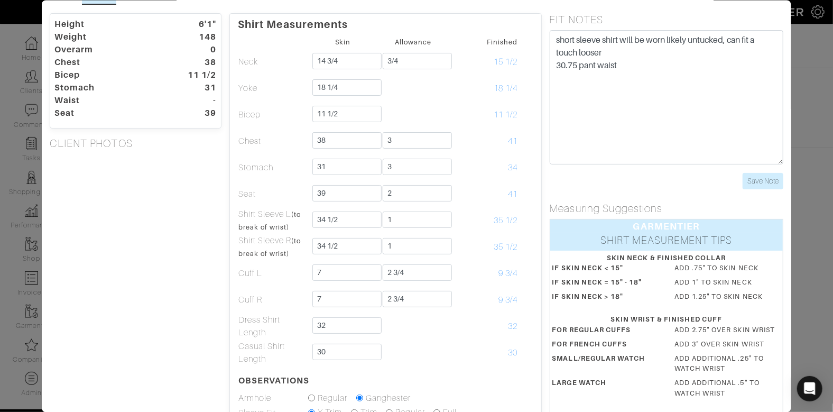
click at [543, 78] on div "FIT NOTES short sleeve shirt will be worn likely untucked, can fit a touch loos…" at bounding box center [666, 101] width 250 height 176
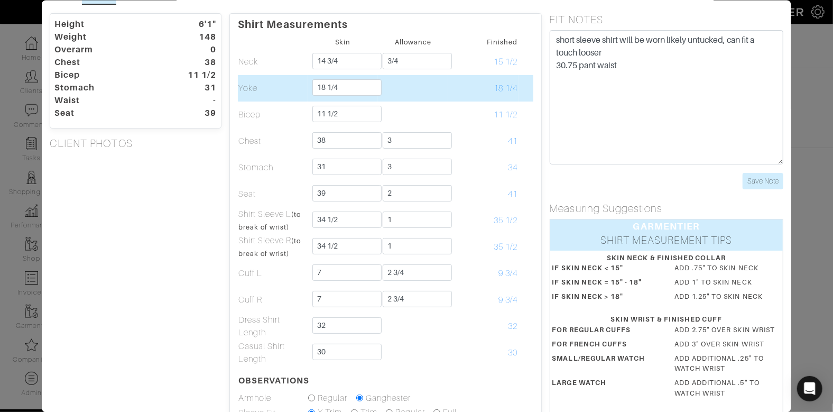
click at [445, 96] on td at bounding box center [413, 87] width 70 height 26
drag, startPoint x: 357, startPoint y: 85, endPoint x: 257, endPoint y: 88, distance: 99.4
click at [310, 84] on td "18 1/4" at bounding box center [342, 87] width 70 height 26
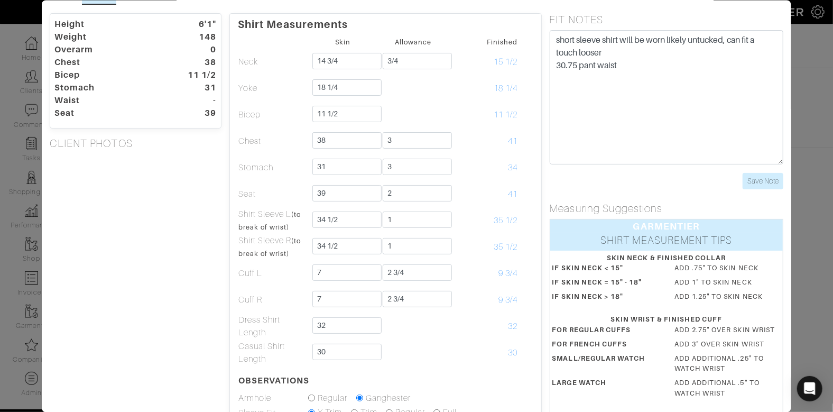
click at [225, 90] on dl "Height 6'1" Weight 148 Overarm 0 Chest 38 Bicep 11 1/2 Stomach 31 Waist - Seat …" at bounding box center [135, 66] width 186 height 106
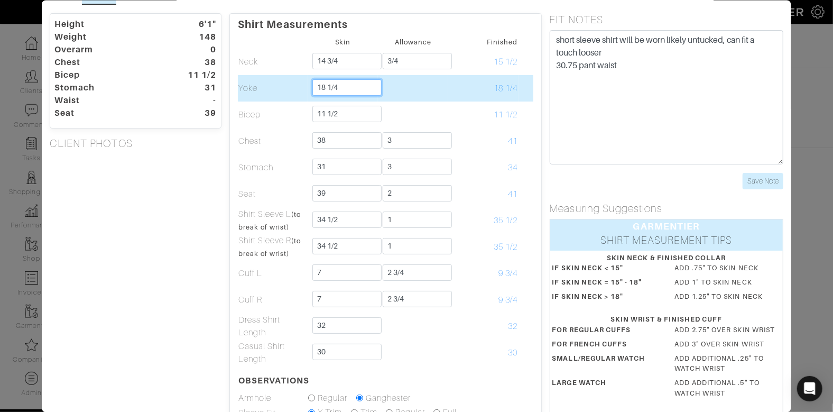
drag, startPoint x: 329, startPoint y: 88, endPoint x: 366, endPoint y: 88, distance: 37.5
click at [366, 88] on input "18 1/4" at bounding box center [346, 87] width 69 height 16
type input "18 1/2"
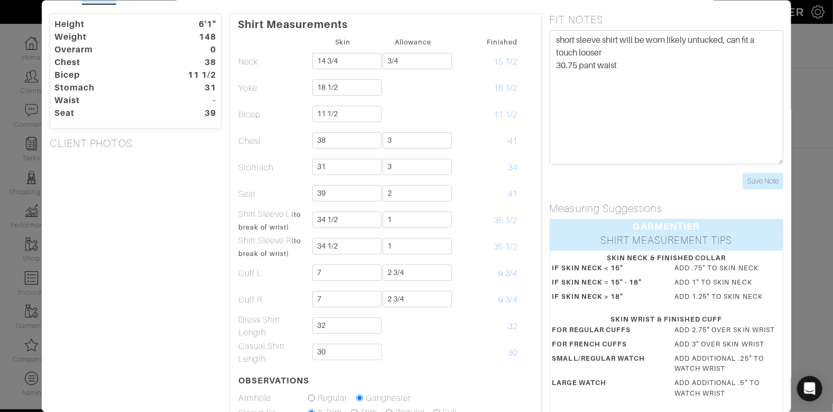
click at [218, 204] on div "Height 6'1" Weight 148 Overarm 0 Chest 38 Bicep 11 1/2 Stomach 31 Waist - Seat …" at bounding box center [136, 300] width 188 height 574
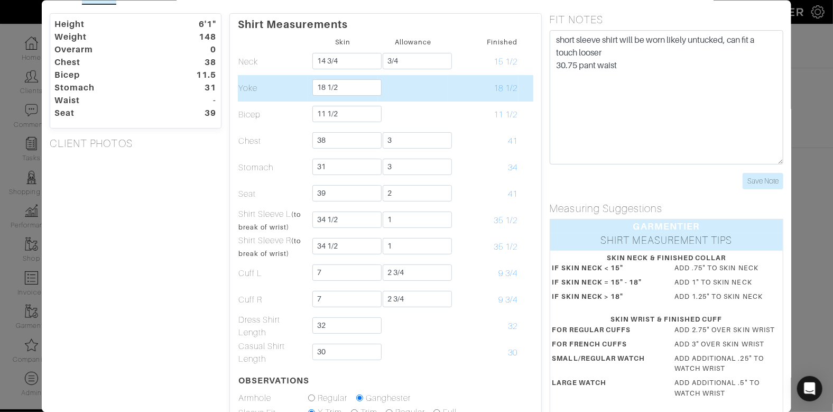
click at [284, 94] on td "Yoke" at bounding box center [272, 87] width 70 height 26
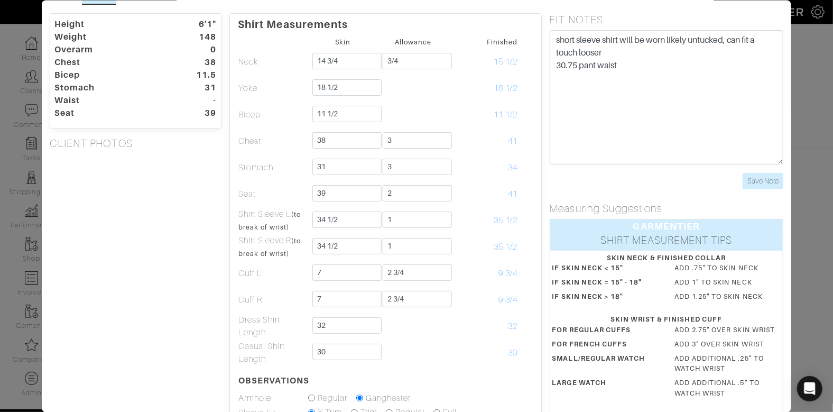
click at [193, 175] on div "Height 6'1" Weight 148 Overarm 0 Chest 38 Bicep 11.5 Stomach 31 Waist - Seat 39…" at bounding box center [136, 300] width 188 height 574
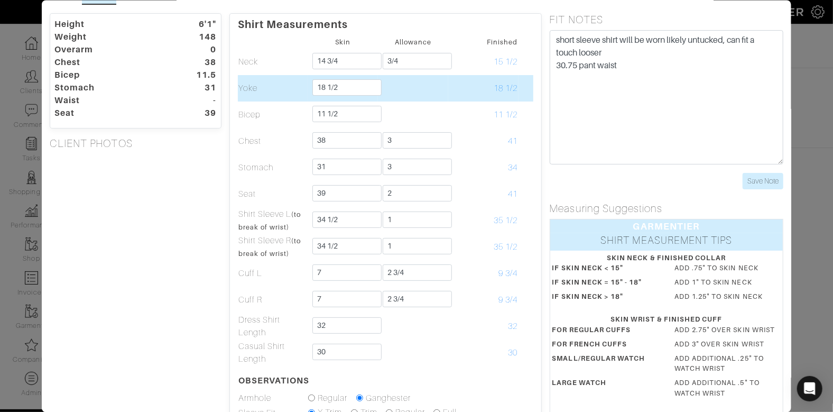
click at [451, 86] on td "18 1/2" at bounding box center [483, 87] width 70 height 26
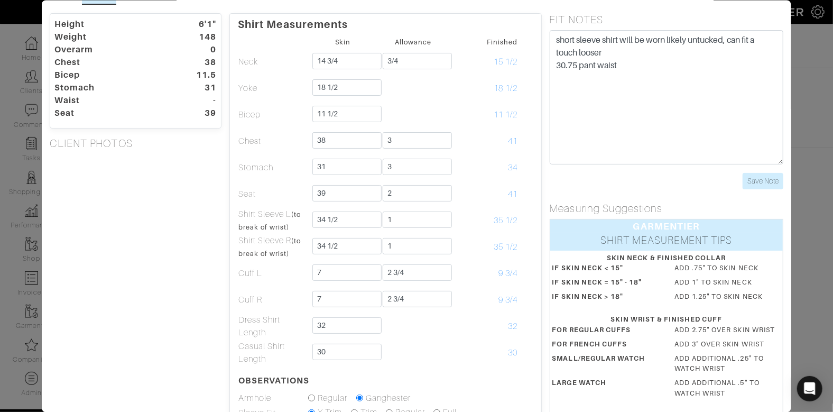
click at [163, 295] on div "Height 6'1" Weight 148 Overarm 0 Chest 38 Bicep 11.5 Stomach 31 Waist - Seat 39…" at bounding box center [136, 300] width 188 height 574
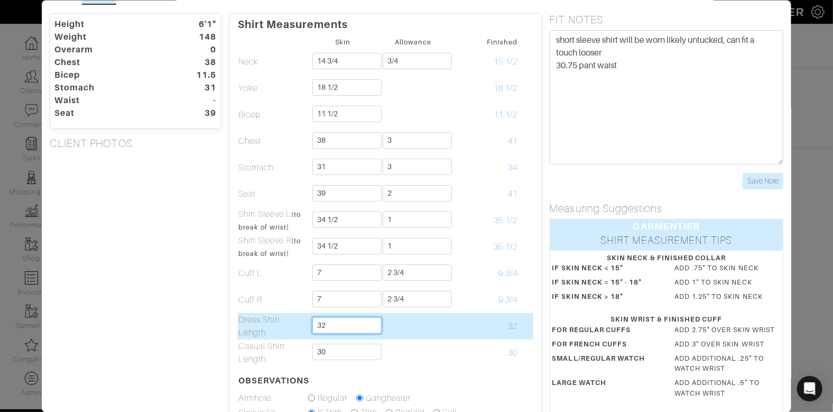
drag, startPoint x: 358, startPoint y: 323, endPoint x: 356, endPoint y: 312, distance: 11.2
click at [356, 312] on td "32" at bounding box center [342, 325] width 70 height 26
type input "31 1/2"
type input "29 1/2"
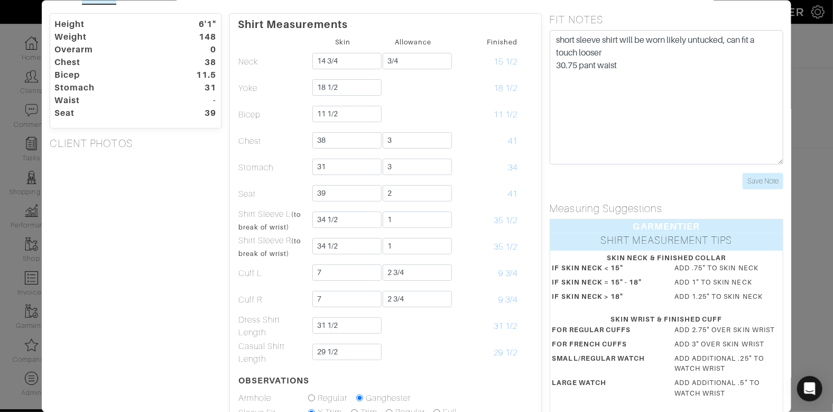
click at [172, 313] on div "Height 6'1" Weight 148 Overarm 0 Chest 38 Bicep 11.5 Stomach 31 Waist - Seat 39…" at bounding box center [136, 300] width 188 height 574
click at [767, 179] on input "Save Note" at bounding box center [762, 180] width 41 height 16
drag, startPoint x: 203, startPoint y: 213, endPoint x: 198, endPoint y: 220, distance: 8.3
click at [203, 213] on div "Height 6'1" Weight 148 Overarm 0 Chest 38 Bicep 11.5 Stomach 31 Waist - Seat 39…" at bounding box center [136, 300] width 188 height 574
click at [173, 336] on div "Height 6'1" Weight 148 Overarm 0 Chest 38 Bicep 11.5 Stomach 31 Waist - Seat 39…" at bounding box center [136, 300] width 188 height 574
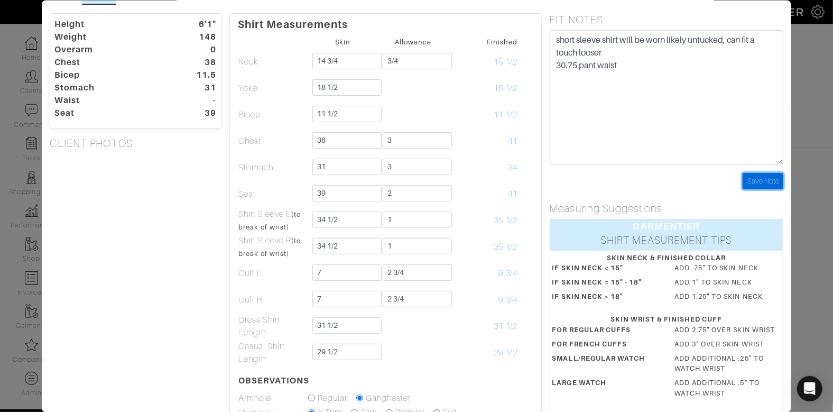
drag, startPoint x: 773, startPoint y: 178, endPoint x: 728, endPoint y: 185, distance: 45.9
click at [773, 178] on input "Save Note" at bounding box center [762, 180] width 41 height 16
click at [191, 220] on div "Height 6'1" Weight 148 Overarm 0 Chest 38 Bicep 11.5 Stomach 31 Waist - Seat 39…" at bounding box center [136, 300] width 188 height 574
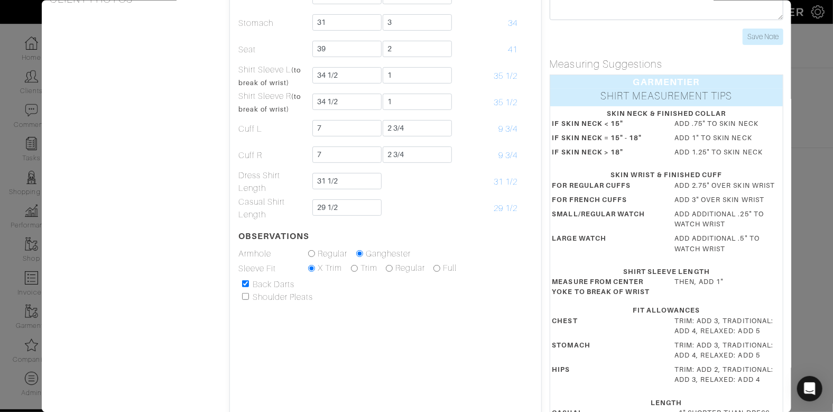
scroll to position [0, 0]
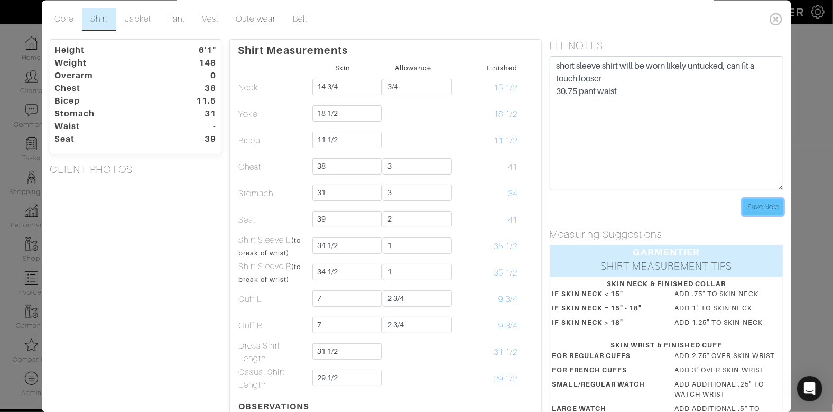
click at [775, 204] on input "Save Note" at bounding box center [762, 207] width 41 height 16
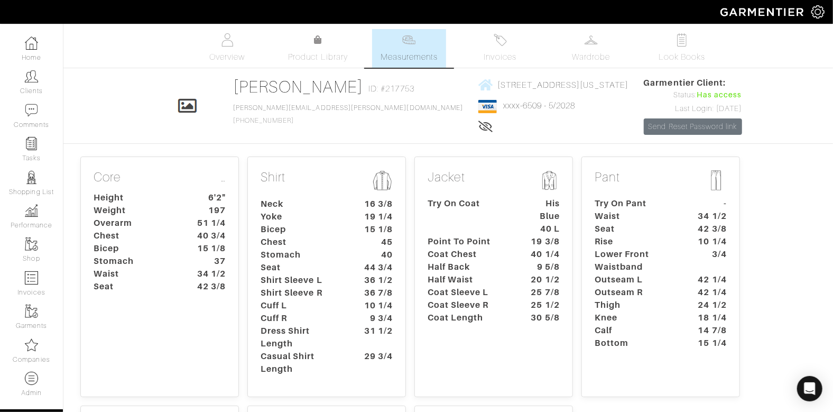
click at [611, 242] on dt "Rise" at bounding box center [635, 241] width 99 height 13
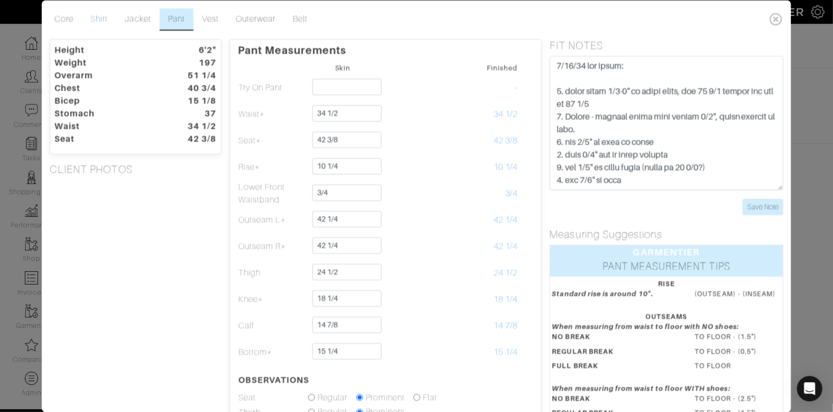
click at [100, 11] on link "Shirt" at bounding box center [99, 19] width 34 height 22
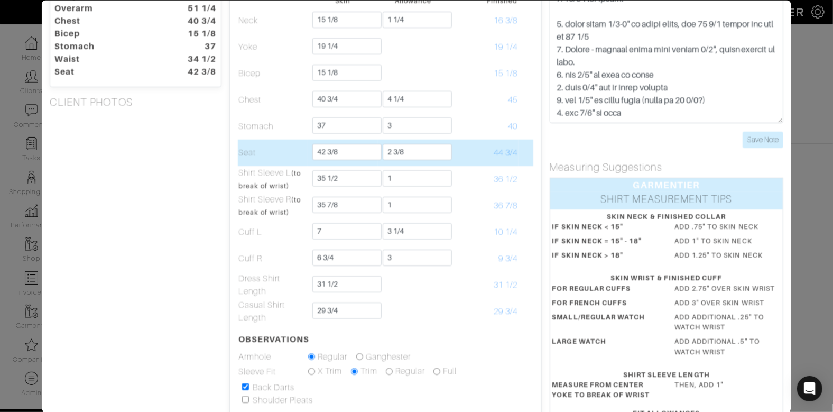
scroll to position [68, 0]
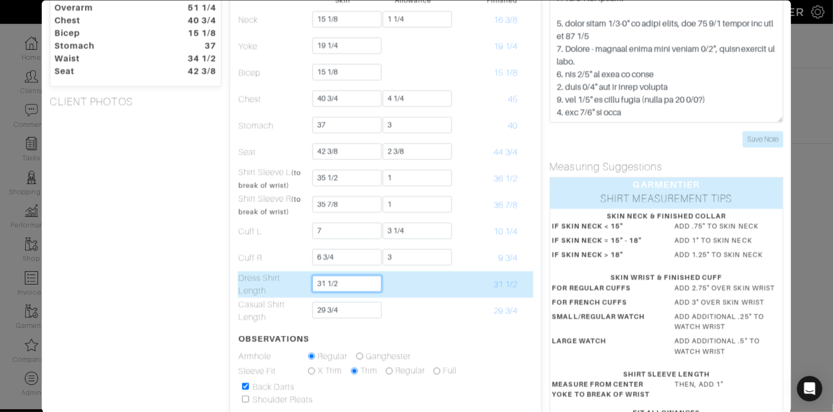
drag, startPoint x: 342, startPoint y: 280, endPoint x: 288, endPoint y: 280, distance: 53.9
click at [288, 280] on tr "Dress Shirt Length 31 1/2 31 1/2" at bounding box center [384, 283] width 295 height 26
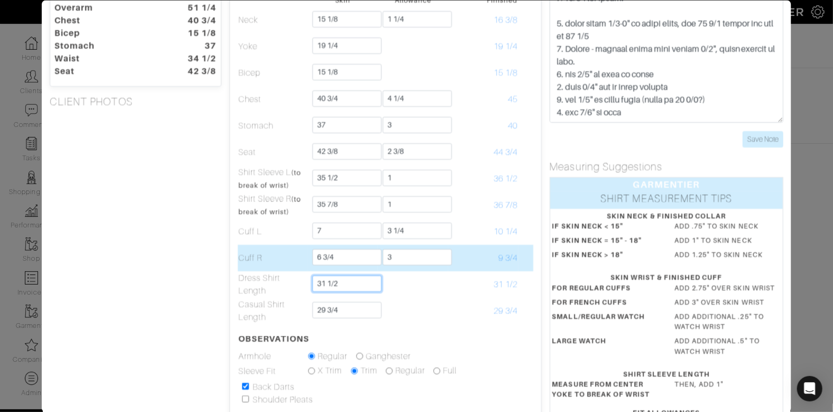
scroll to position [34, 0]
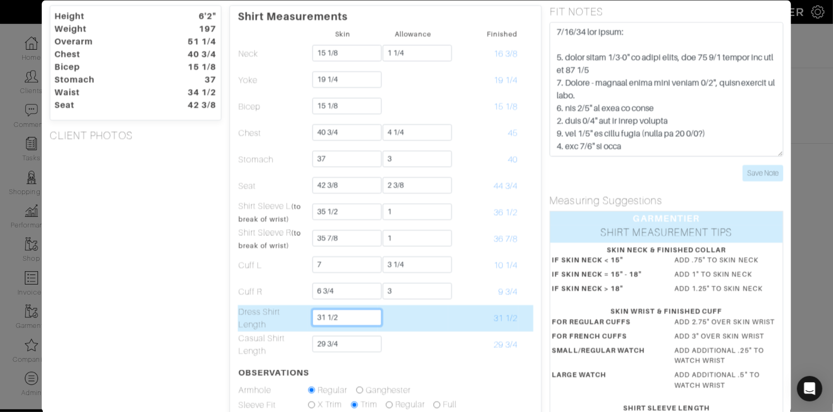
click at [356, 317] on input "31 1/2" at bounding box center [346, 316] width 69 height 16
drag, startPoint x: 356, startPoint y: 317, endPoint x: 267, endPoint y: 316, distance: 89.3
click at [302, 316] on tr "Dress Shirt Length 31 1/2 31 1/2" at bounding box center [384, 317] width 295 height 26
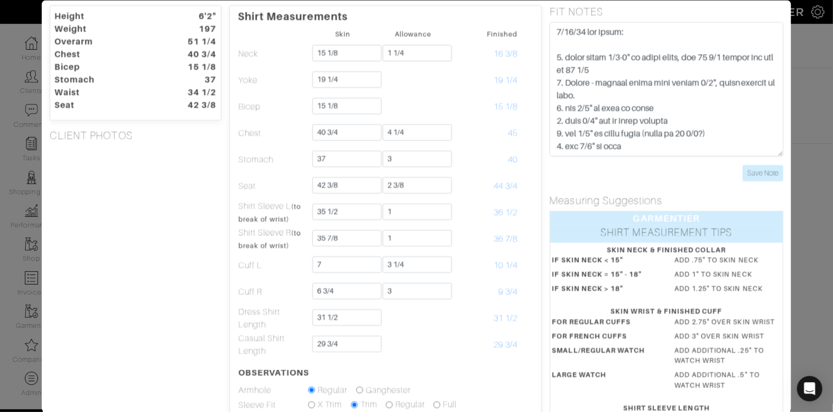
drag, startPoint x: 241, startPoint y: 315, endPoint x: 232, endPoint y: 317, distance: 9.7
click at [241, 315] on td "Dress Shirt Length" at bounding box center [272, 317] width 70 height 26
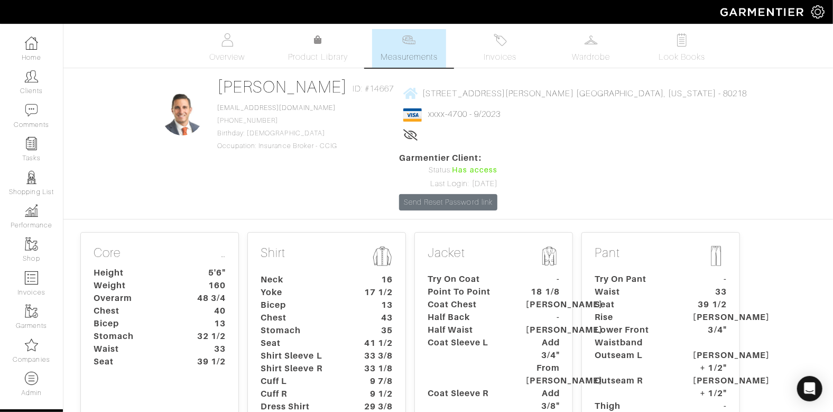
click at [373, 273] on dt "16" at bounding box center [375, 279] width 49 height 13
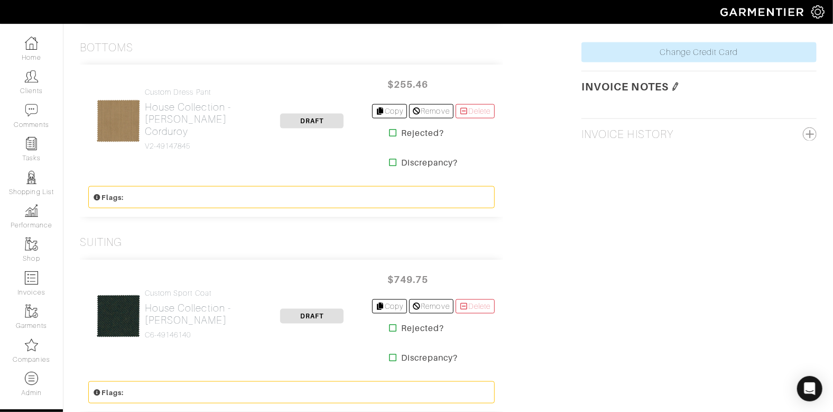
scroll to position [760, 0]
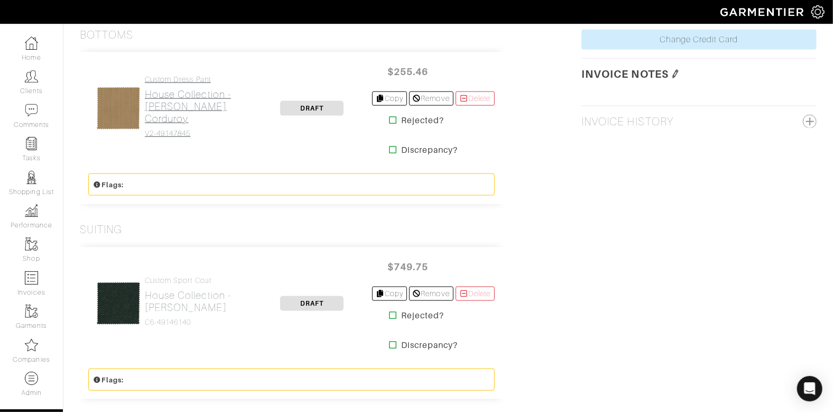
click at [172, 110] on h2 "House Collection - [PERSON_NAME] Corduroy" at bounding box center [198, 106] width 107 height 36
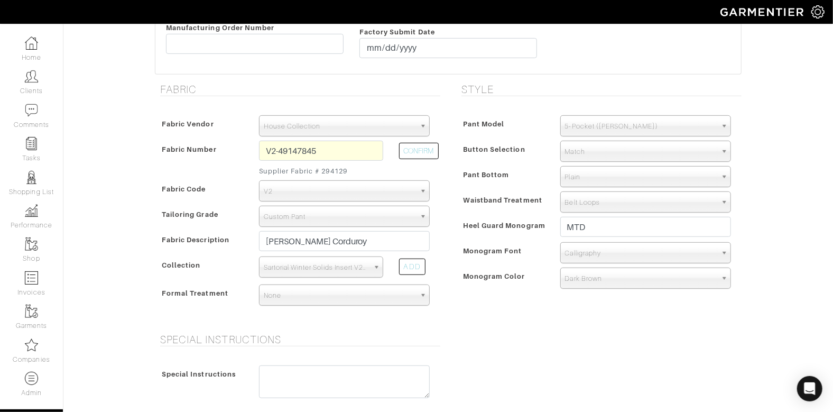
scroll to position [293, 0]
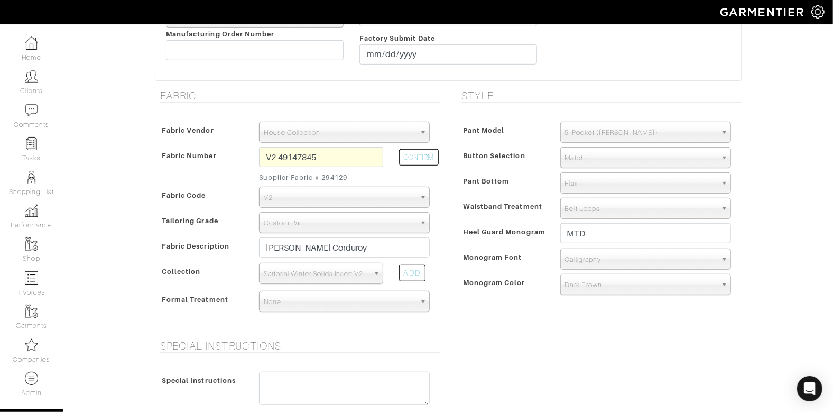
click at [512, 104] on div "Style Pant Model Flat Front Single Pleat Chino Tuxedo 5-Pocket ([PERSON_NAME]) …" at bounding box center [598, 207] width 301 height 237
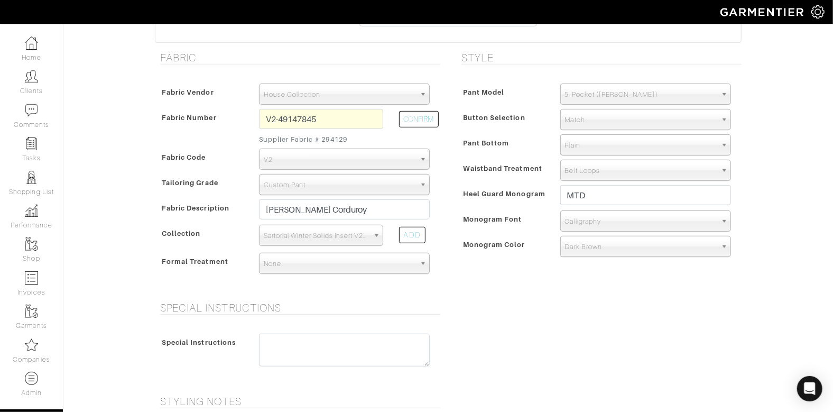
scroll to position [325, 0]
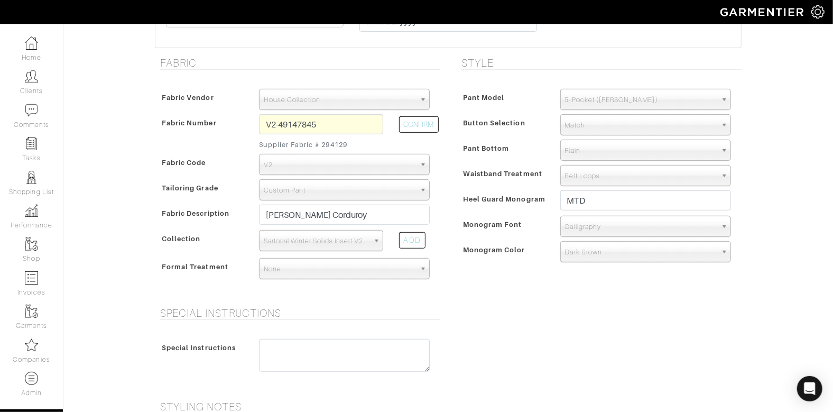
click at [476, 159] on div "Pant Bottom" at bounding box center [505, 151] width 93 height 19
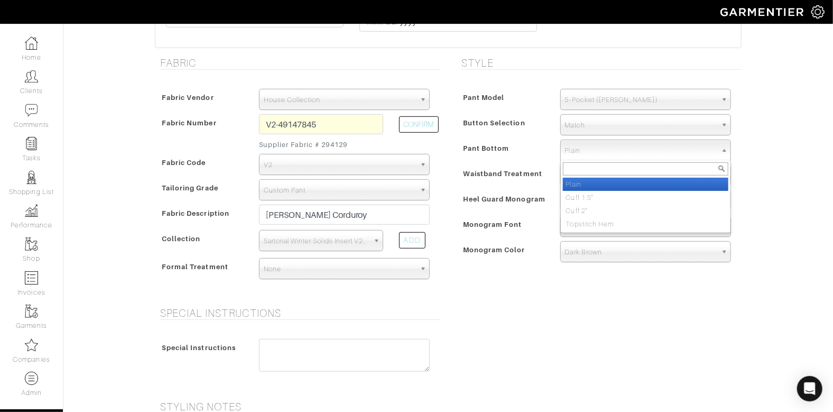
drag, startPoint x: 599, startPoint y: 145, endPoint x: 598, endPoint y: 153, distance: 8.0
click at [599, 145] on span "Plain" at bounding box center [641, 150] width 152 height 21
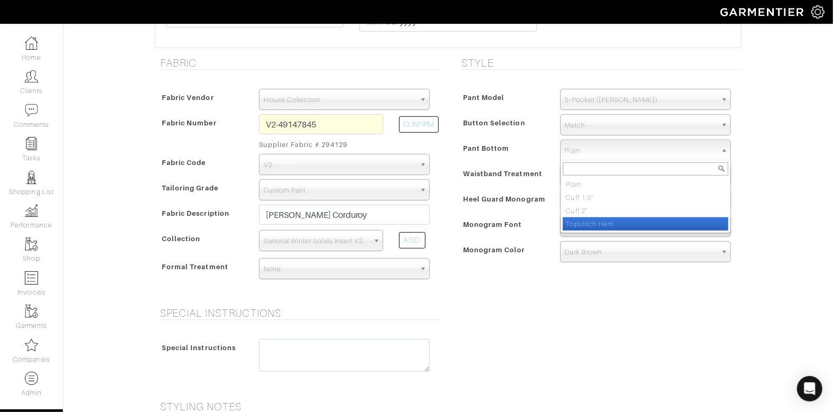
drag, startPoint x: 595, startPoint y: 221, endPoint x: 546, endPoint y: 202, distance: 53.0
click at [595, 220] on li "Topstitch Hem" at bounding box center [645, 223] width 165 height 13
select select "Topstitch Hem"
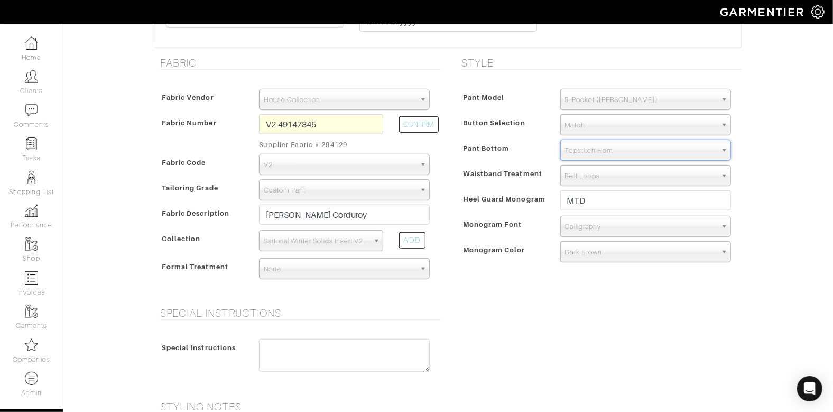
click at [530, 177] on span "Waistband Treatment" at bounding box center [502, 173] width 79 height 15
click at [195, 146] on div "Fabric Number" at bounding box center [203, 135] width 93 height 38
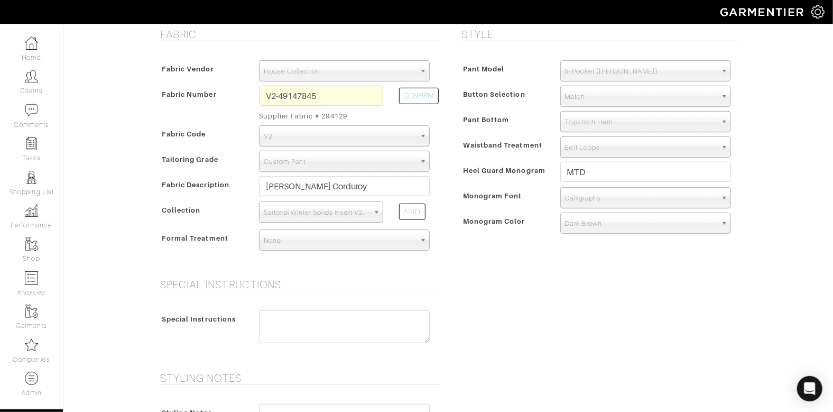
scroll to position [758, 0]
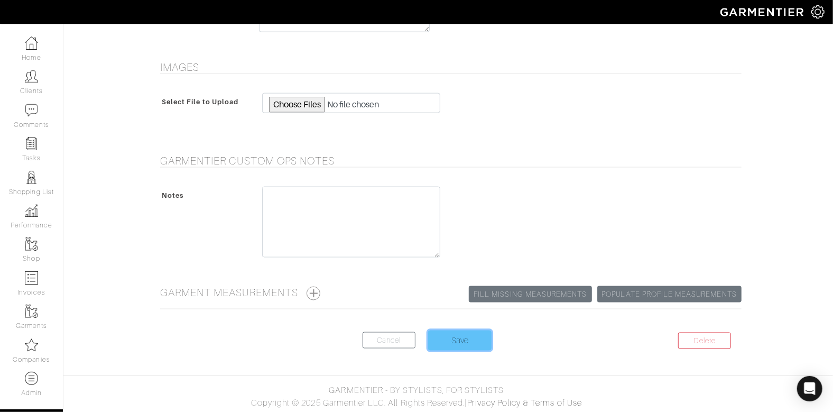
click at [469, 334] on input "Save" at bounding box center [459, 340] width 63 height 20
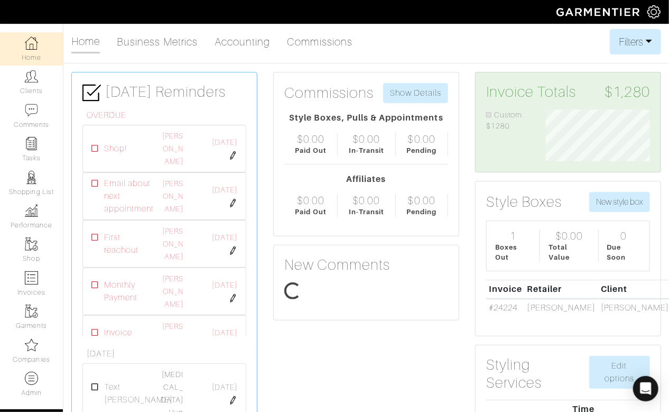
scroll to position [52, 119]
click at [658, 10] on img at bounding box center [653, 11] width 13 height 13
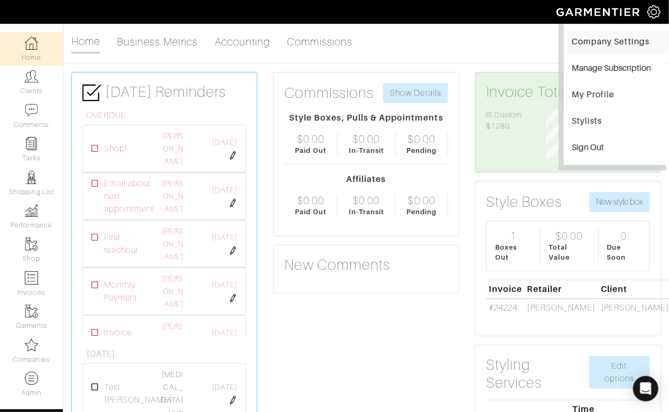
click at [631, 38] on link "Company Settings" at bounding box center [617, 43] width 102 height 24
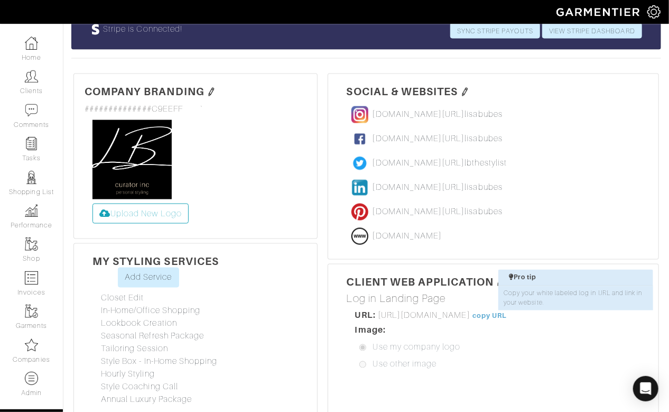
scroll to position [657, 0]
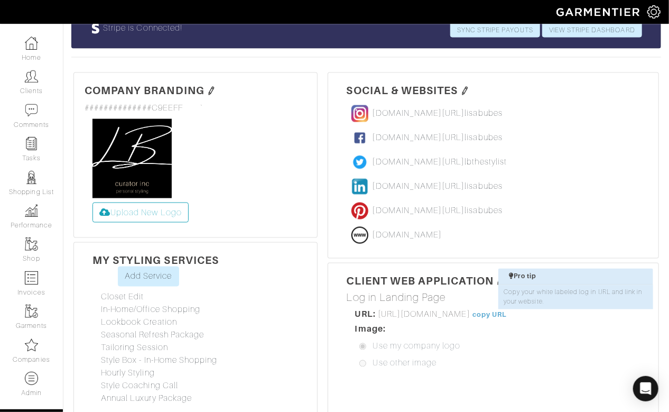
drag, startPoint x: 572, startPoint y: 274, endPoint x: 379, endPoint y: 275, distance: 192.8
click at [378, 310] on span "[URL][DOMAIN_NAME]" at bounding box center [424, 315] width 92 height 10
